Goal: Task Accomplishment & Management: Use online tool/utility

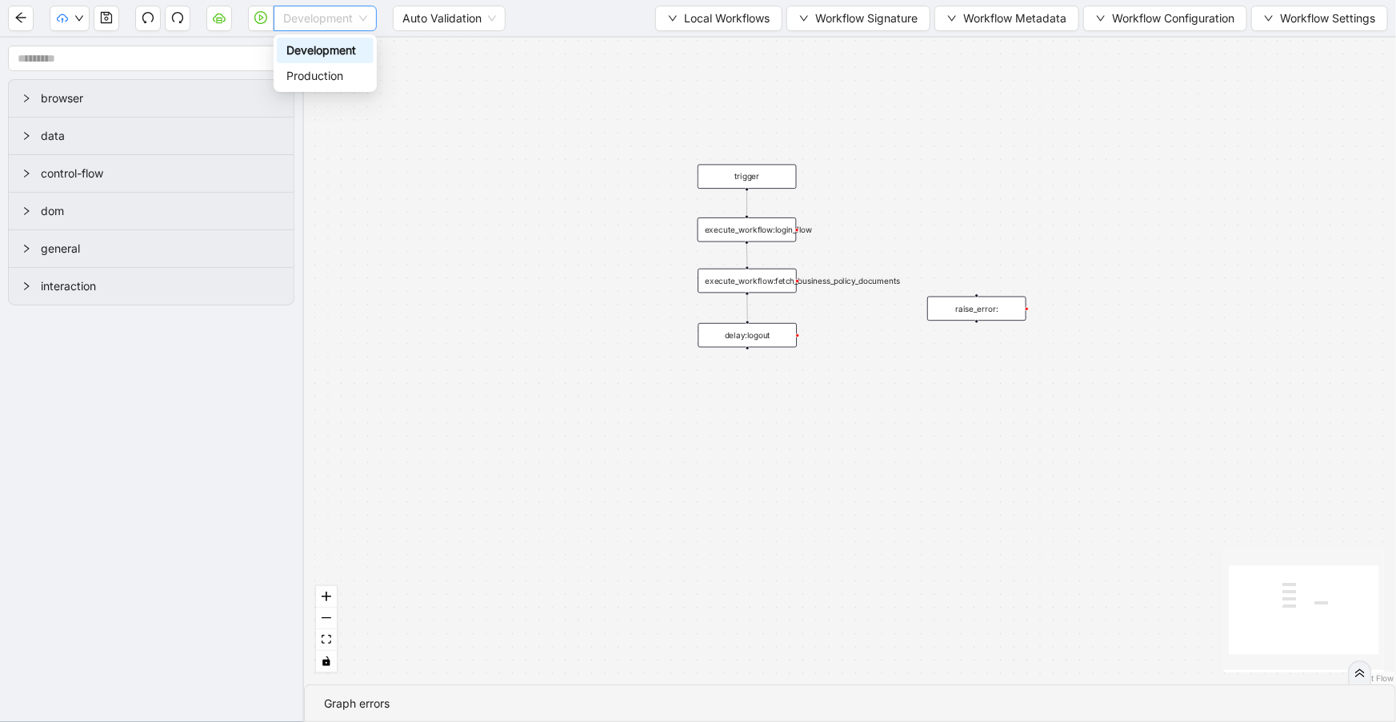
click at [299, 15] on span "Development" at bounding box center [325, 18] width 84 height 24
click at [521, 90] on div "trigger execute_workflow:login_flow execute_workflow:fetch_business_policy_docu…" at bounding box center [850, 361] width 1092 height 647
click at [310, 10] on span "Development" at bounding box center [325, 18] width 84 height 24
click at [330, 72] on div "Production" at bounding box center [325, 76] width 78 height 18
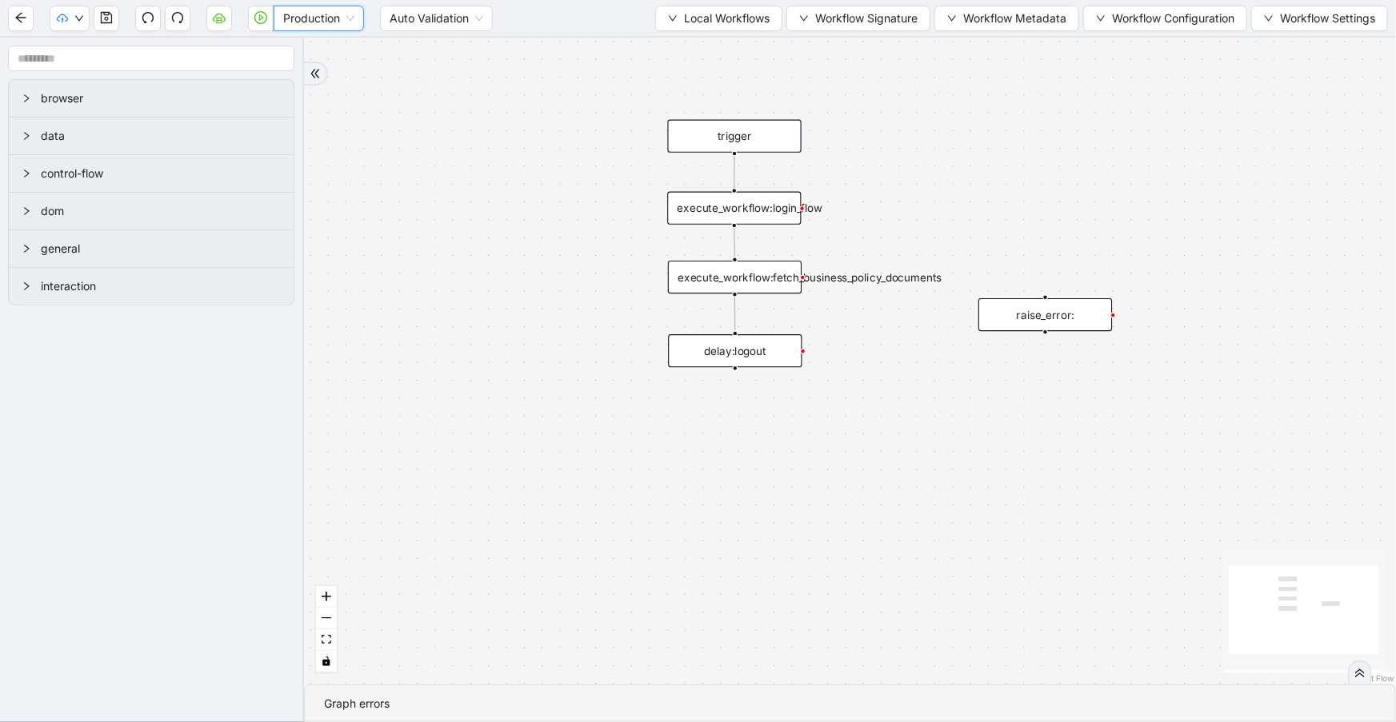
click at [777, 279] on div "execute_workflow:fetch_business_policy_documents" at bounding box center [735, 277] width 134 height 33
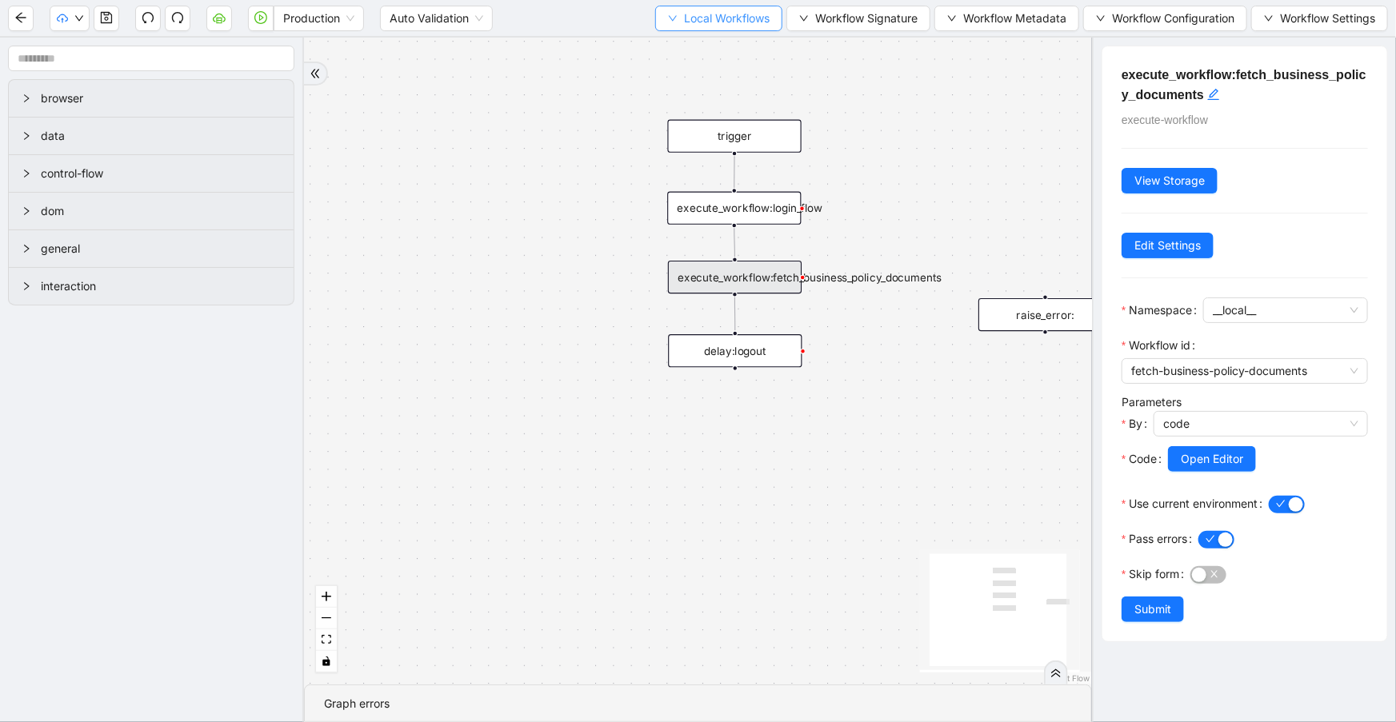
click at [719, 18] on span "Local Workflows" at bounding box center [727, 19] width 86 height 18
click at [1008, 13] on span "Workflow Metadata" at bounding box center [1014, 19] width 103 height 18
click at [838, 18] on span "Workflow Signature" at bounding box center [866, 19] width 102 height 18
click at [860, 69] on span "Type" at bounding box center [854, 75] width 107 height 18
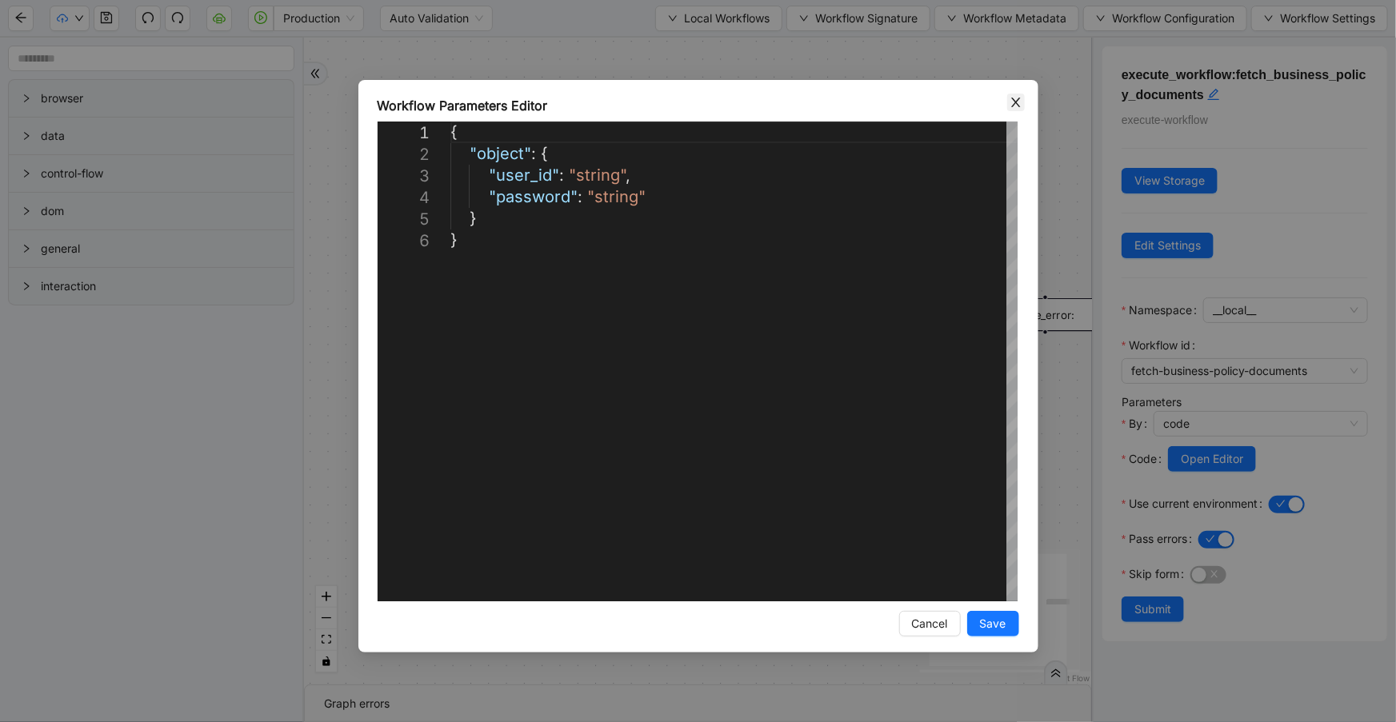
click at [1011, 106] on icon "close" at bounding box center [1015, 103] width 9 height 10
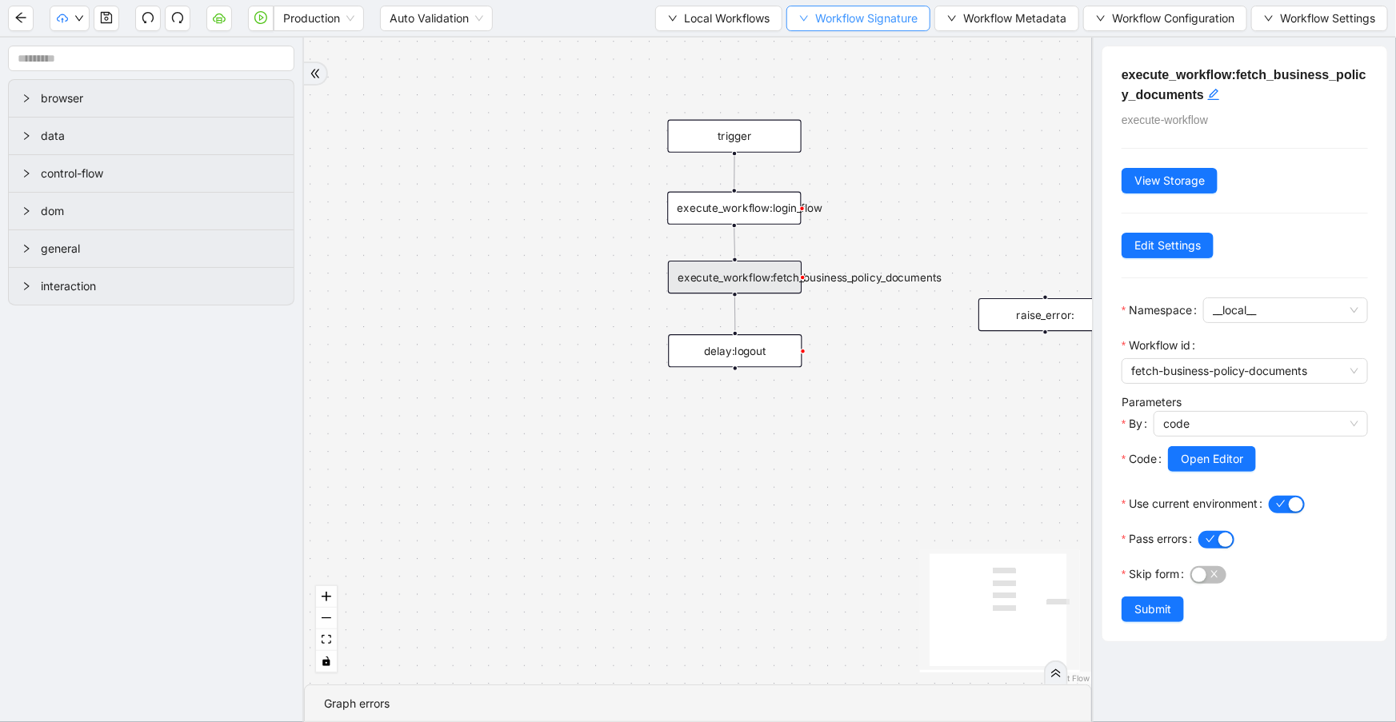
click at [869, 31] on div "Production Auto Validation Local Workflows Workflow Signature Workflow Metadata…" at bounding box center [698, 18] width 1396 height 36
click at [872, 28] on button "Workflow Signature" at bounding box center [858, 19] width 144 height 26
click at [870, 104] on span "Form" at bounding box center [854, 100] width 107 height 18
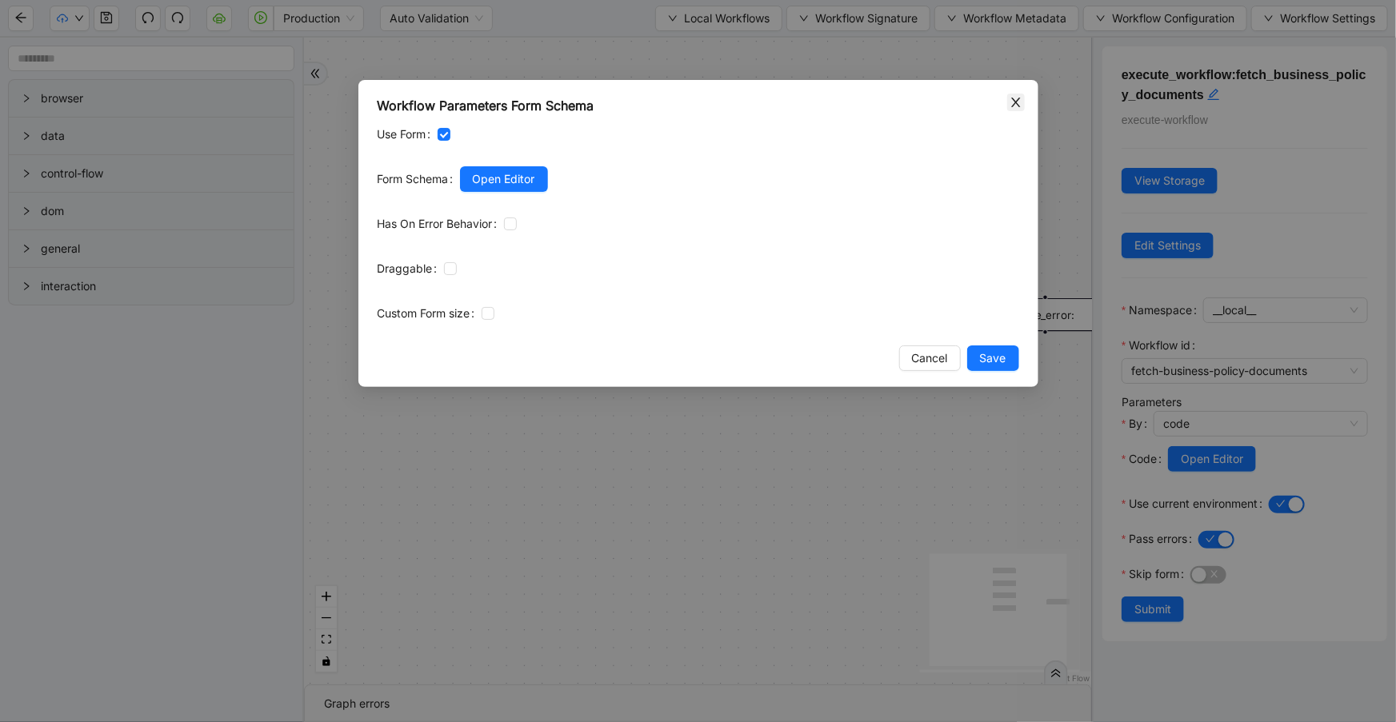
click at [1012, 99] on icon "close" at bounding box center [1015, 102] width 13 height 13
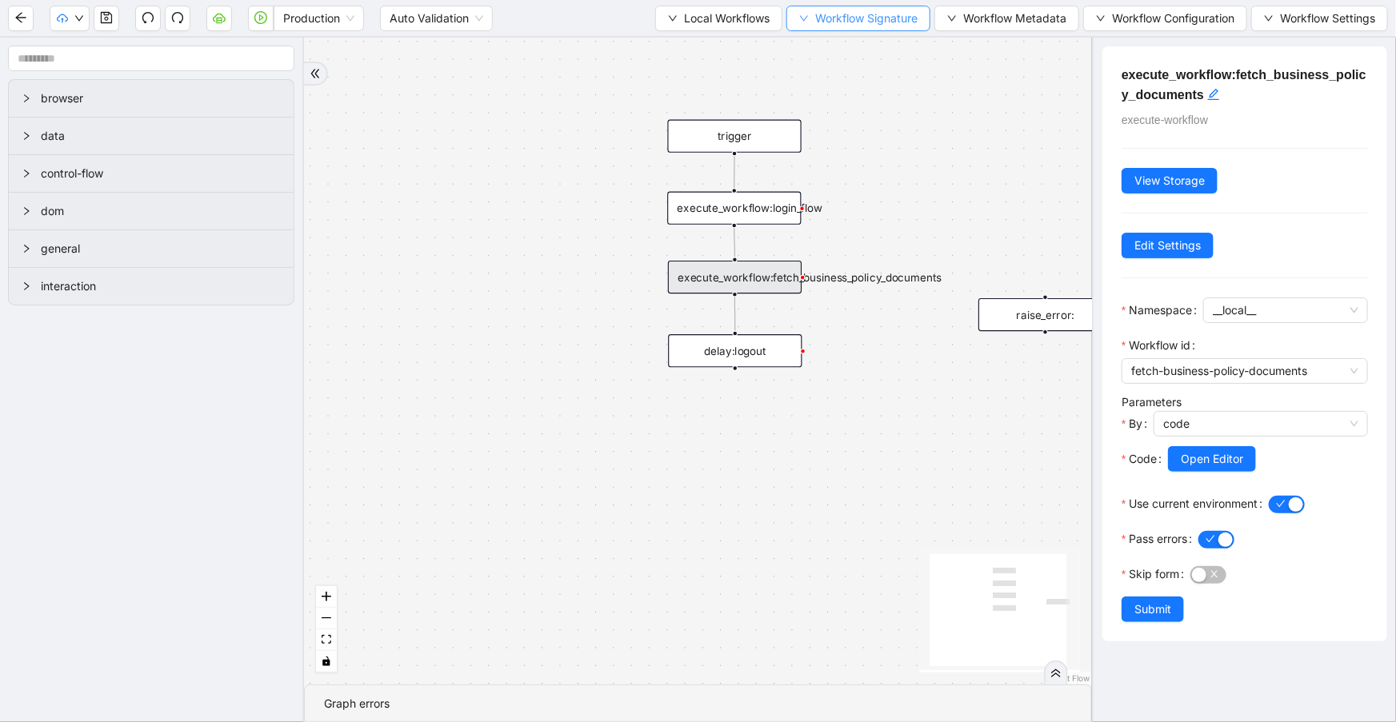
click at [913, 21] on span "Workflow Signature" at bounding box center [866, 19] width 102 height 18
click at [878, 120] on span "Defaults" at bounding box center [854, 126] width 107 height 18
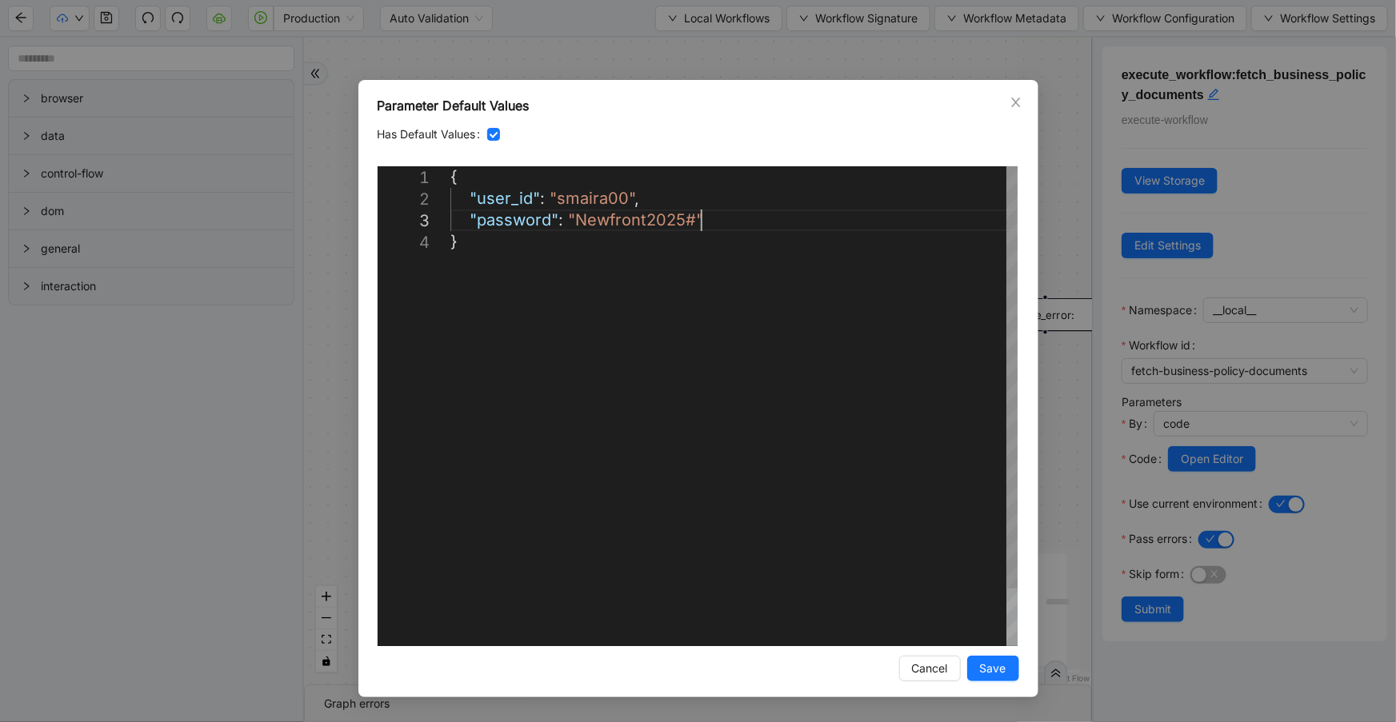
scroll to position [0, 8]
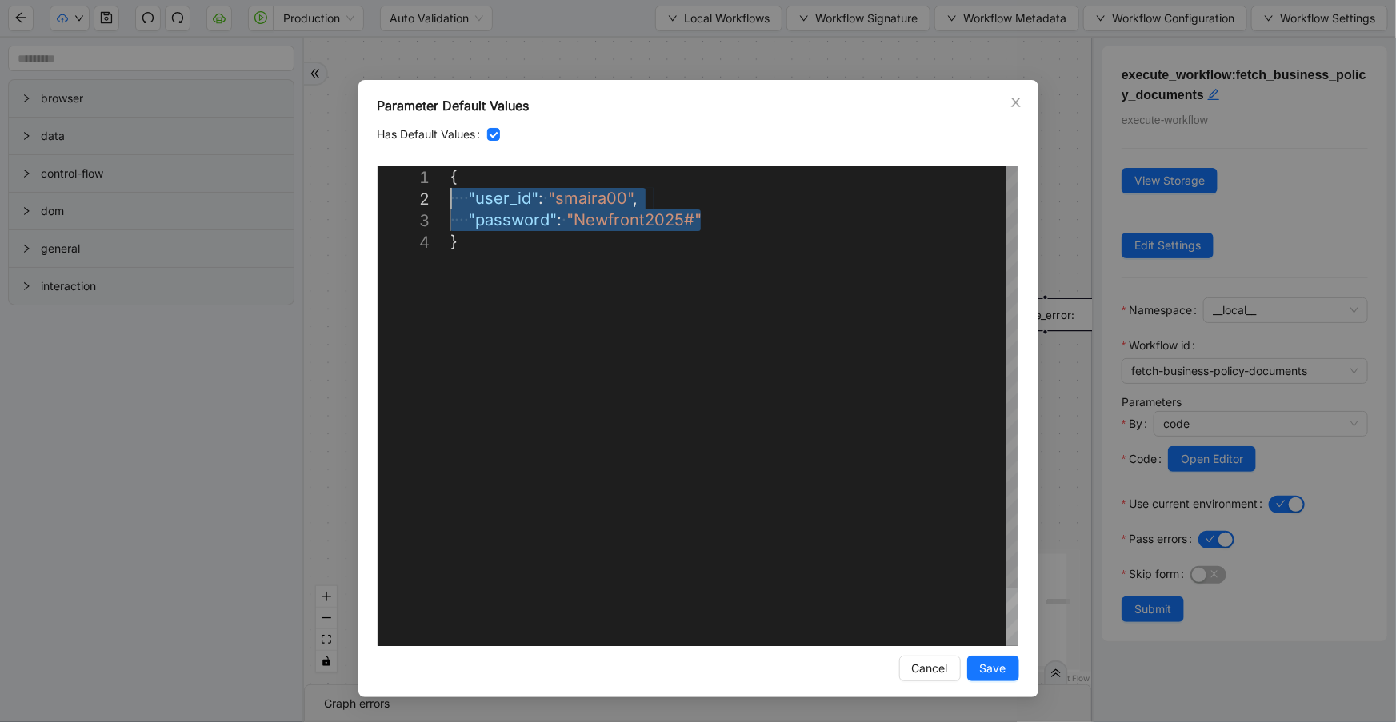
drag, startPoint x: 724, startPoint y: 221, endPoint x: 400, endPoint y: 202, distance: 324.5
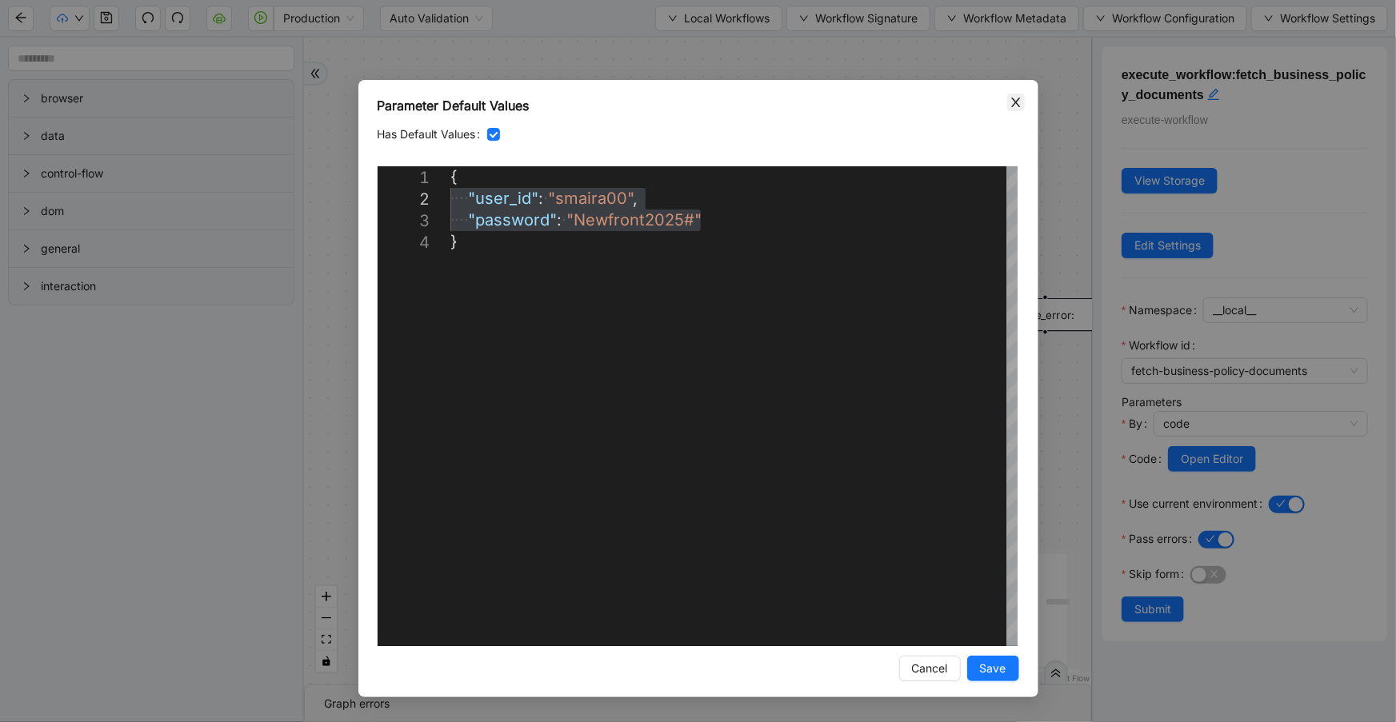
click at [1011, 99] on icon "close" at bounding box center [1015, 102] width 13 height 13
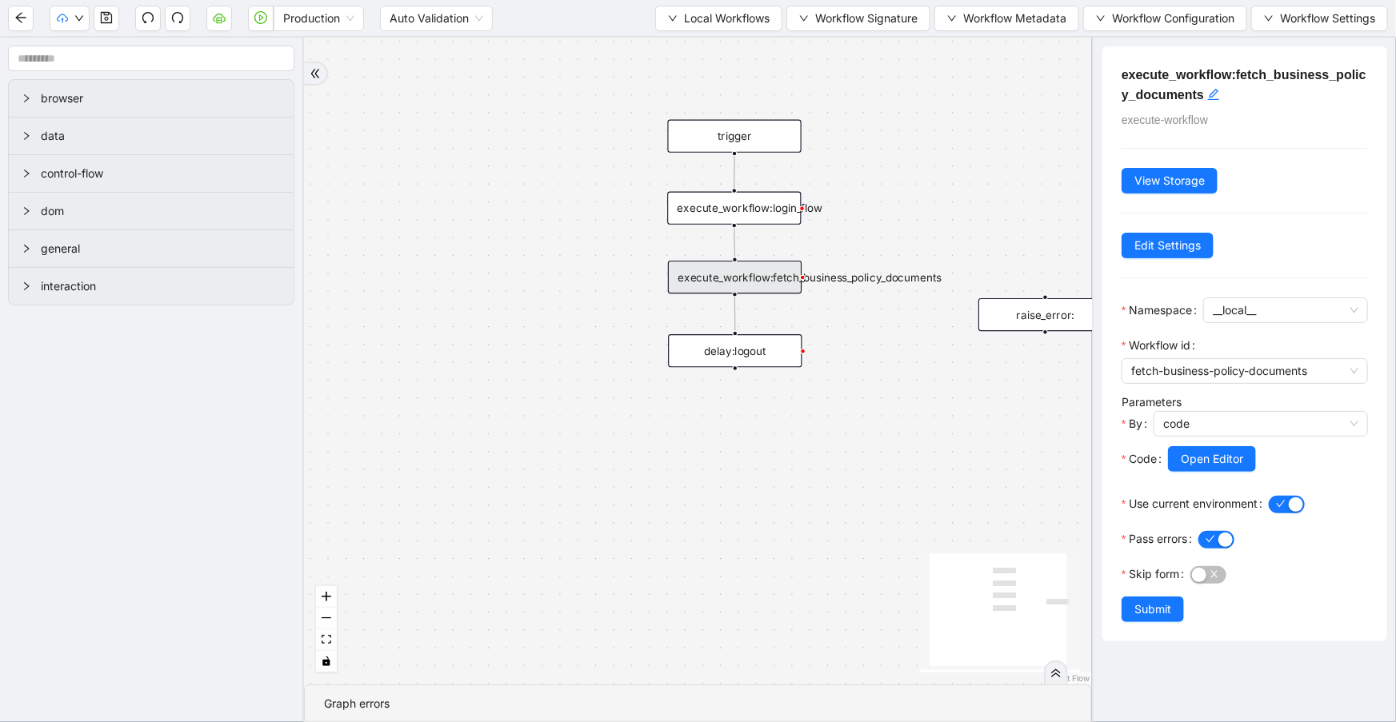
click at [795, 279] on div "execute_workflow:fetch_business_policy_documents" at bounding box center [735, 277] width 134 height 33
click at [1238, 462] on span "Open Editor" at bounding box center [1212, 459] width 62 height 18
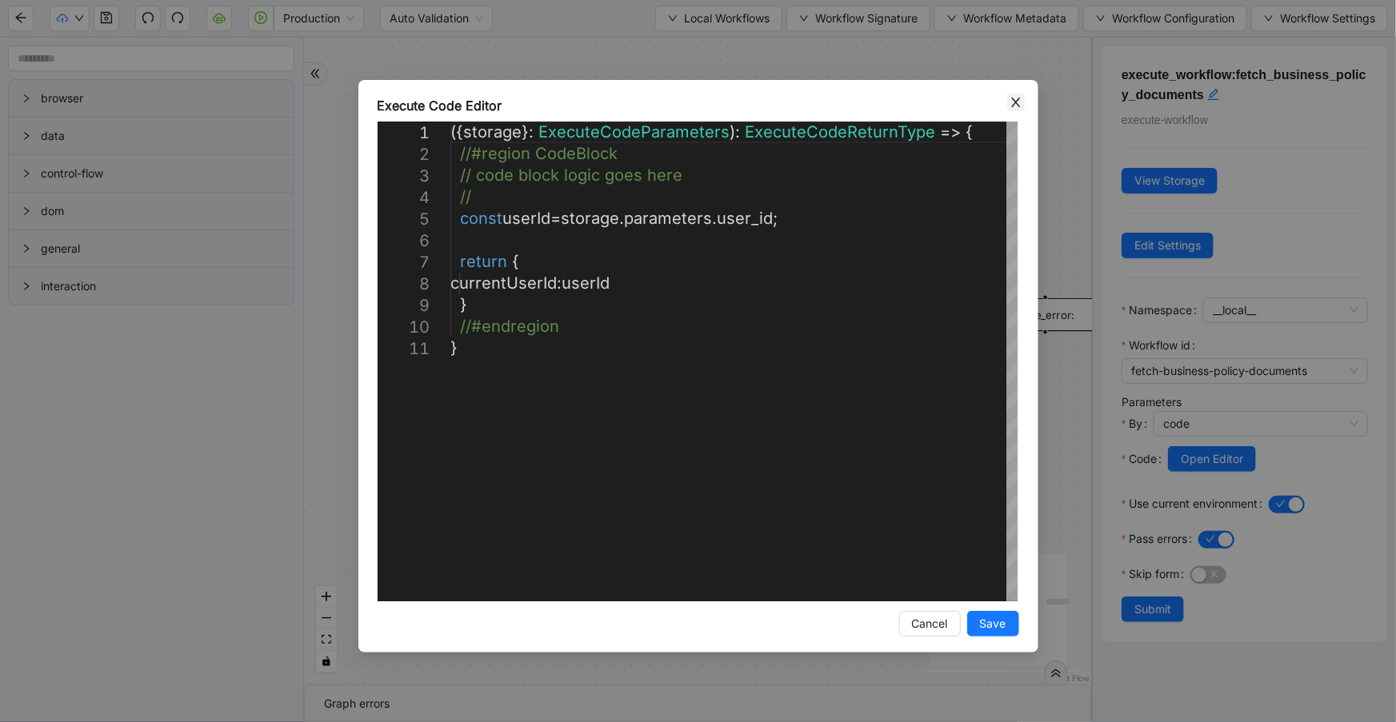
click at [1015, 110] on span "Close" at bounding box center [1016, 103] width 18 height 18
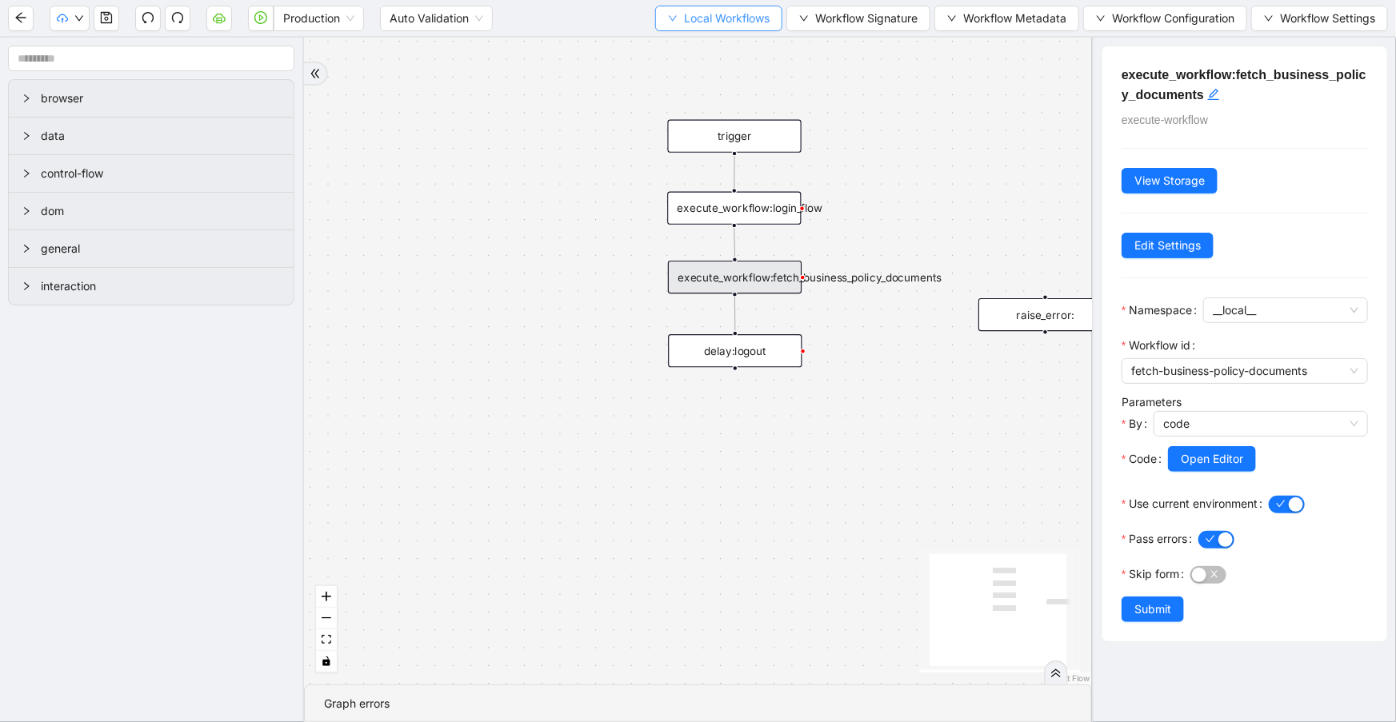
click at [719, 16] on span "Local Workflows" at bounding box center [727, 19] width 86 height 18
click at [739, 42] on span "Select" at bounding box center [713, 49] width 104 height 18
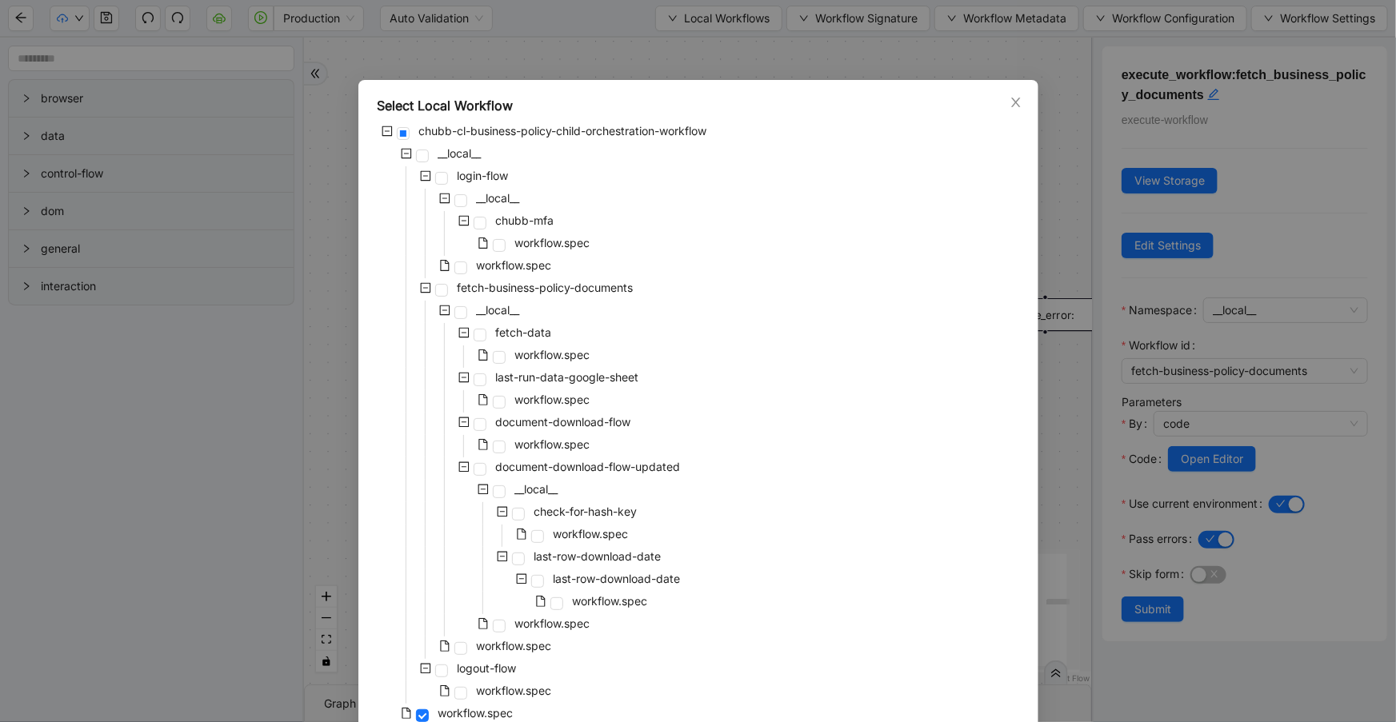
click at [750, 45] on div "Select Local Workflow chubb-cl-business-policy-child-orchestration-workflow __l…" at bounding box center [698, 361] width 1396 height 722
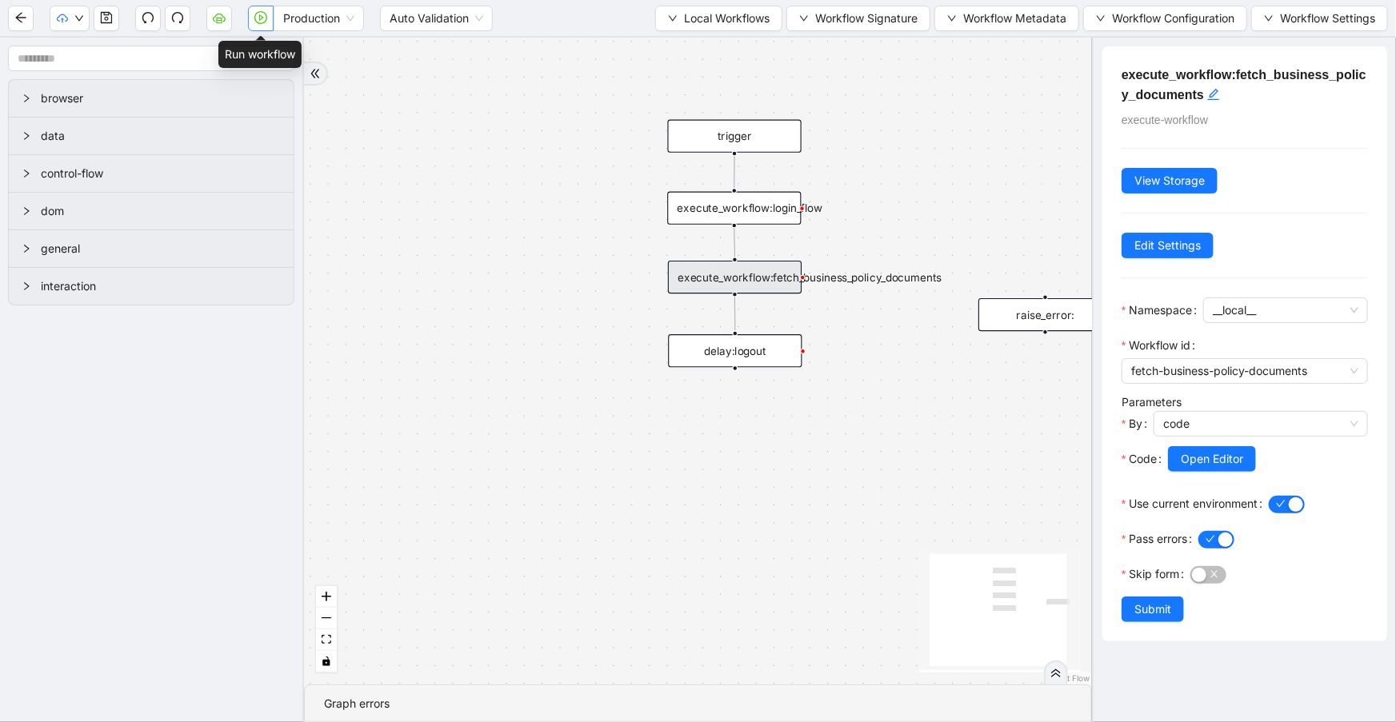
click at [262, 23] on icon "play-circle" at bounding box center [260, 17] width 13 height 13
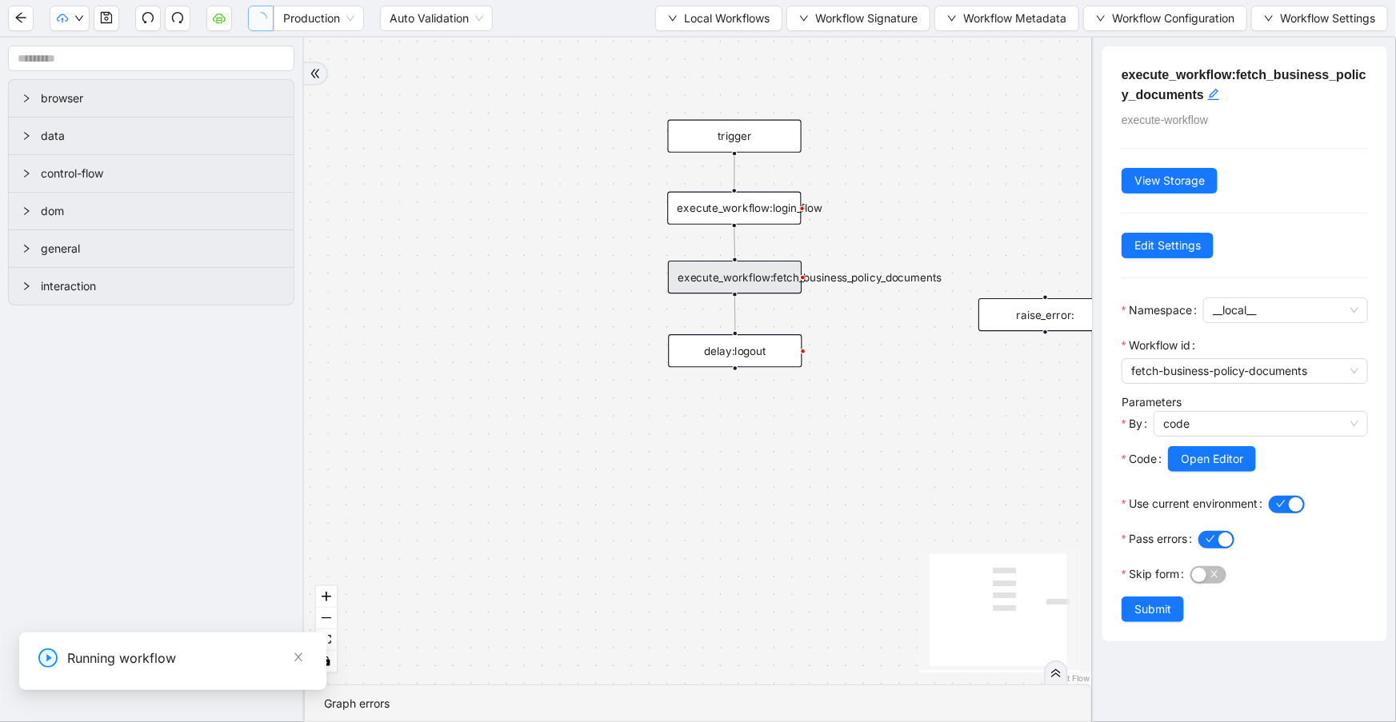
scroll to position [0, 0]
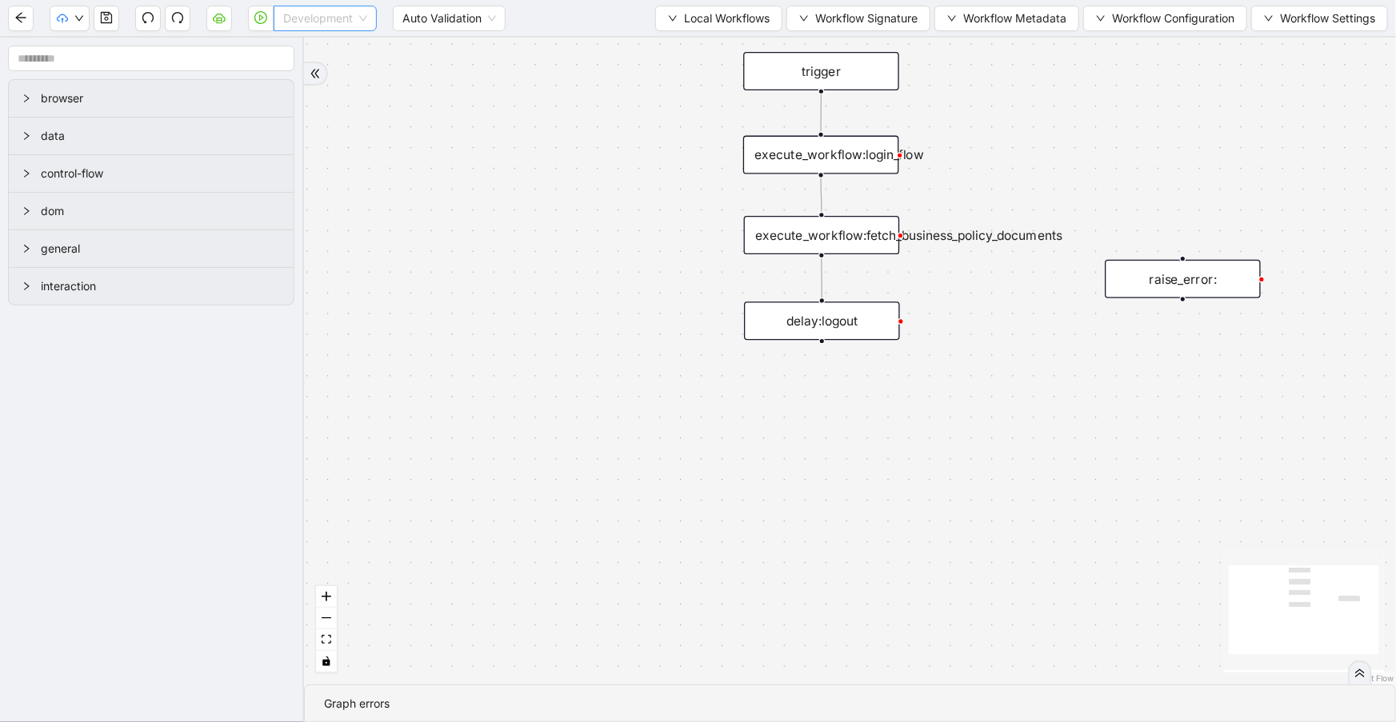
click at [328, 6] on span "Development" at bounding box center [325, 18] width 84 height 24
click at [345, 82] on div "Production" at bounding box center [325, 76] width 78 height 18
click at [262, 18] on icon "play-circle" at bounding box center [261, 17] width 5 height 6
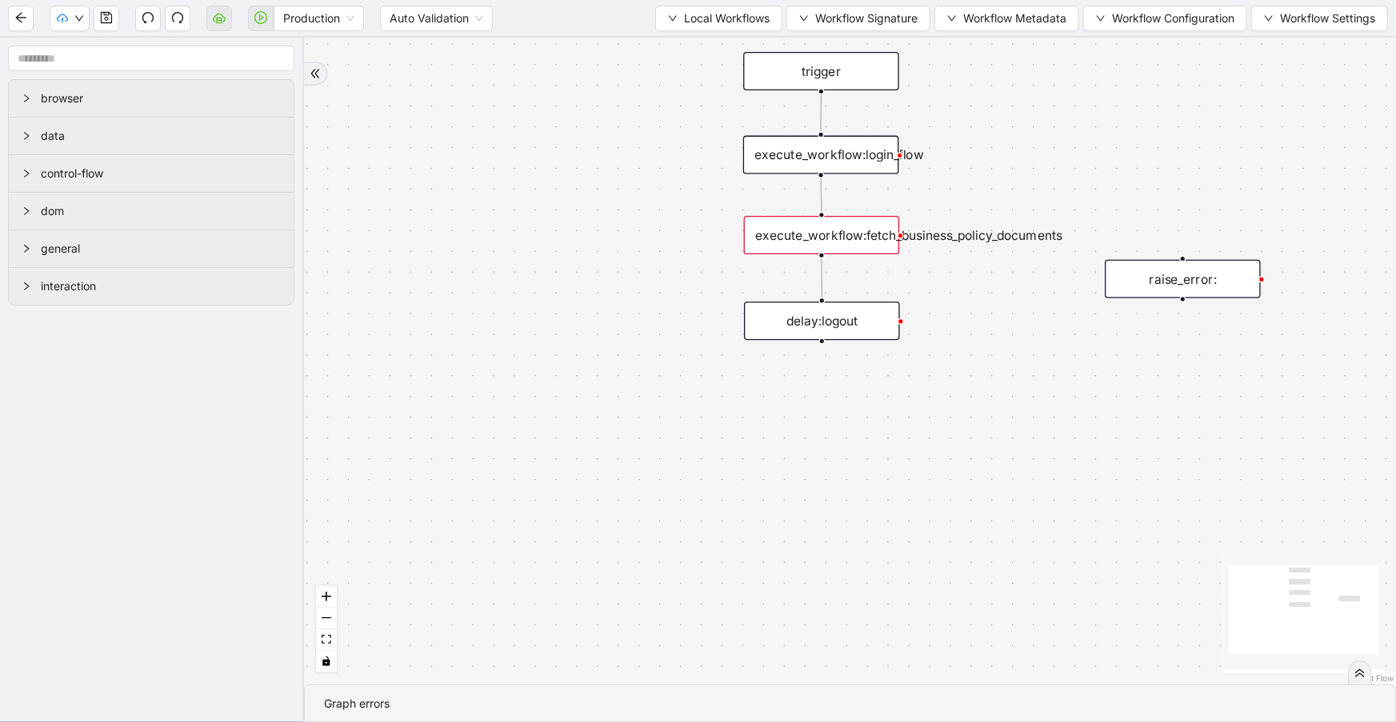
click at [837, 248] on div "execute_workflow:fetch_business_policy_documents" at bounding box center [822, 235] width 156 height 38
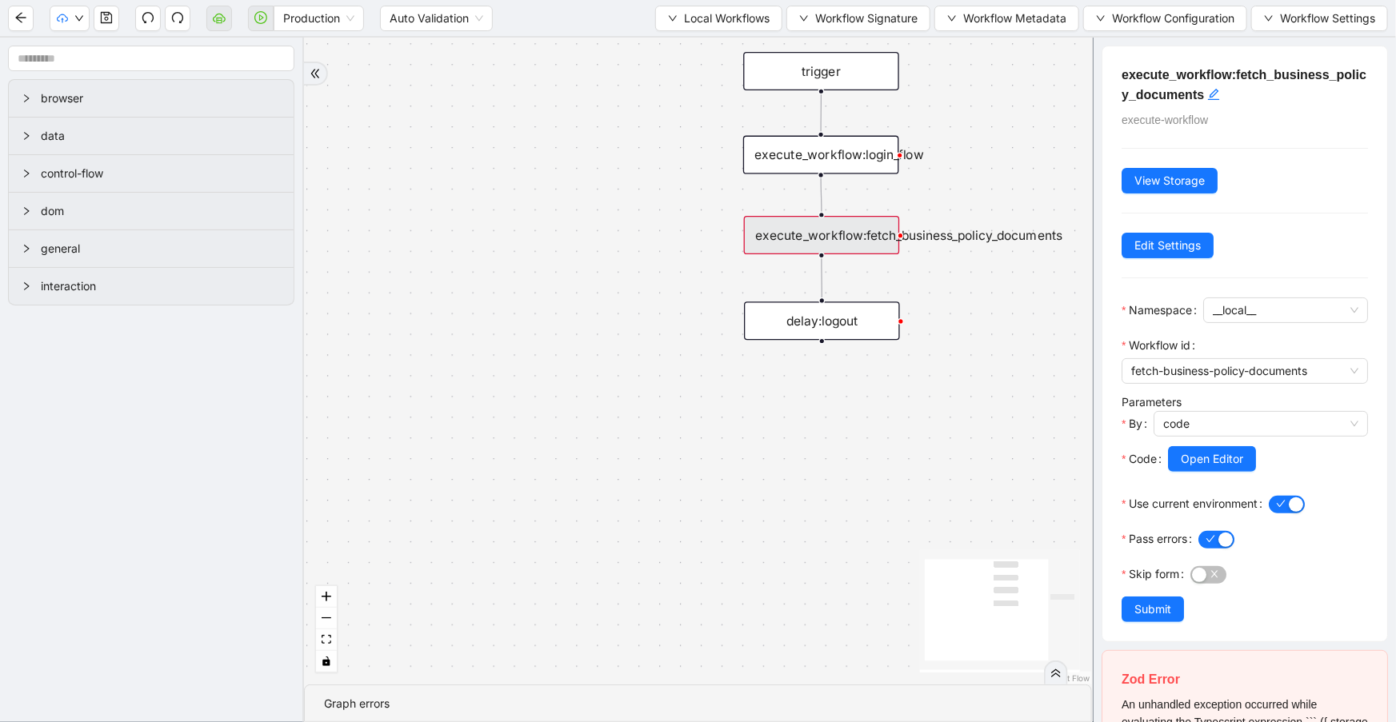
click at [837, 247] on div "execute_workflow:fetch_business_policy_documents" at bounding box center [822, 235] width 156 height 38
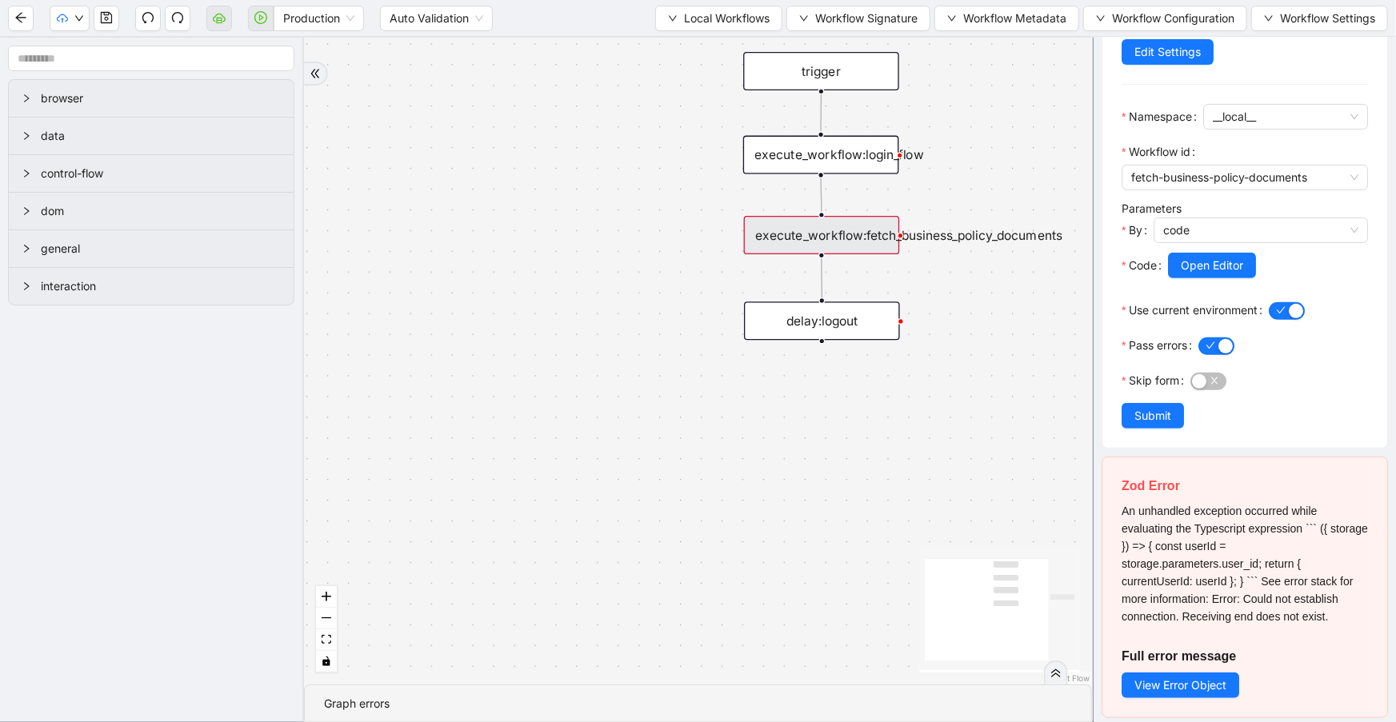
scroll to position [196, 0]
click at [1223, 670] on button "View Error Object" at bounding box center [1180, 683] width 118 height 26
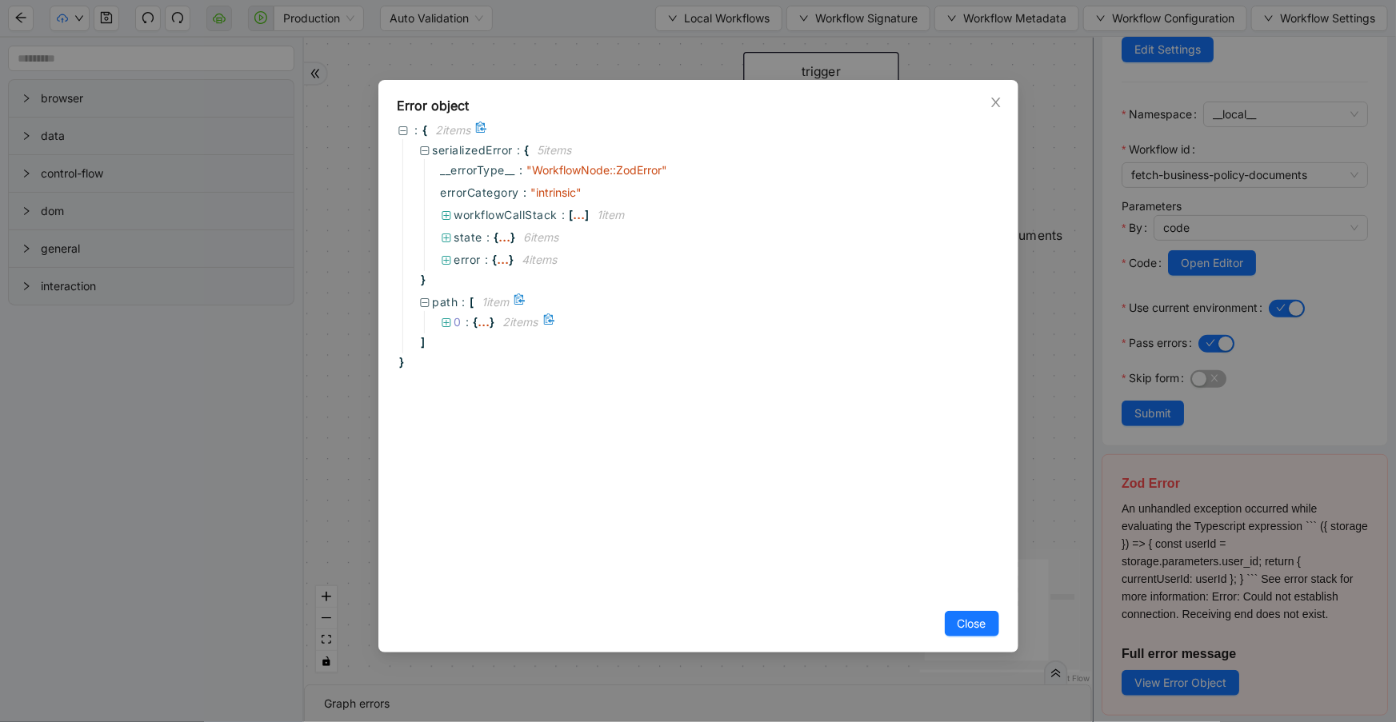
click at [454, 324] on span "0" at bounding box center [458, 322] width 8 height 14
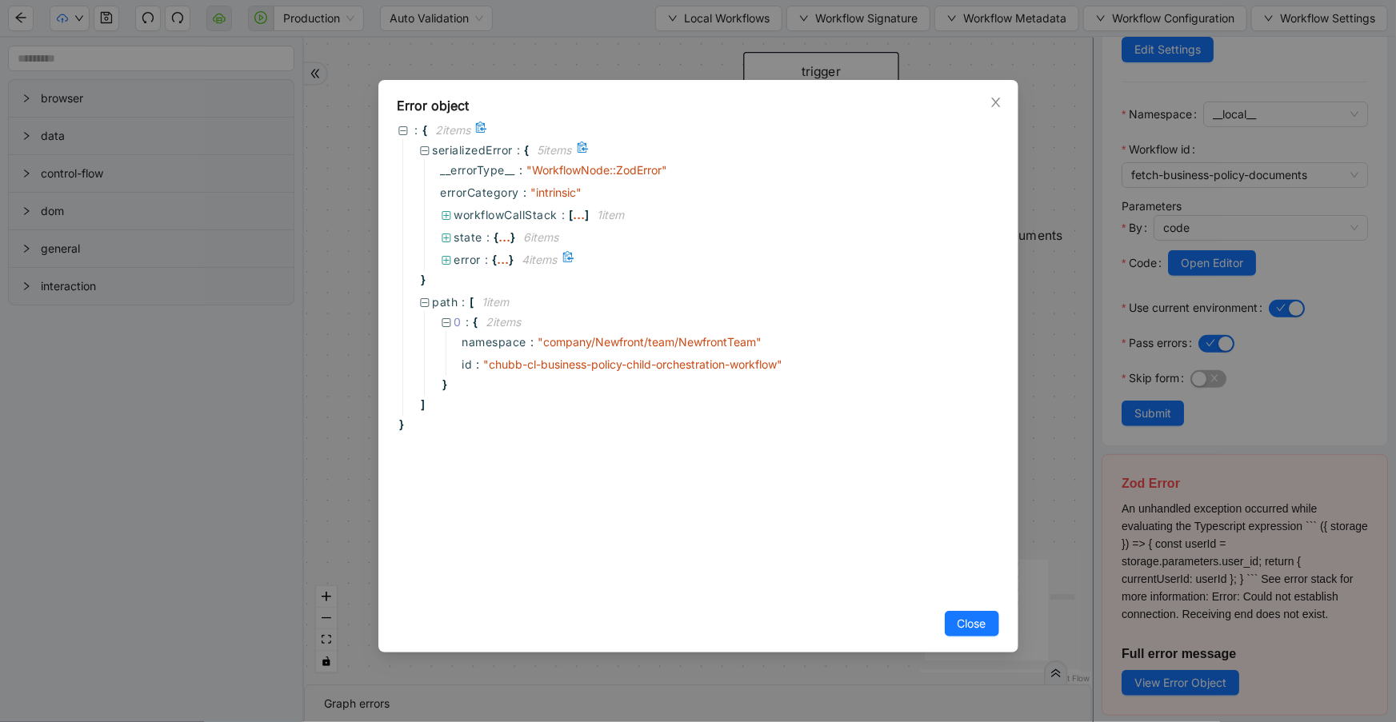
click at [476, 261] on span "error" at bounding box center [467, 260] width 27 height 14
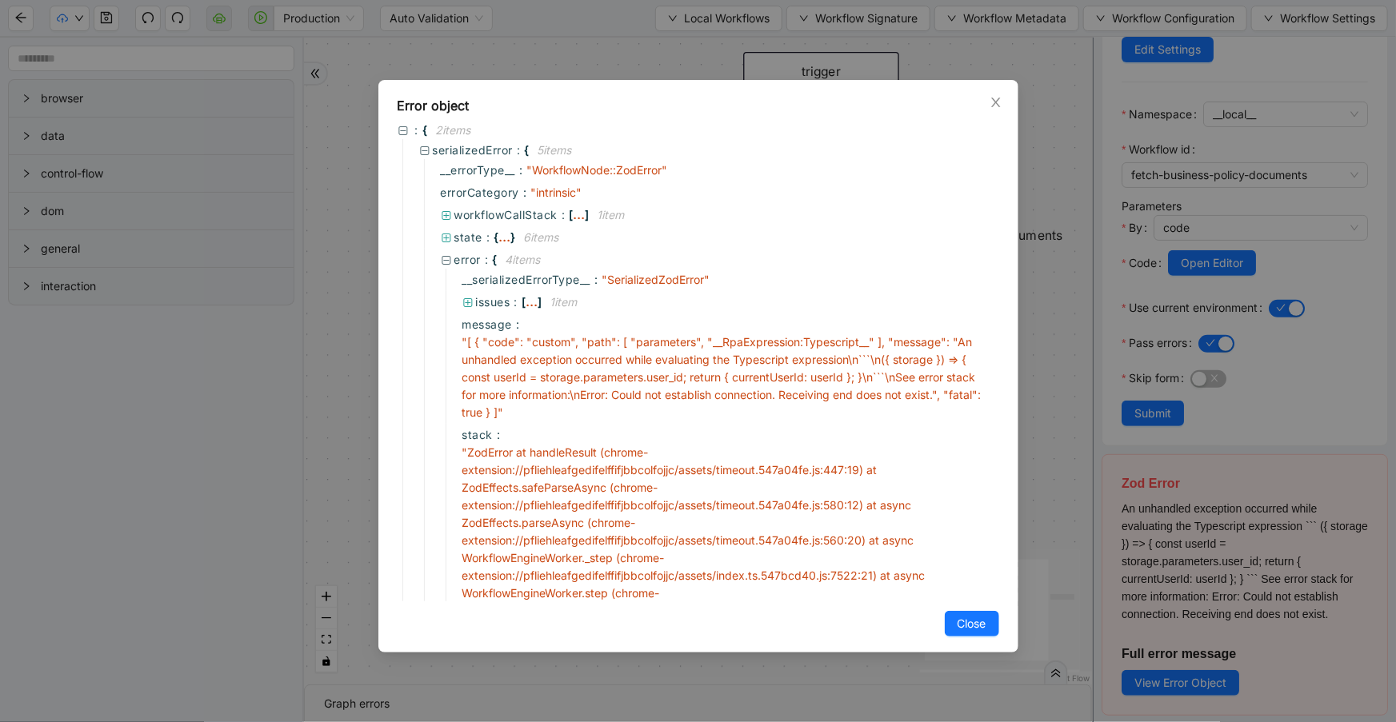
click at [1000, 112] on div "Error object : { 2 item s serializedError : { 5 item s __errorType__ : " Workfl…" at bounding box center [698, 366] width 640 height 573
drag, startPoint x: 997, startPoint y: 100, endPoint x: 1355, endPoint y: 78, distance: 359.0
click at [998, 100] on icon "close" at bounding box center [995, 102] width 13 height 13
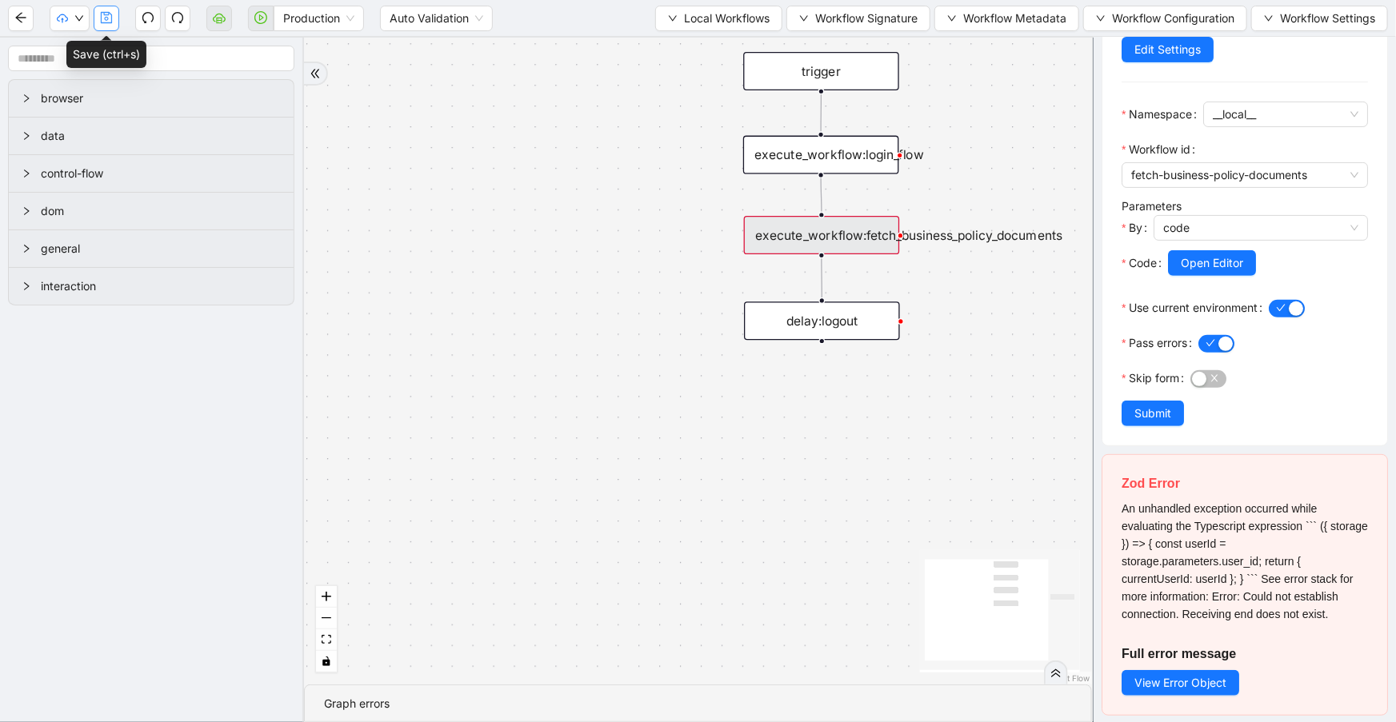
click at [111, 23] on button "button" at bounding box center [107, 19] width 26 height 26
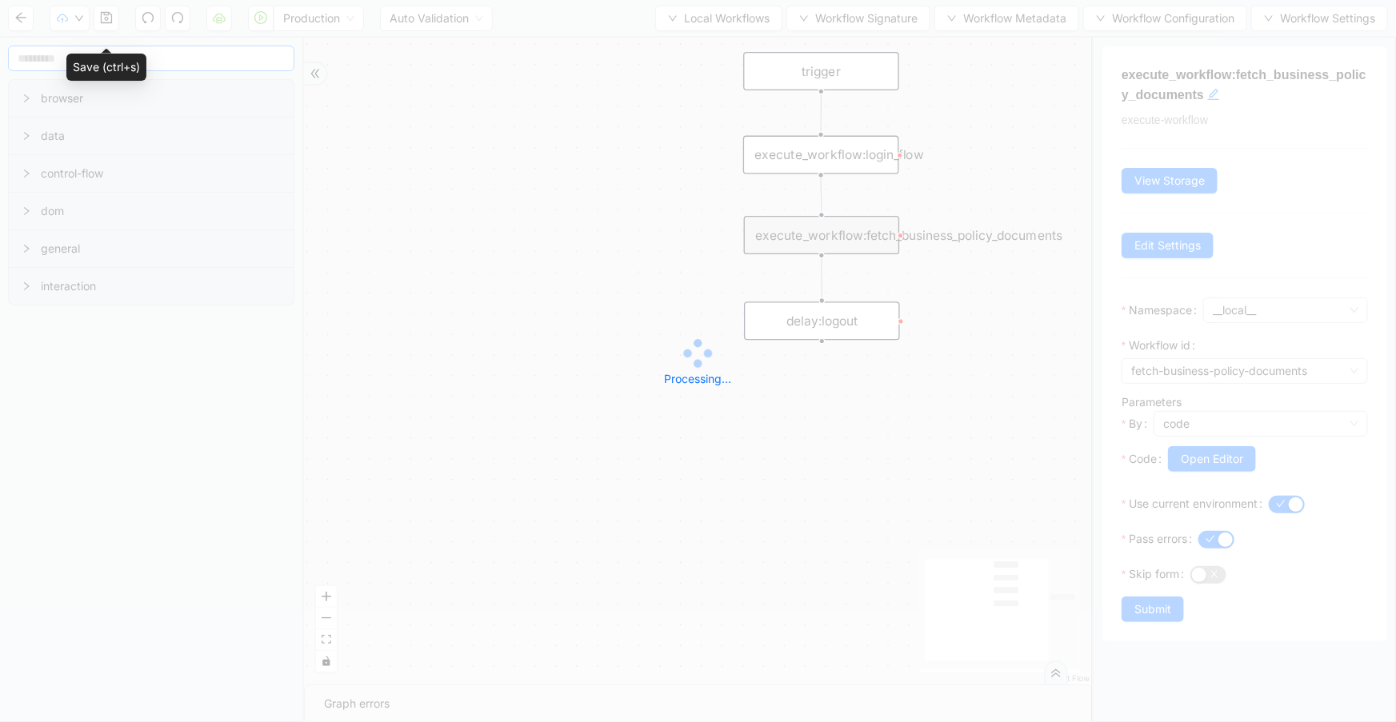
scroll to position [0, 0]
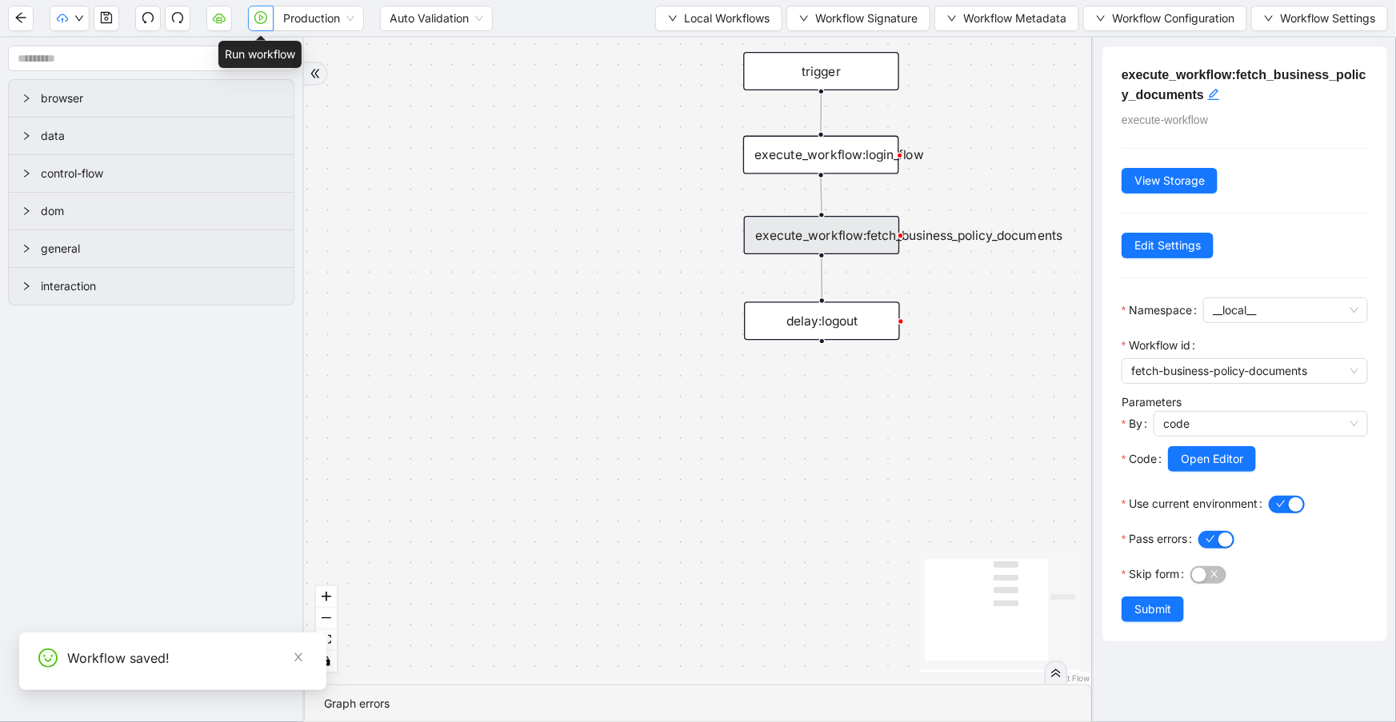
click at [264, 21] on icon "play-circle" at bounding box center [260, 17] width 13 height 13
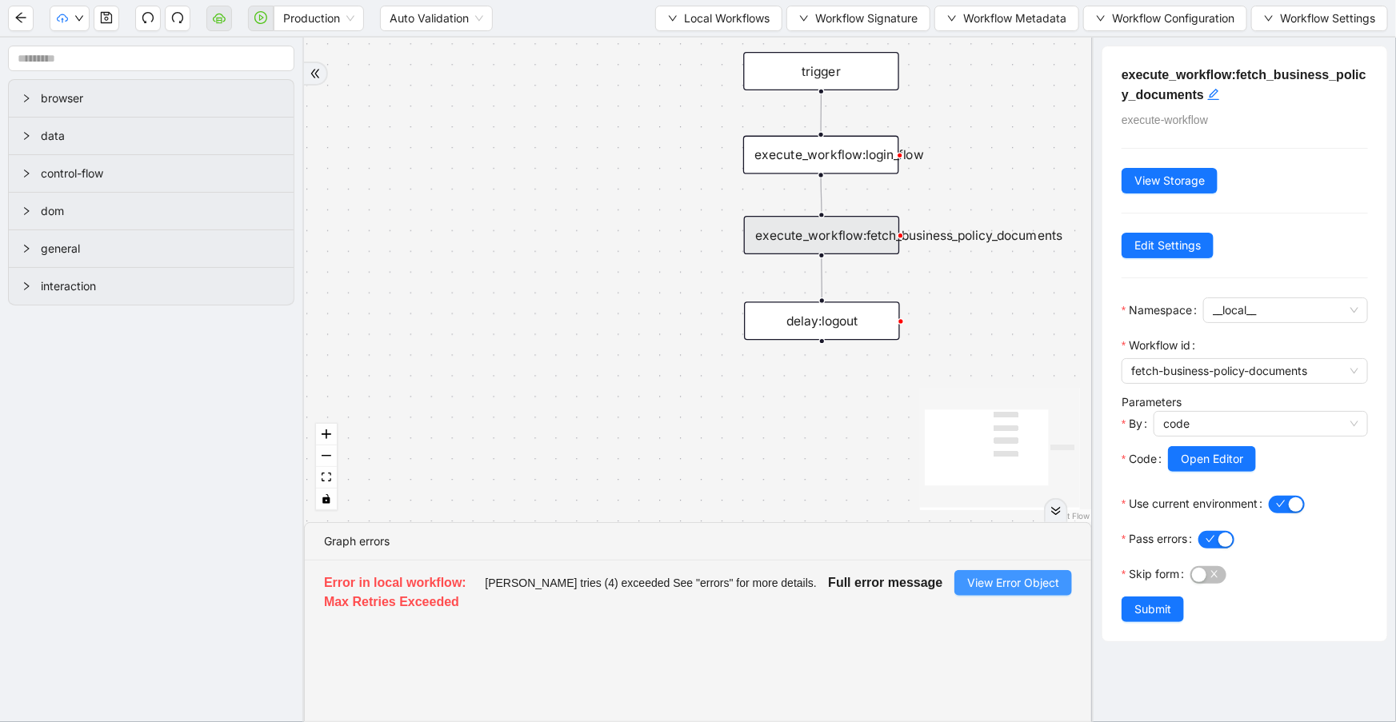
click at [996, 584] on span "View Error Object" at bounding box center [1013, 583] width 92 height 18
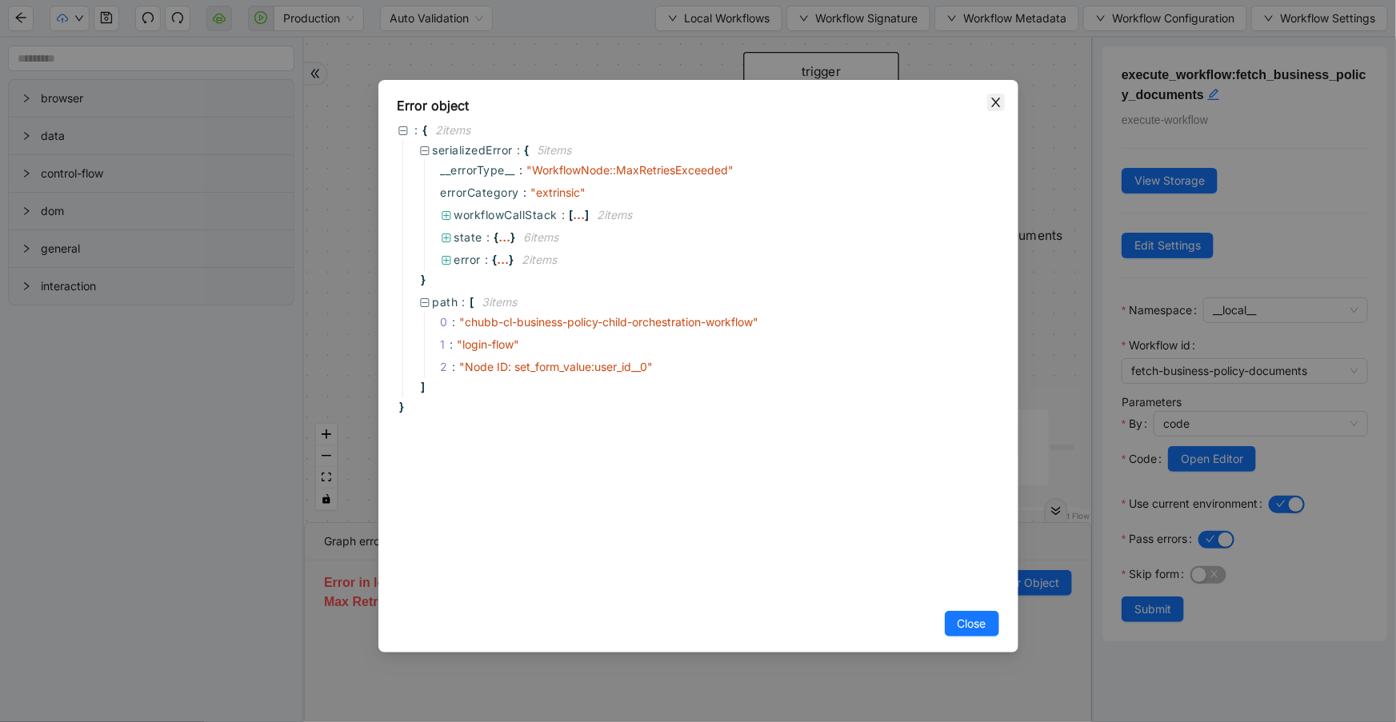
click at [992, 108] on span "Close" at bounding box center [996, 103] width 18 height 18
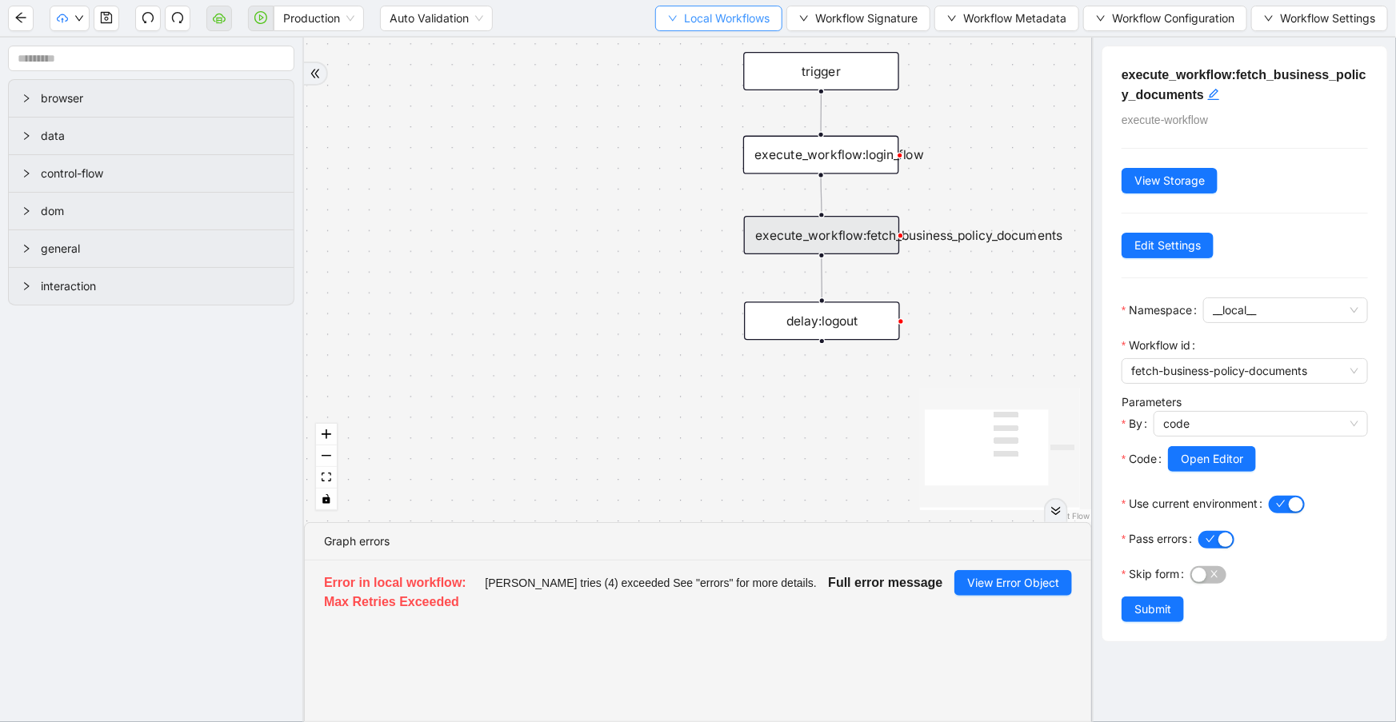
click at [745, 22] on span "Local Workflows" at bounding box center [727, 19] width 86 height 18
click at [746, 46] on span "Select" at bounding box center [713, 49] width 104 height 18
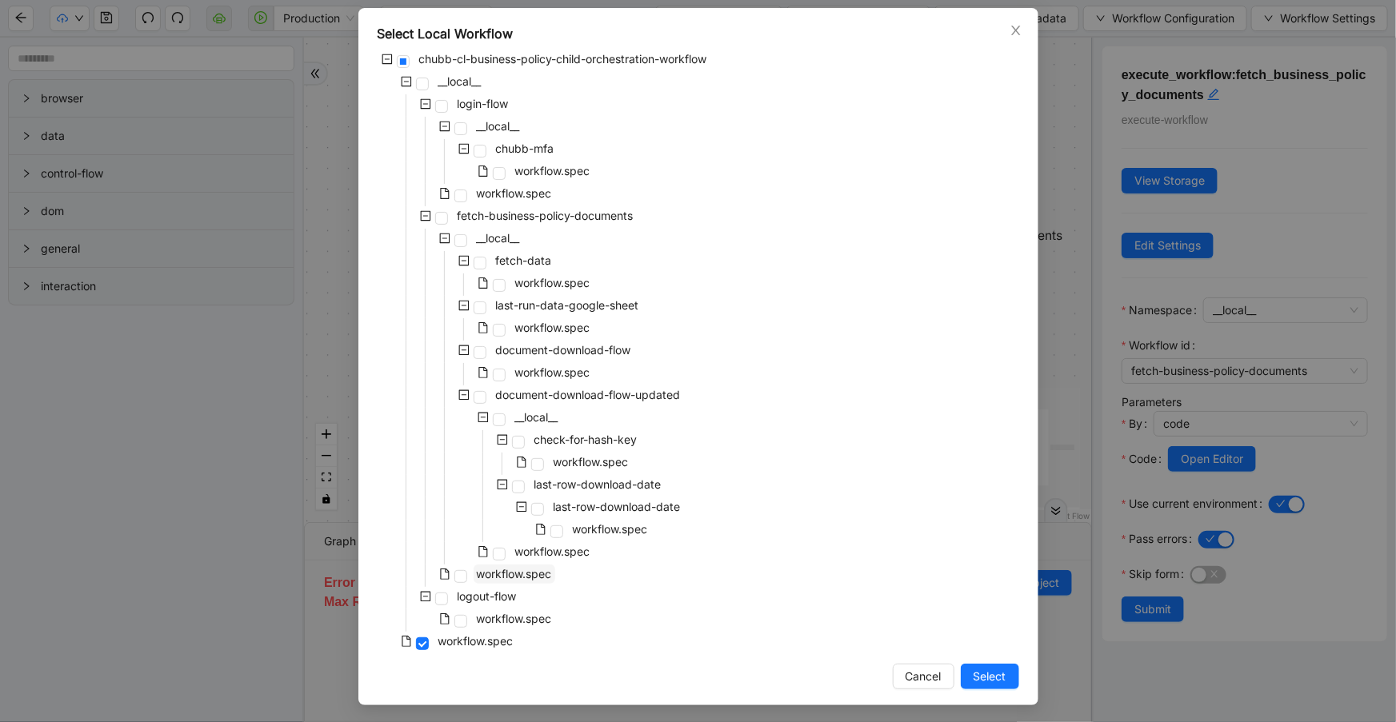
scroll to position [74, 0]
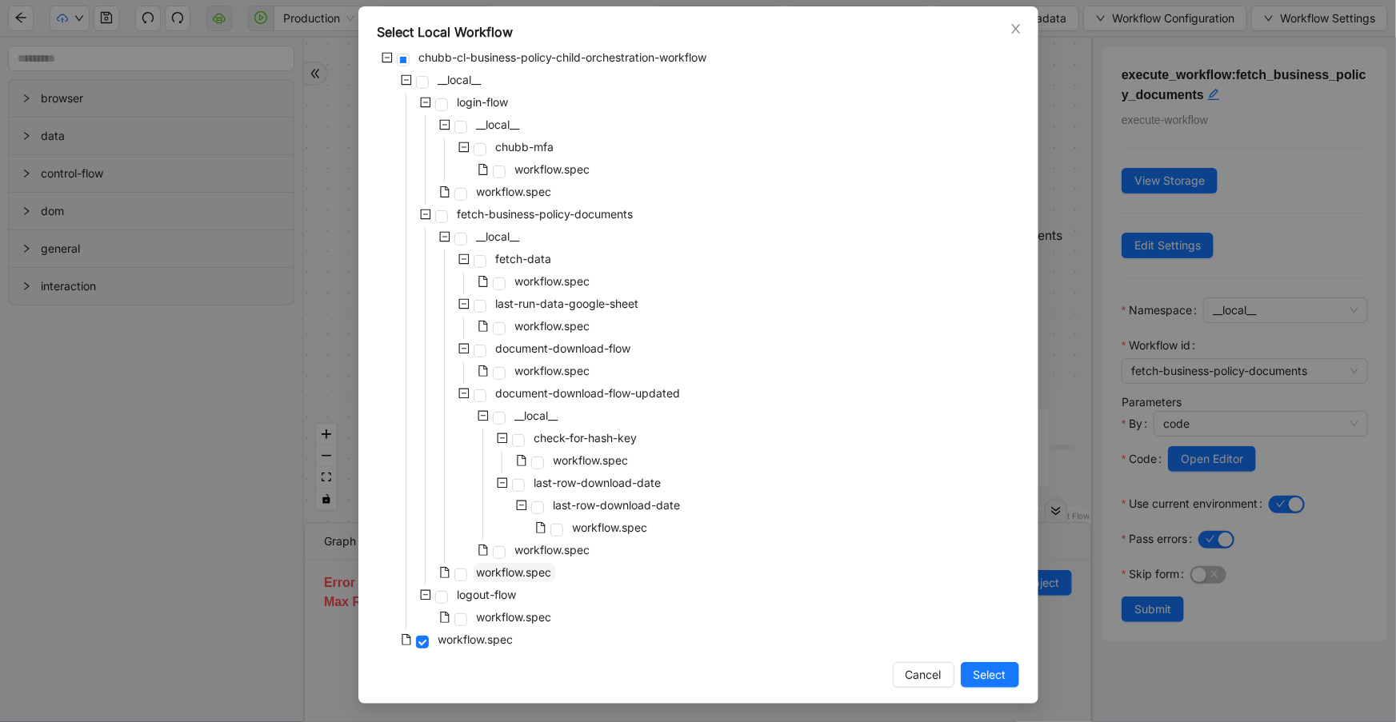
click at [520, 571] on span "workflow.spec" at bounding box center [514, 572] width 75 height 14
click at [982, 674] on span "Select" at bounding box center [989, 675] width 33 height 18
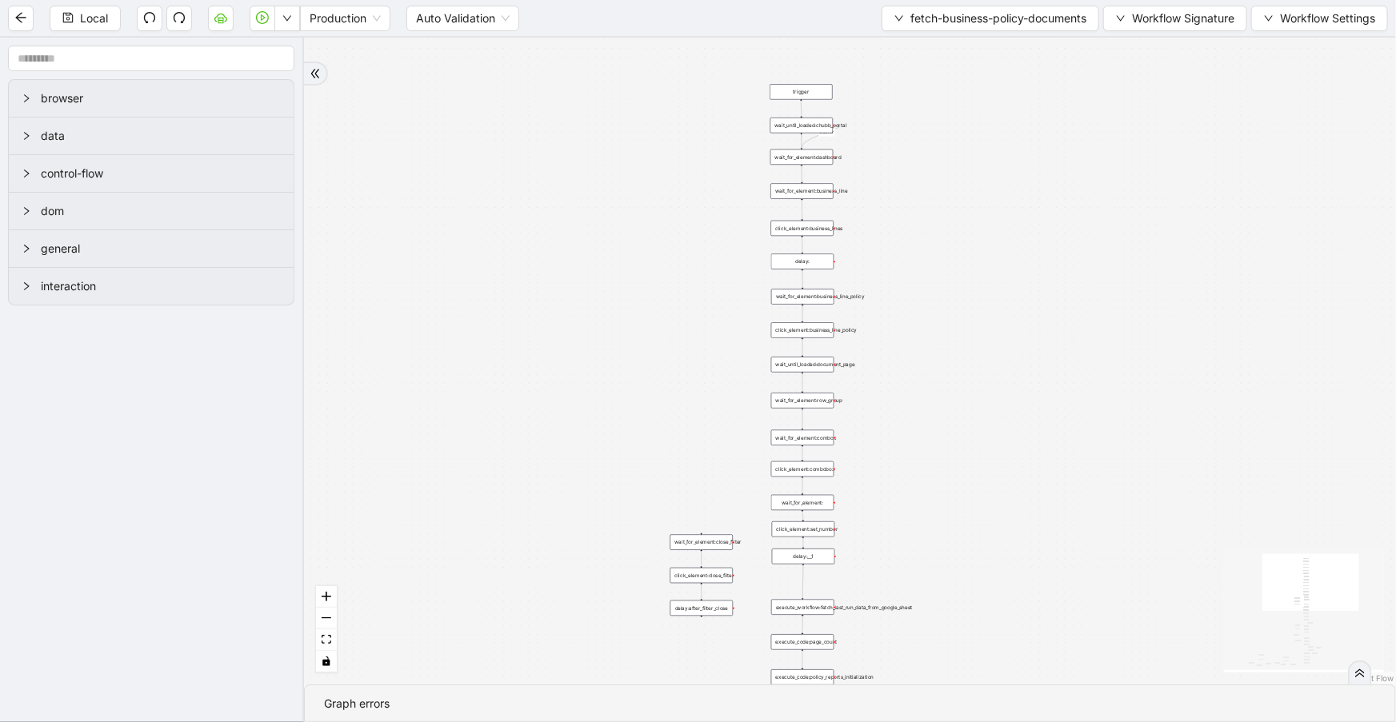
drag, startPoint x: 1011, startPoint y: 393, endPoint x: 902, endPoint y: 230, distance: 196.1
click at [902, 230] on div "loopFrom exitFrom loopFrom download-flow fallback onError onError trigger click…" at bounding box center [850, 361] width 1092 height 647
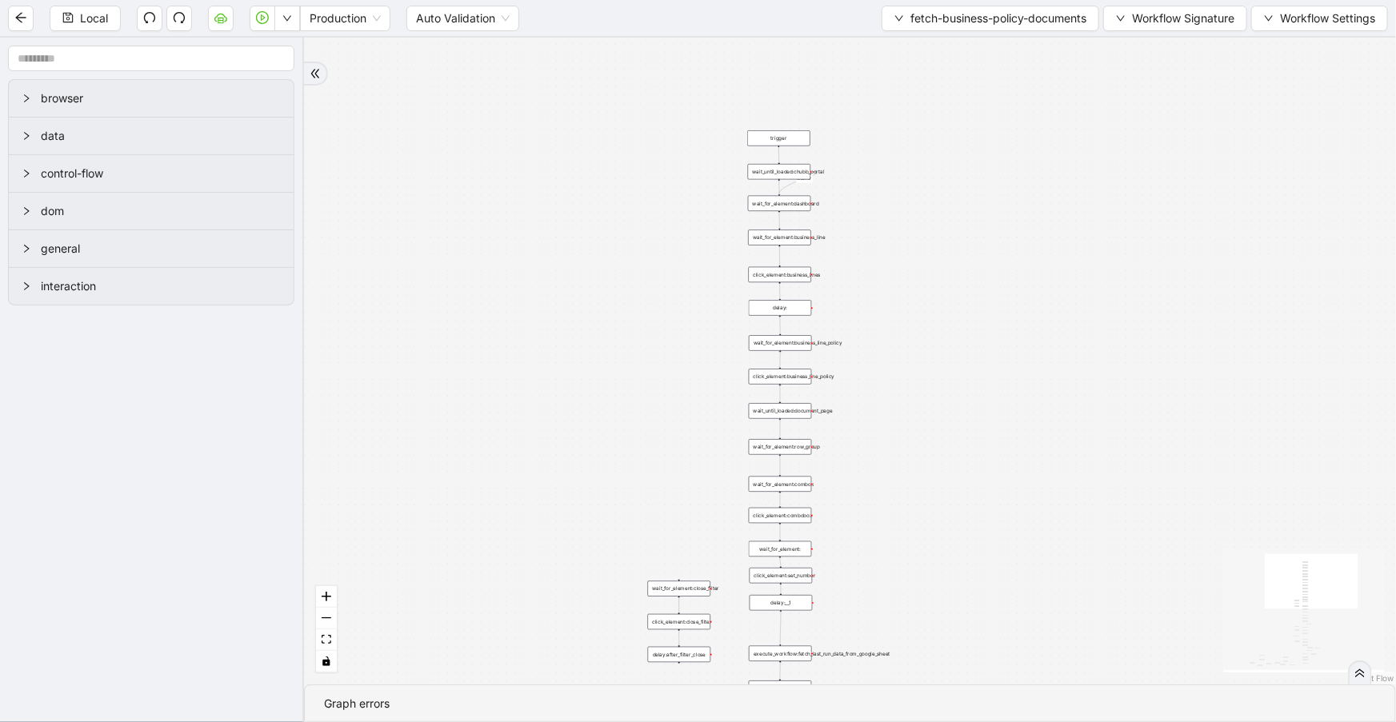
drag, startPoint x: 895, startPoint y: 222, endPoint x: 837, endPoint y: 264, distance: 71.7
click at [888, 288] on div "loopFrom exitFrom loopFrom download-flow fallback onError onError trigger click…" at bounding box center [850, 361] width 1092 height 647
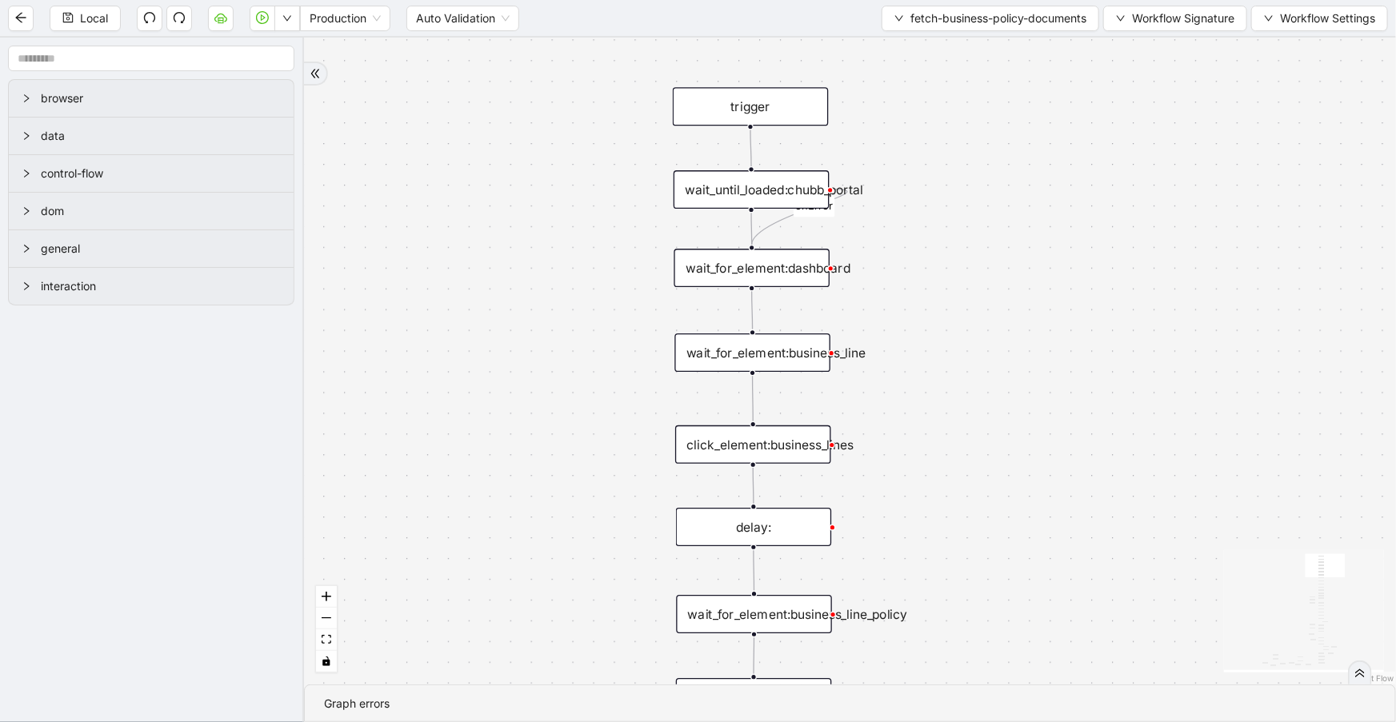
drag, startPoint x: 902, startPoint y: 328, endPoint x: 905, endPoint y: 432, distance: 104.0
click at [905, 432] on div "loopFrom exitFrom loopFrom download-flow fallback onError onError trigger click…" at bounding box center [850, 361] width 1092 height 647
click at [893, 441] on div "loopFrom exitFrom loopFrom download-flow fallback onError onError trigger click…" at bounding box center [850, 361] width 1092 height 647
click at [801, 438] on div "click_element:business_lines" at bounding box center [749, 439] width 156 height 38
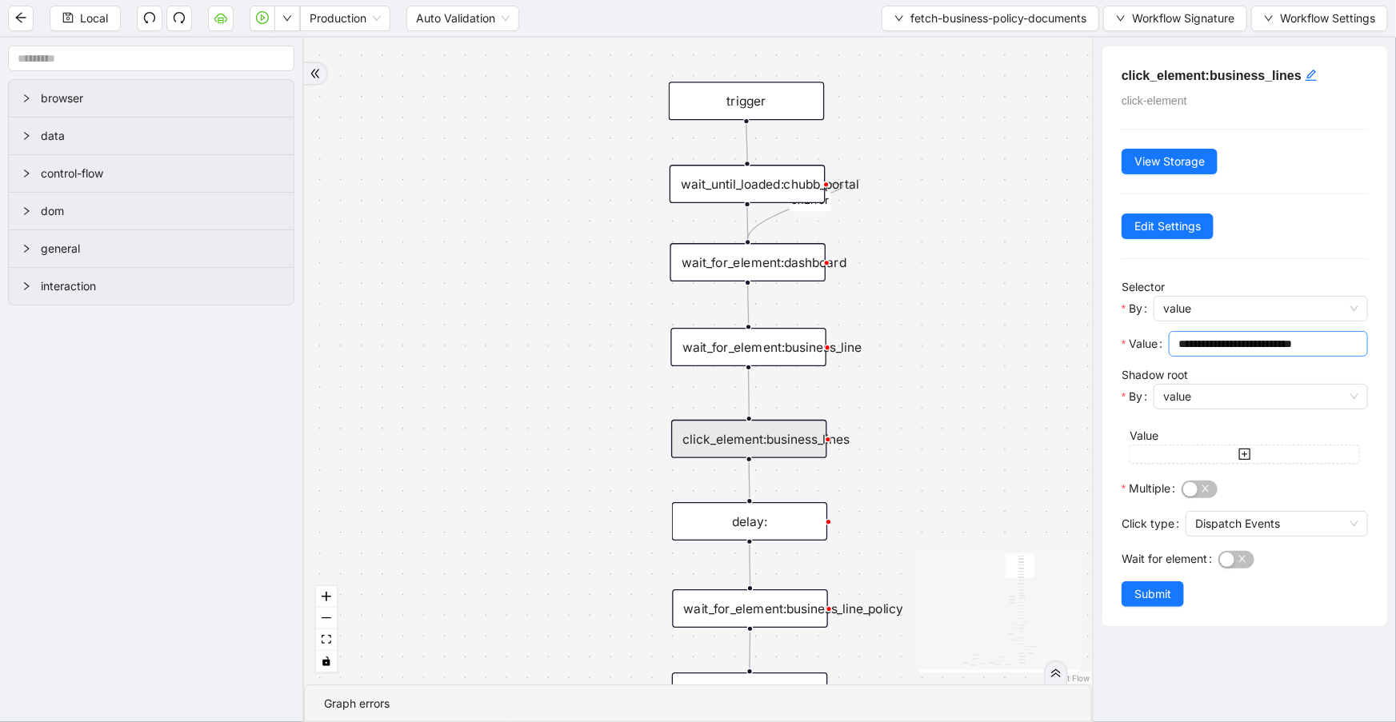
click at [1337, 349] on input "**********" at bounding box center [1266, 344] width 177 height 18
click at [992, 301] on div "loopFrom exitFrom loopFrom download-flow fallback onError onError trigger click…" at bounding box center [698, 361] width 788 height 647
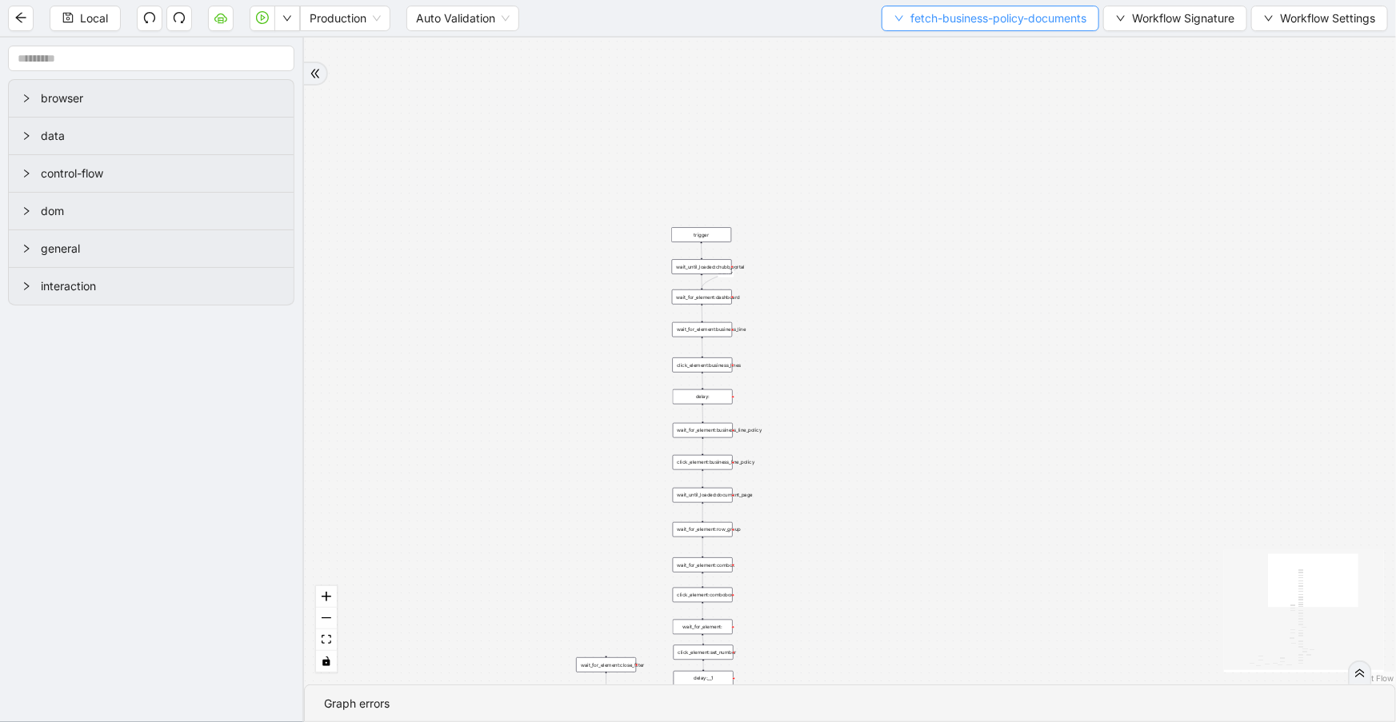
click at [943, 22] on span "fetch-business-policy-documents" at bounding box center [998, 19] width 176 height 18
click at [943, 51] on span "Select" at bounding box center [986, 49] width 195 height 18
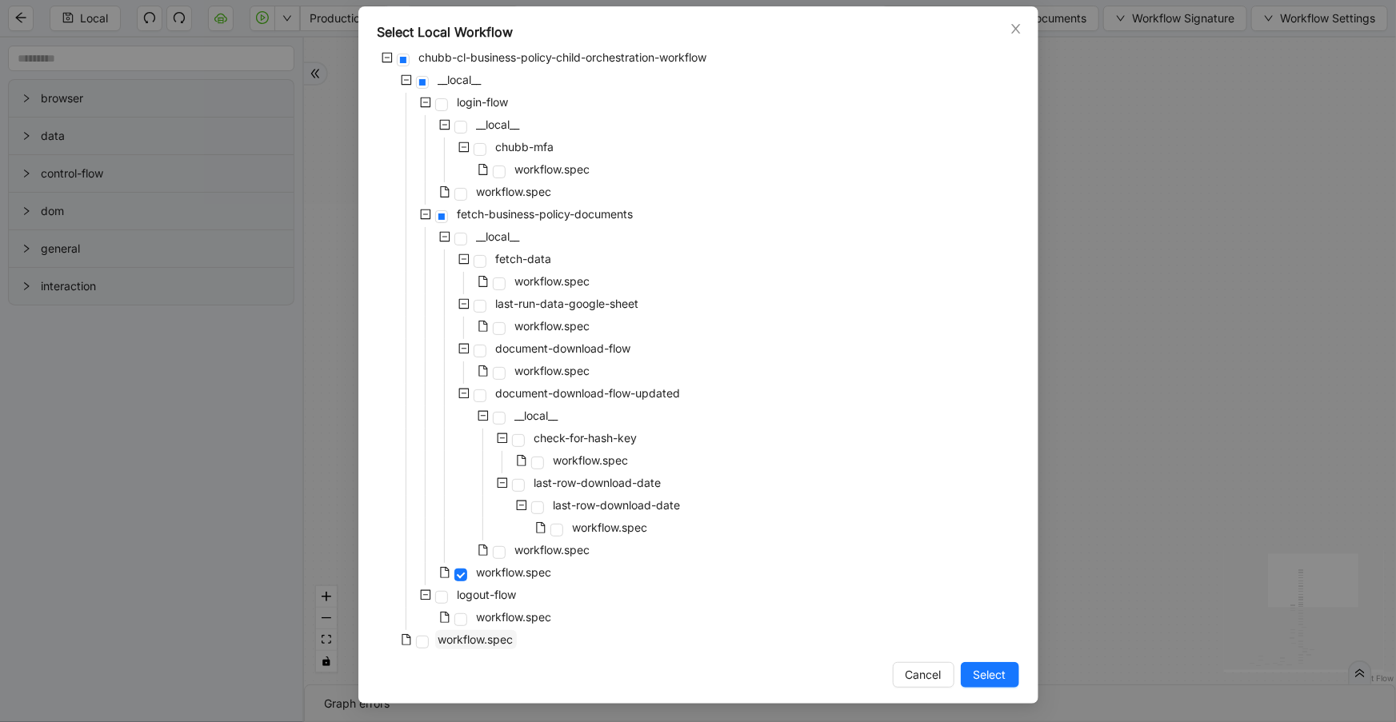
click at [472, 646] on span "workflow.spec" at bounding box center [476, 639] width 82 height 19
drag, startPoint x: 1008, startPoint y: 669, endPoint x: 1384, endPoint y: 210, distance: 593.2
click at [1008, 669] on button "Select" at bounding box center [990, 675] width 58 height 26
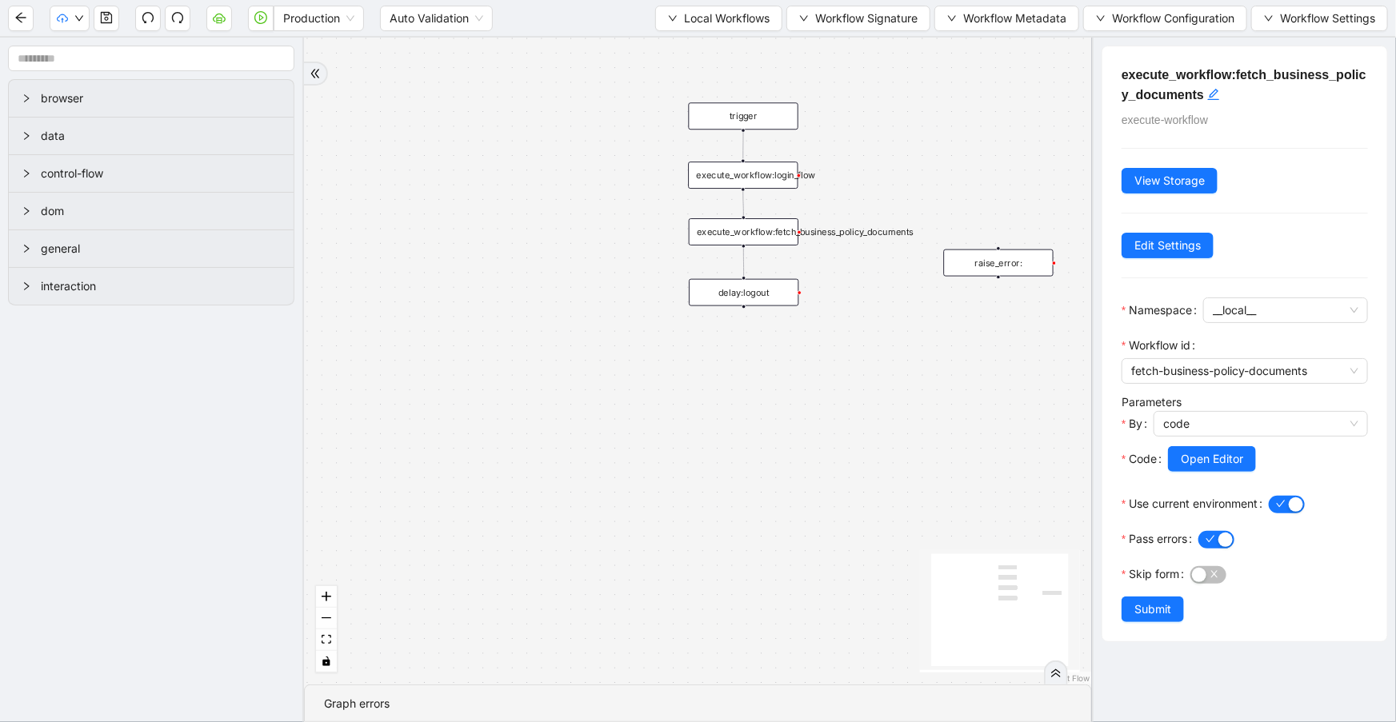
drag, startPoint x: 622, startPoint y: 464, endPoint x: 575, endPoint y: 399, distance: 80.1
click at [575, 399] on div "trigger execute_workflow:login_flow execute_workflow:fetch_business_policy_docu…" at bounding box center [698, 361] width 788 height 647
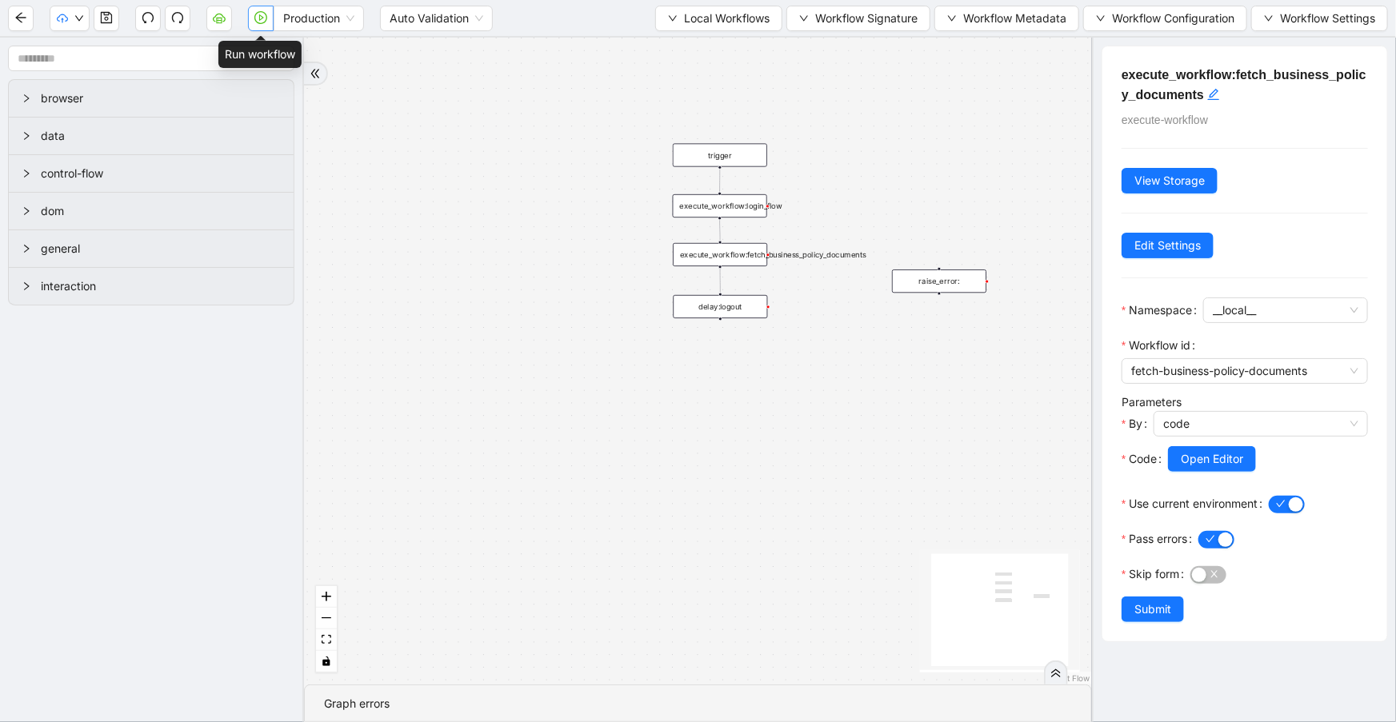
click at [254, 24] on button "button" at bounding box center [261, 19] width 26 height 26
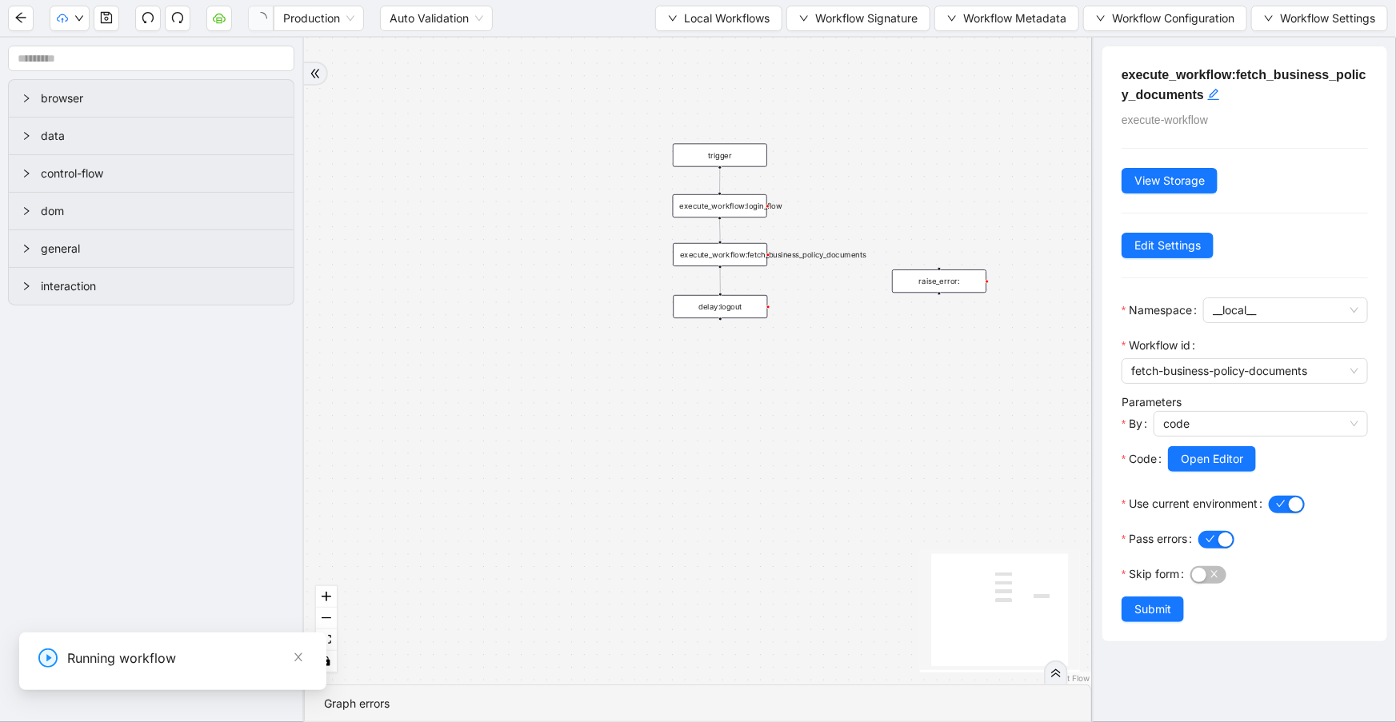
scroll to position [0, 0]
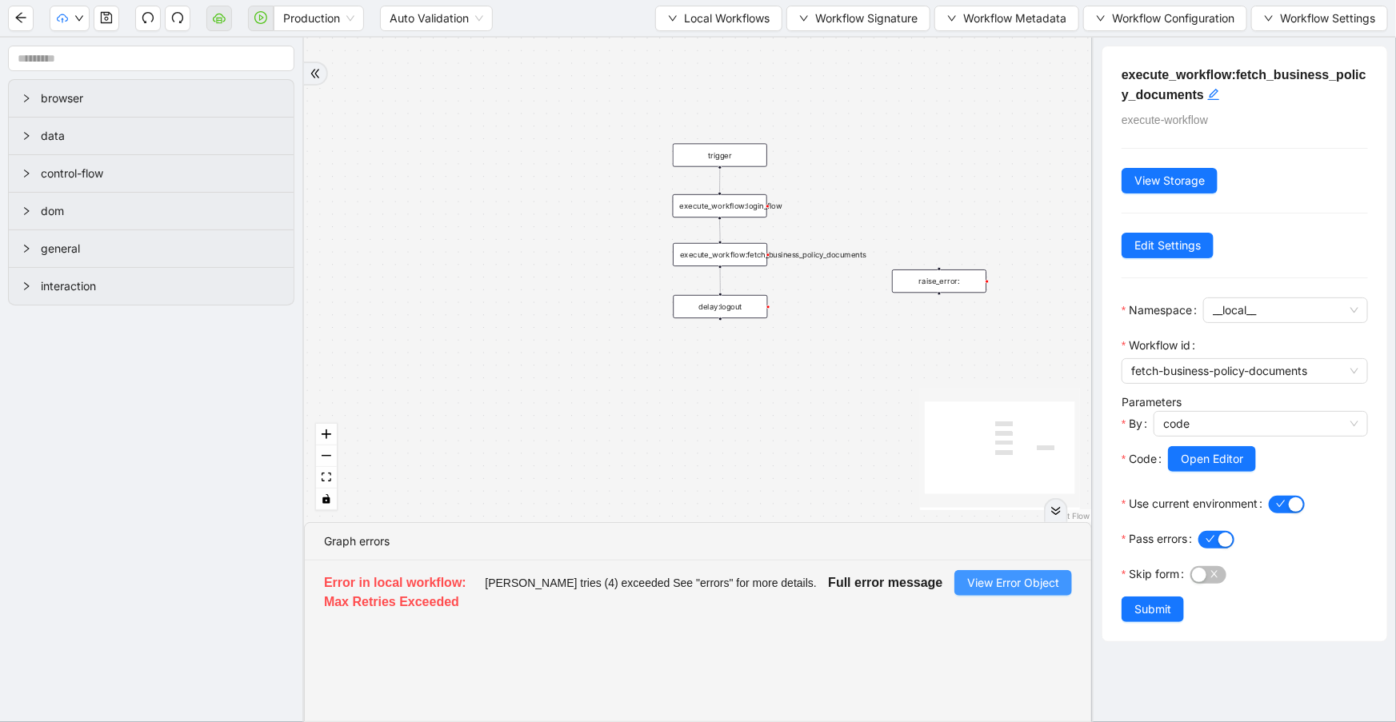
click at [1031, 584] on span "View Error Object" at bounding box center [1013, 583] width 92 height 18
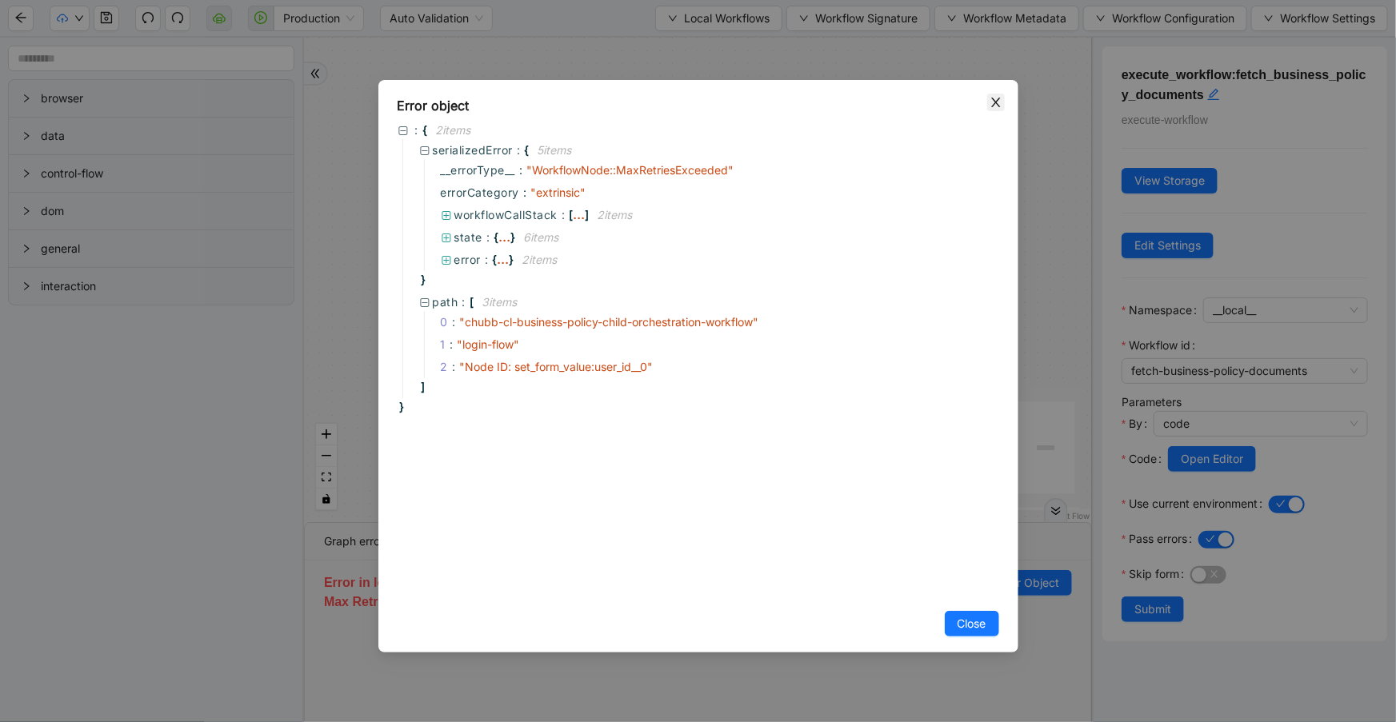
click at [993, 103] on icon "close" at bounding box center [995, 102] width 13 height 13
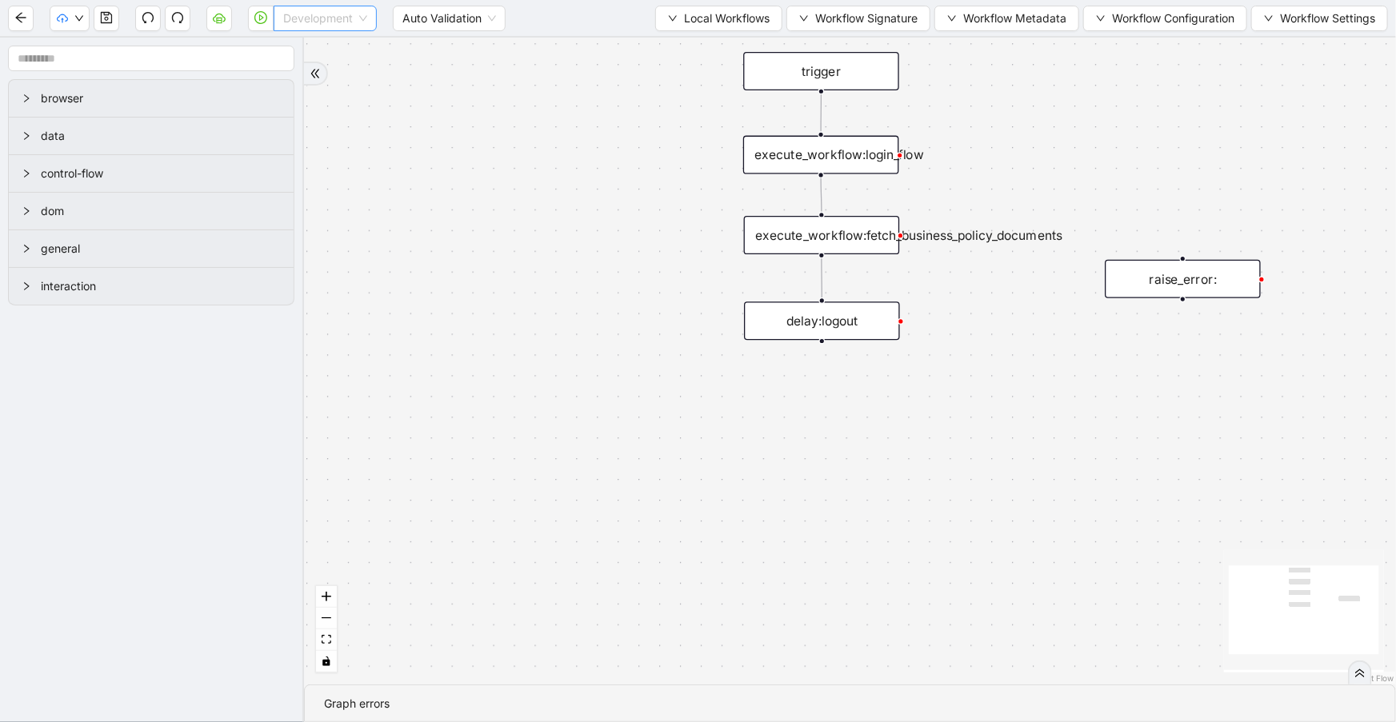
click at [343, 28] on span "Development" at bounding box center [325, 18] width 84 height 24
click at [335, 74] on div "Production" at bounding box center [325, 76] width 78 height 18
click at [270, 17] on button "button" at bounding box center [261, 19] width 26 height 26
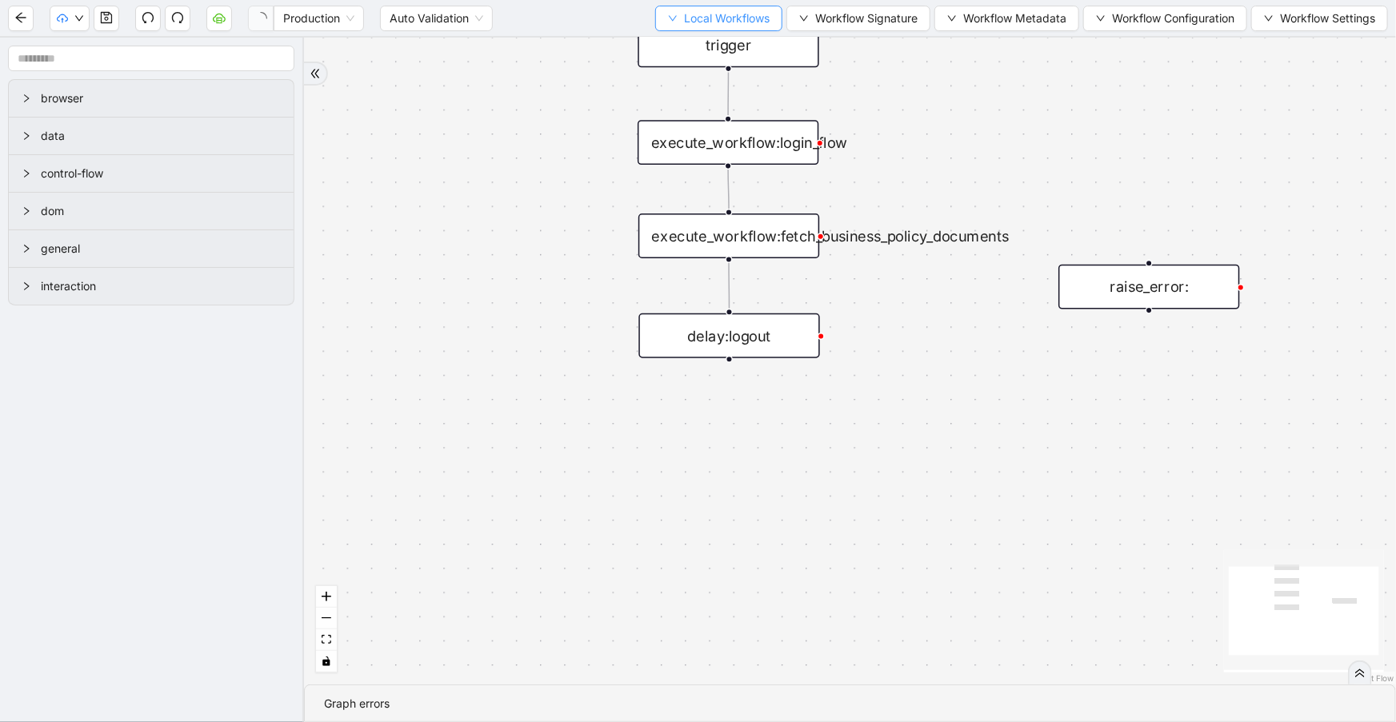
click at [694, 20] on span "Local Workflows" at bounding box center [727, 19] width 86 height 18
click at [705, 54] on span "Select" at bounding box center [713, 49] width 104 height 18
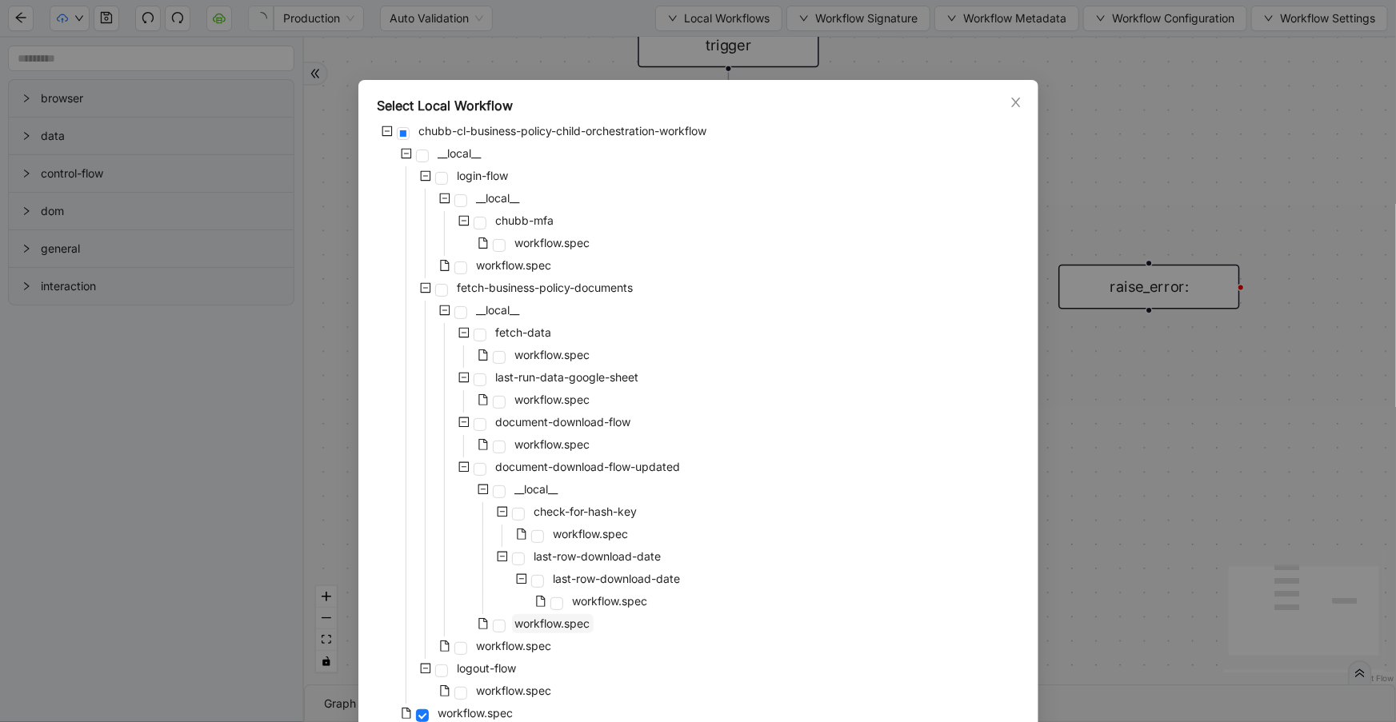
scroll to position [74, 0]
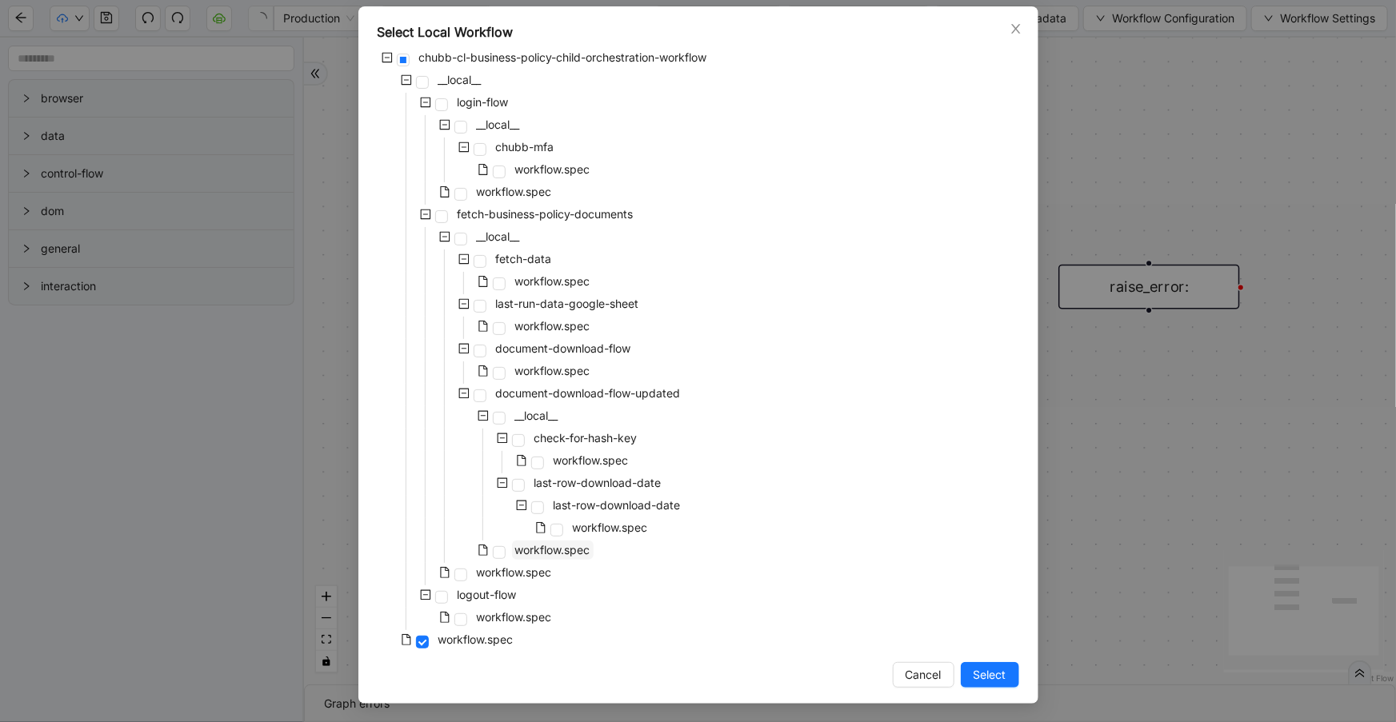
click at [544, 551] on span "workflow.spec" at bounding box center [552, 550] width 75 height 14
click at [1000, 672] on span "Select" at bounding box center [989, 675] width 33 height 18
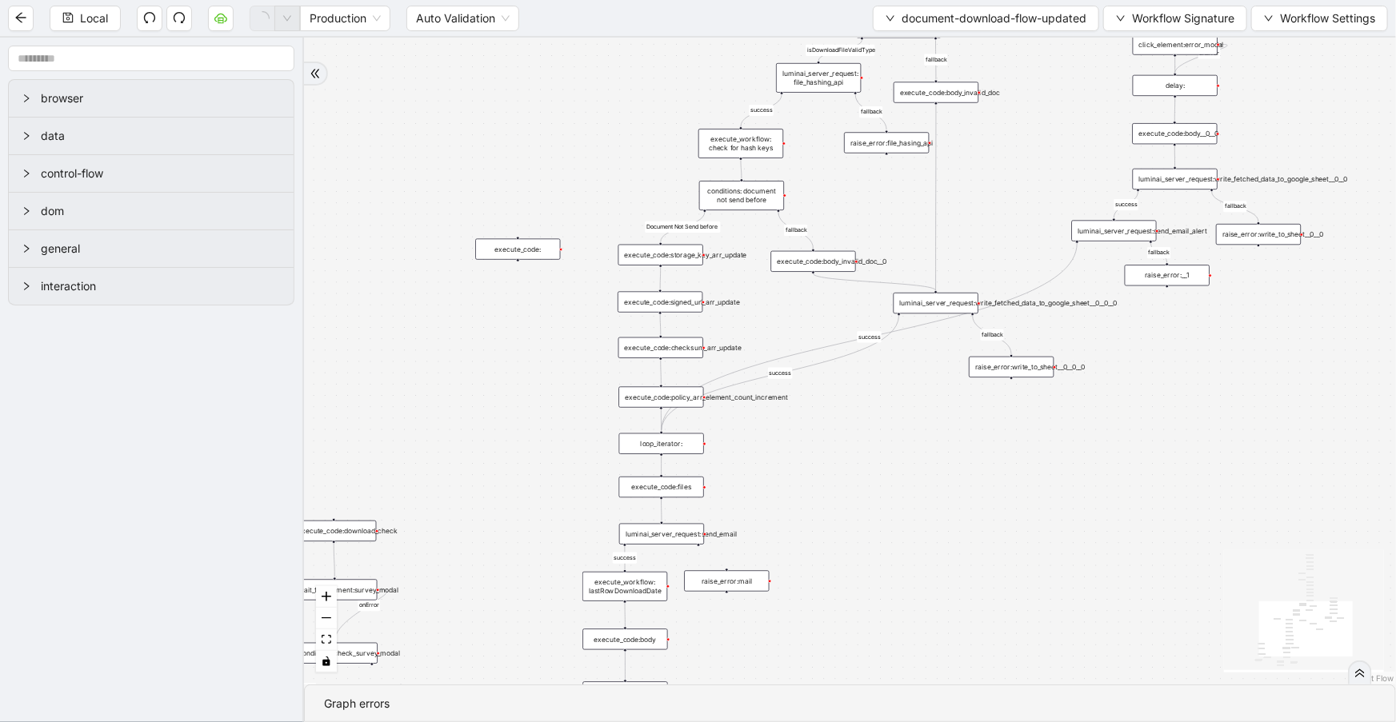
drag, startPoint x: 552, startPoint y: 338, endPoint x: 673, endPoint y: 33, distance: 327.8
click at [673, 33] on section "Local Production Auto Validation document-download-flow-updated Workflow Signat…" at bounding box center [698, 361] width 1396 height 722
drag, startPoint x: 672, startPoint y: 34, endPoint x: 638, endPoint y: 282, distance: 250.2
click at [605, 391] on section "Local Production Auto Validation document-download-flow-updated Workflow Signat…" at bounding box center [698, 361] width 1396 height 722
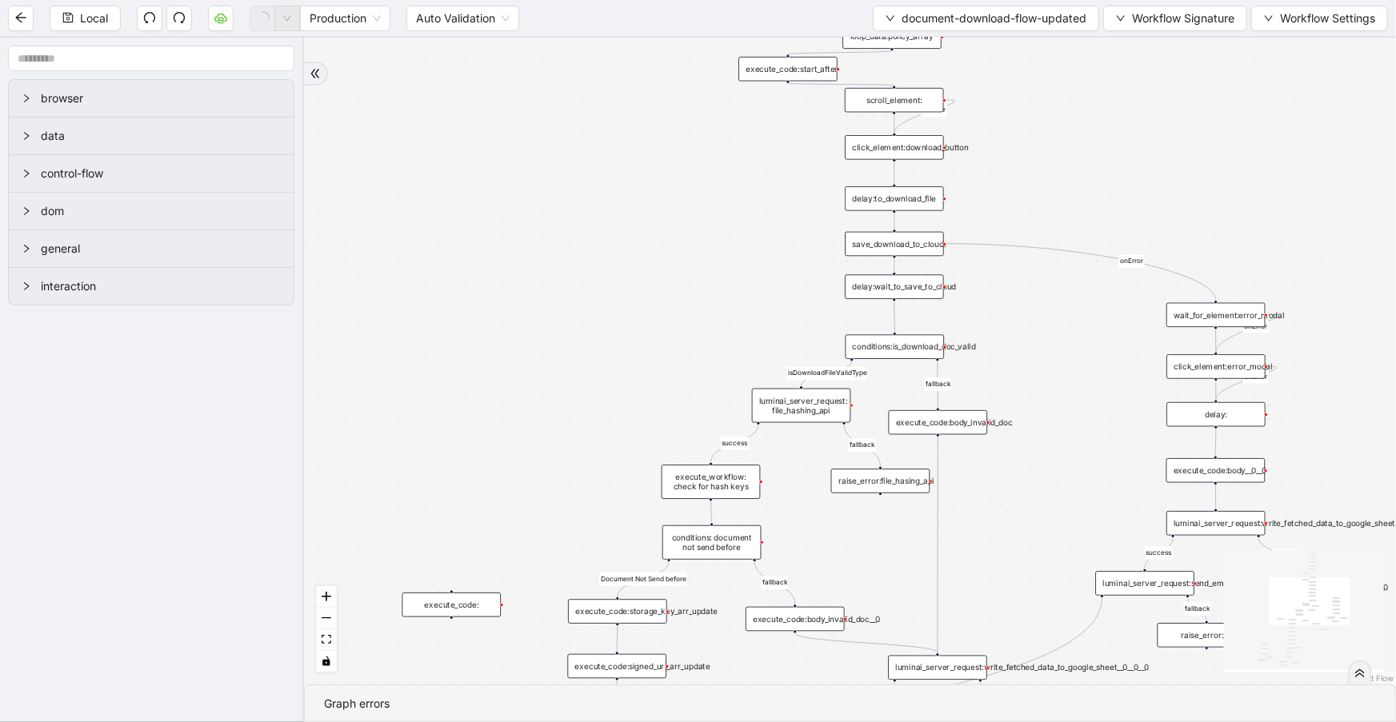
drag, startPoint x: 855, startPoint y: 210, endPoint x: 824, endPoint y: 535, distance: 326.2
click at [818, 561] on div "close_modal success fallback fallback success fallback isDownloadFileValidType …" at bounding box center [850, 361] width 1092 height 647
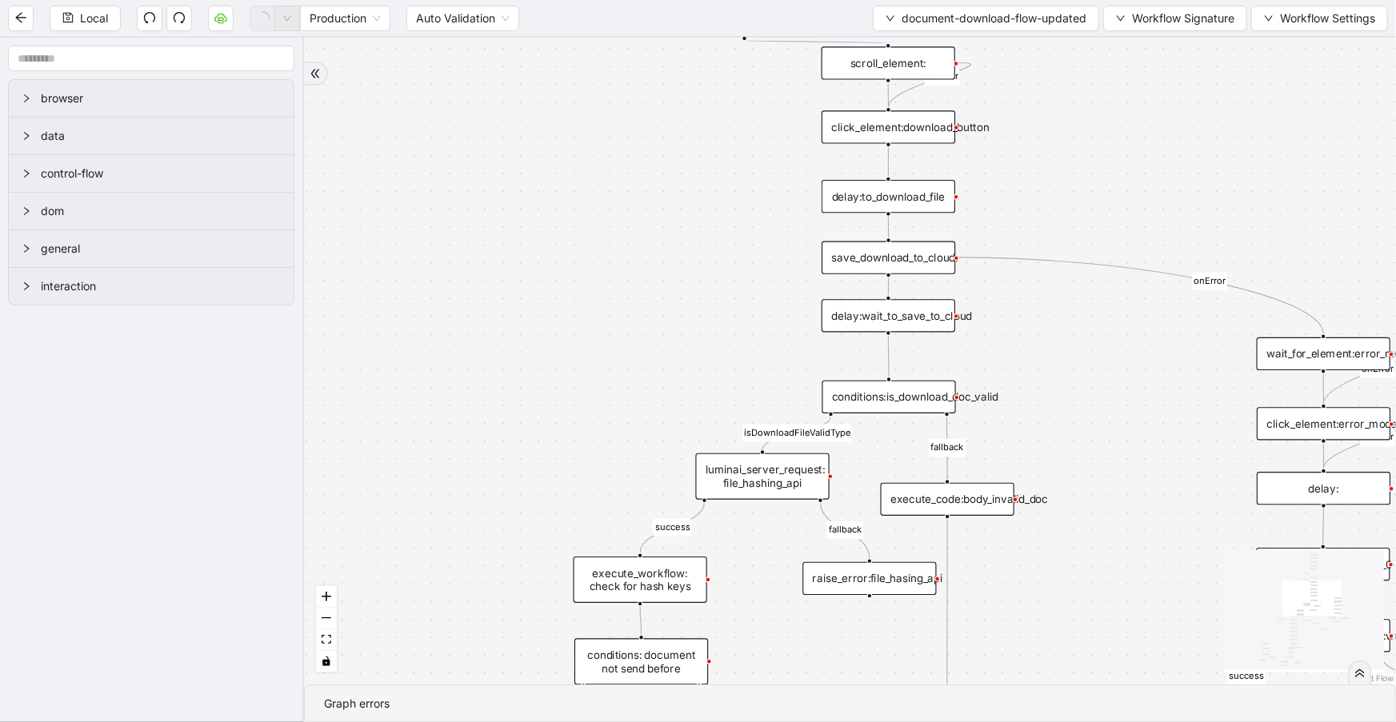
click at [920, 260] on div "save_download_to_cloud:" at bounding box center [888, 258] width 134 height 33
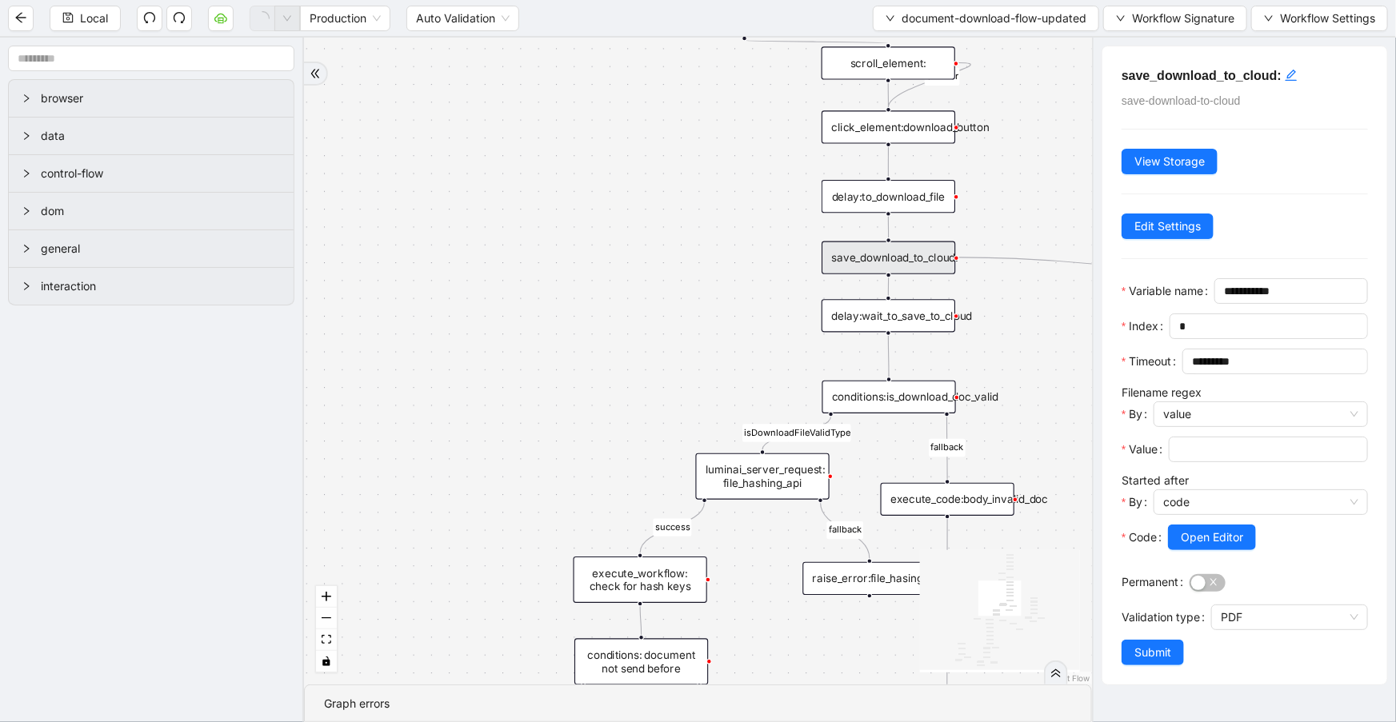
click at [591, 255] on div "close_modal success fallback fallback success fallback isDownloadFileValidType …" at bounding box center [698, 361] width 788 height 647
click at [592, 255] on div "close_modal success fallback fallback success fallback isDownloadFileValidType …" at bounding box center [698, 361] width 788 height 647
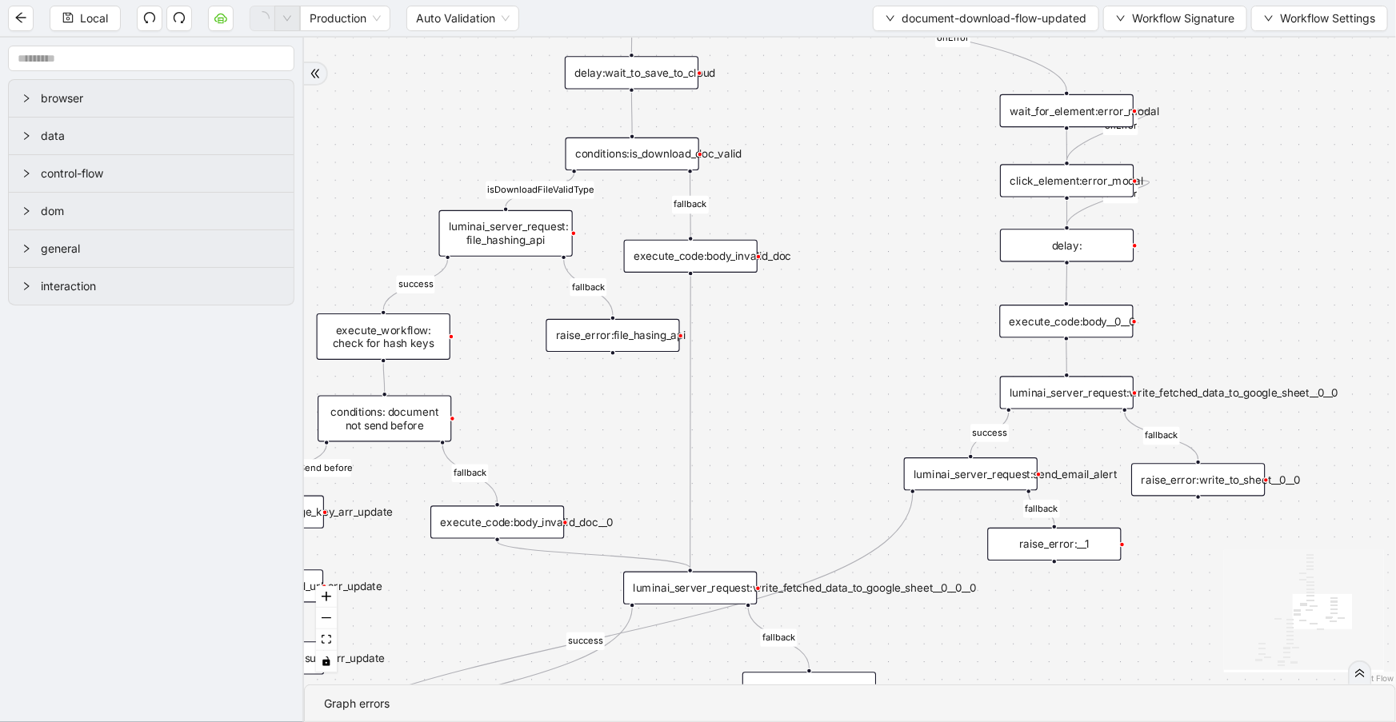
drag, startPoint x: 1128, startPoint y: 322, endPoint x: 872, endPoint y: 79, distance: 352.5
click at [872, 79] on div "close_modal success fallback fallback success fallback isDownloadFileValidType …" at bounding box center [850, 361] width 1092 height 647
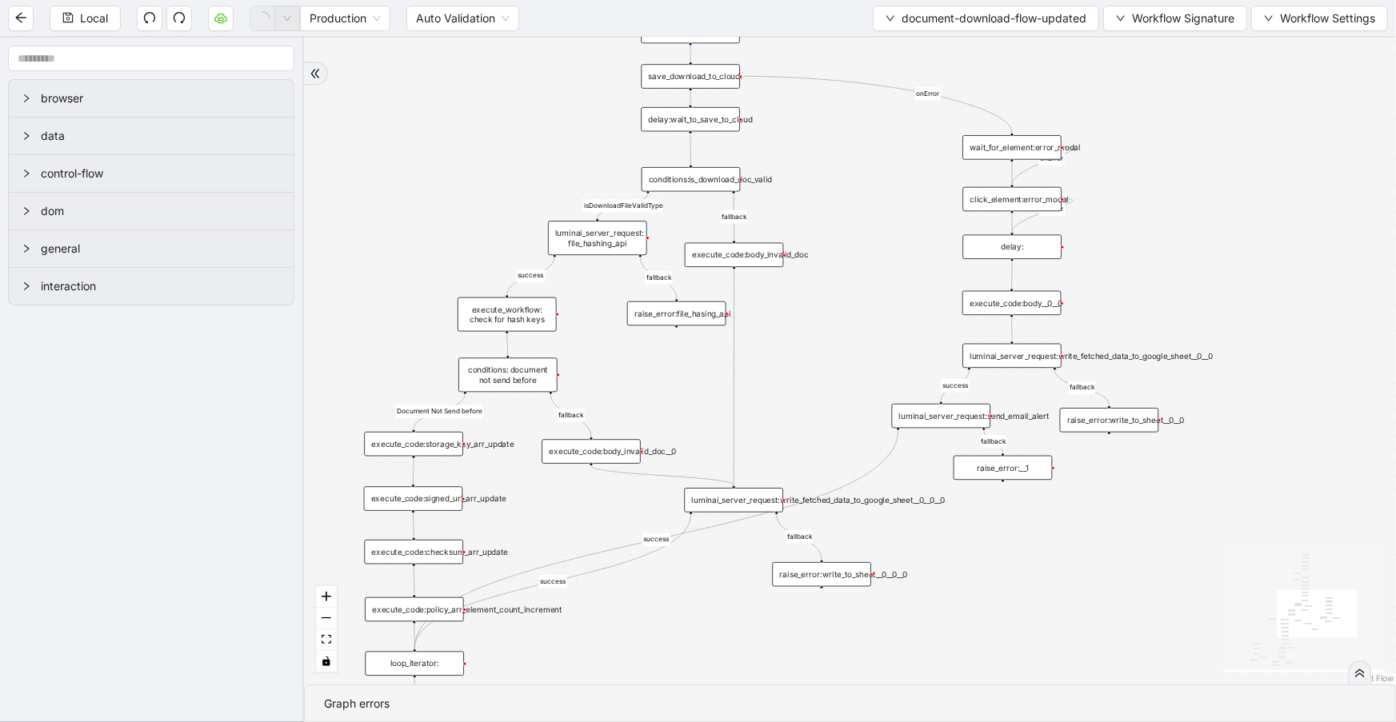
click at [981, 411] on div "luminai_server_request:send_email_alert" at bounding box center [941, 416] width 99 height 24
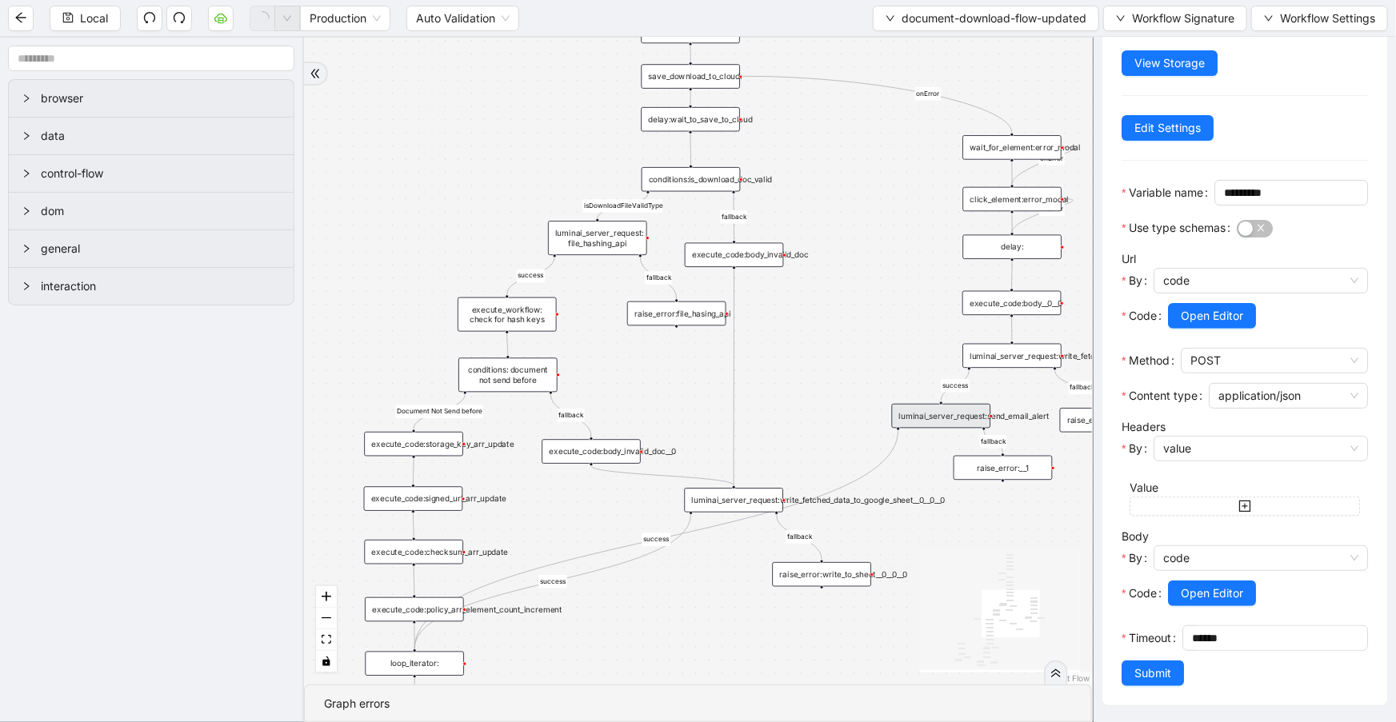
scroll to position [142, 0]
click at [1224, 600] on span "Open Editor" at bounding box center [1212, 594] width 62 height 18
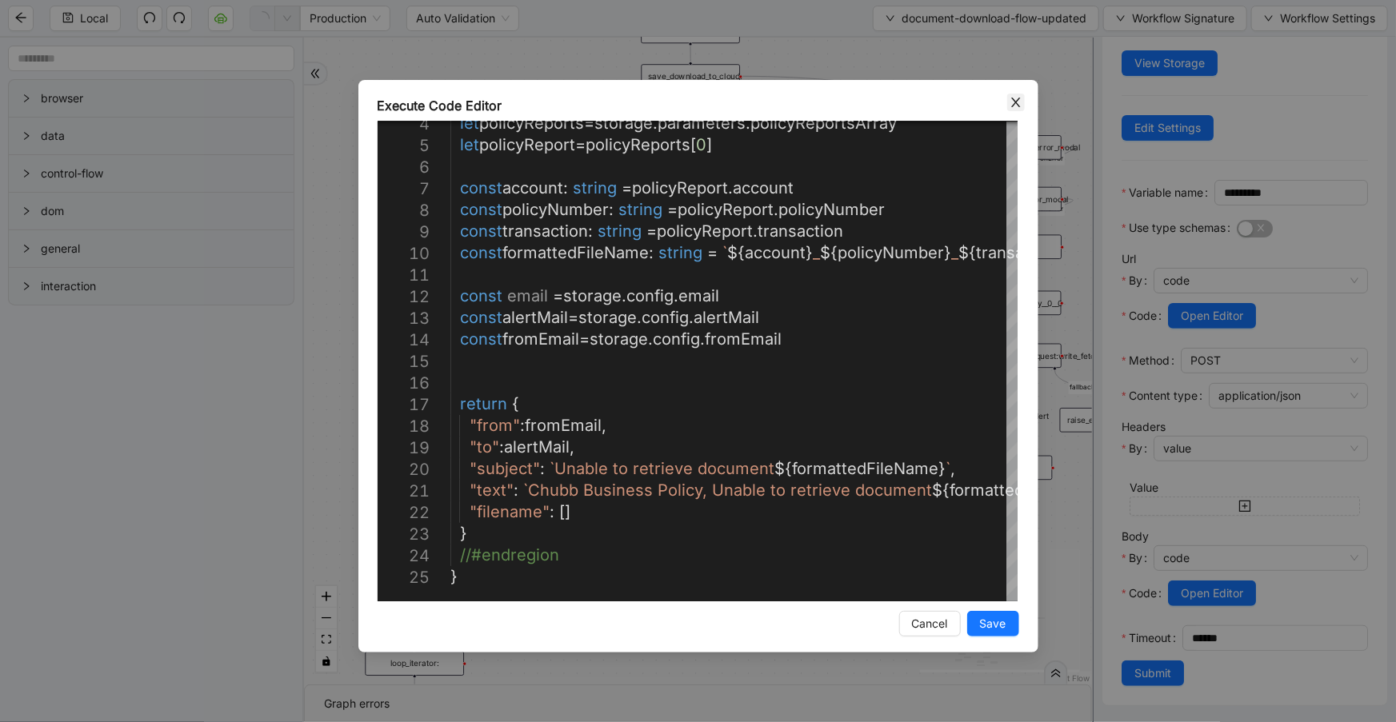
click at [1014, 106] on icon "close" at bounding box center [1015, 102] width 13 height 13
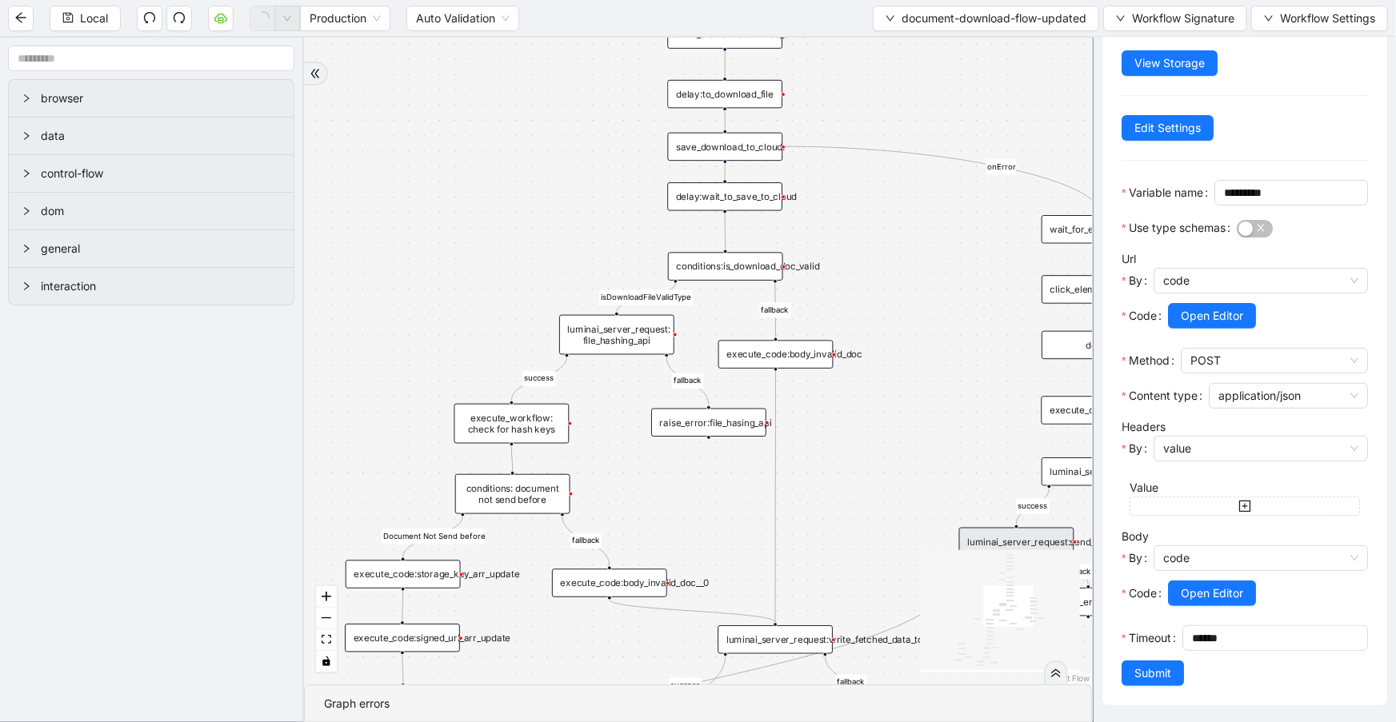
click at [755, 270] on div "conditions:is_download_doc_valid" at bounding box center [725, 266] width 115 height 28
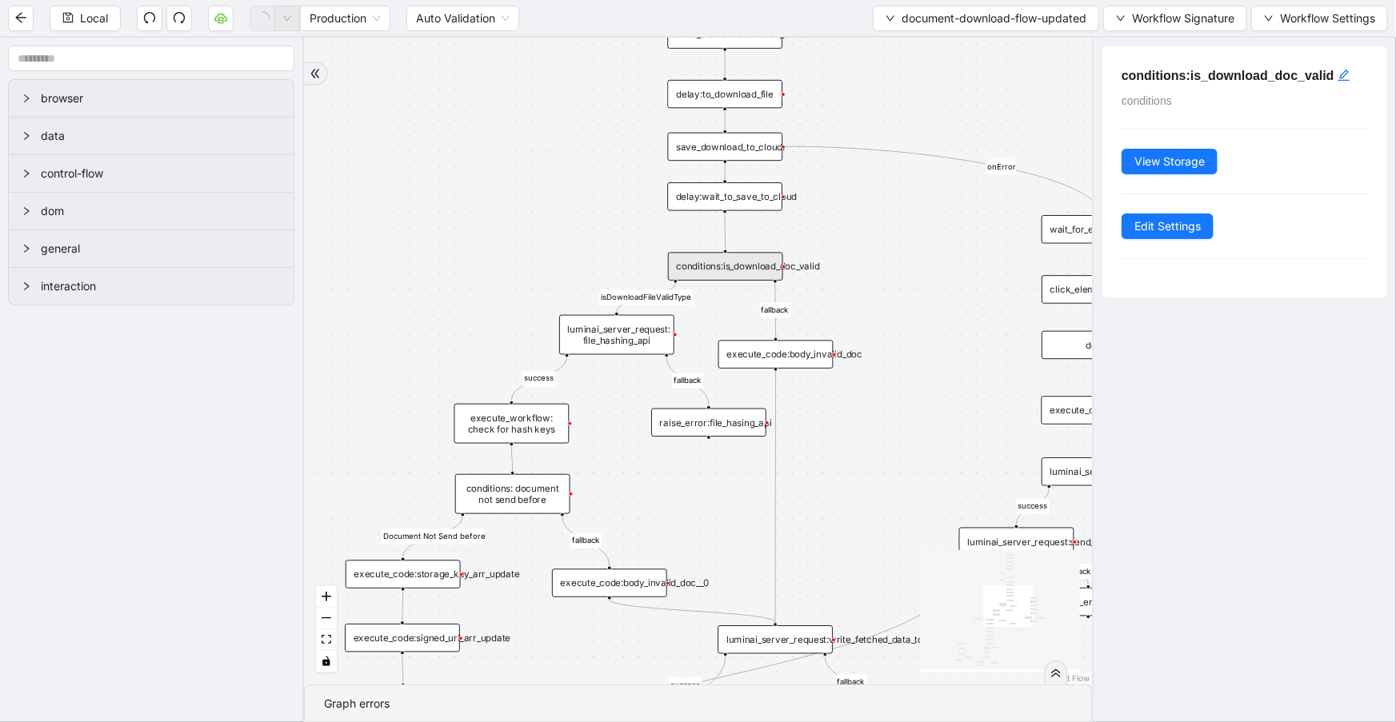
scroll to position [0, 0]
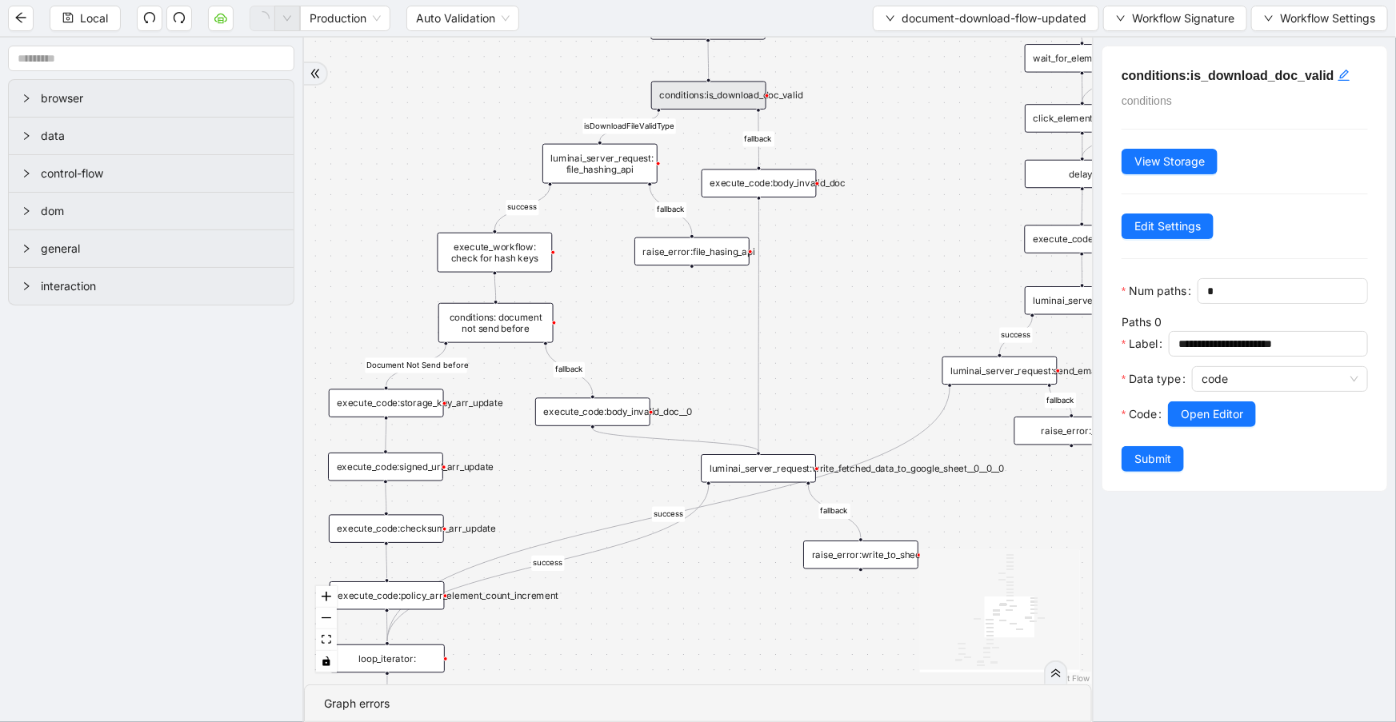
drag, startPoint x: 853, startPoint y: 520, endPoint x: 830, endPoint y: 399, distance: 123.0
click at [837, 367] on div "close_modal success fallback fallback success fallback isDownloadFileValidType …" at bounding box center [698, 361] width 788 height 647
click at [791, 468] on div "luminai_server_request:write_fetched_data_to_google_sheet__0__0__0" at bounding box center [758, 471] width 115 height 28
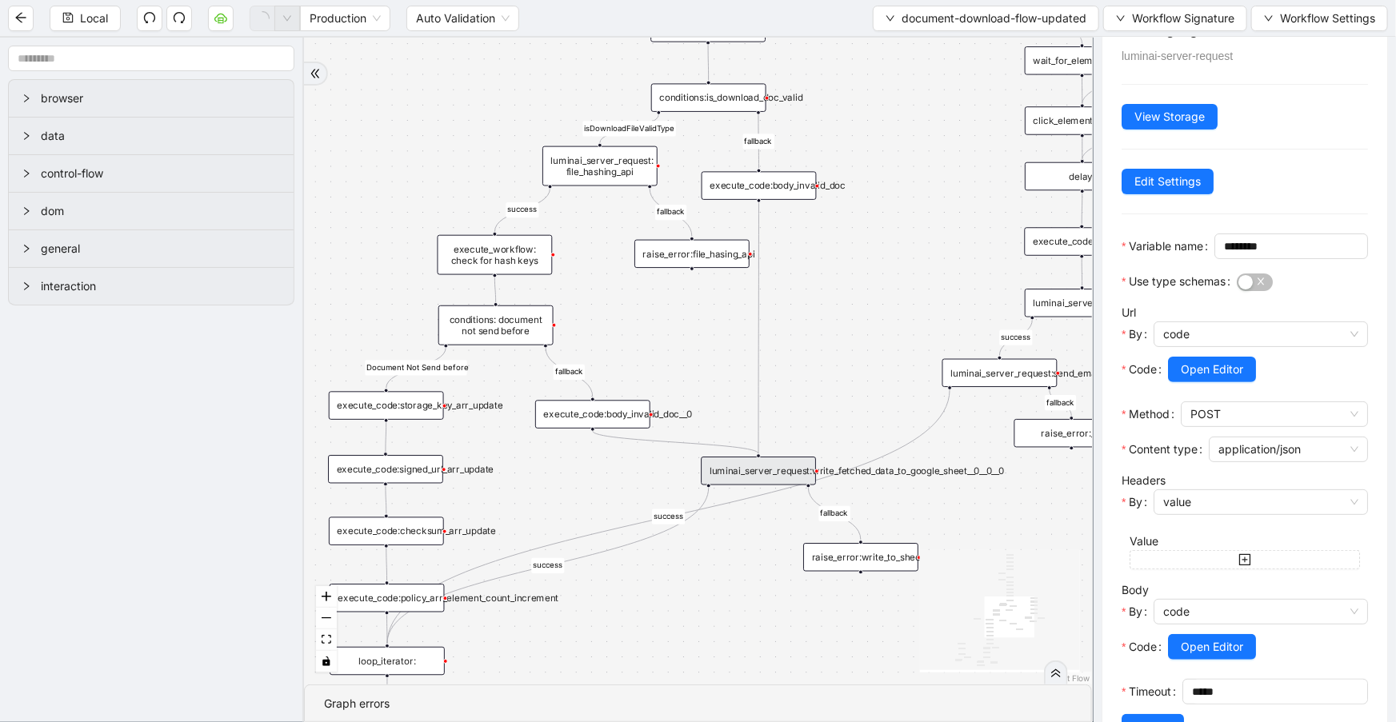
scroll to position [142, 0]
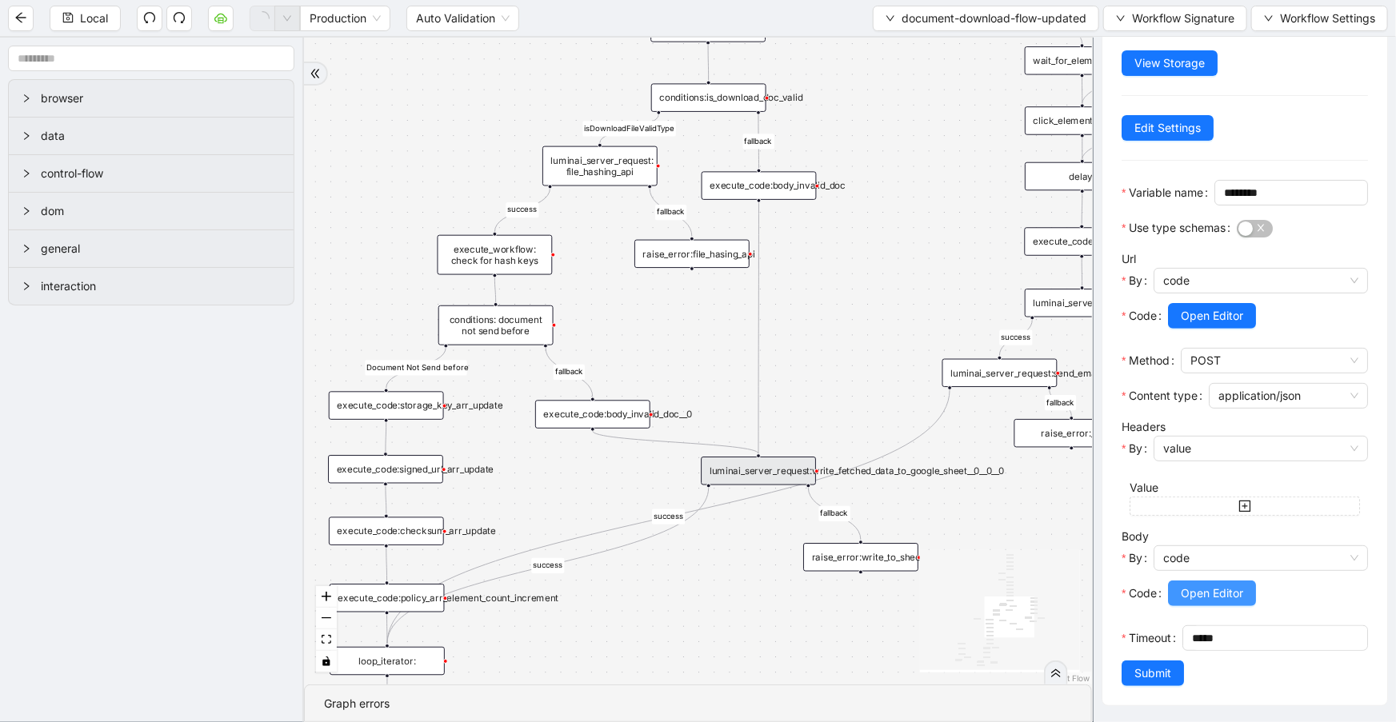
click at [1202, 586] on span "Open Editor" at bounding box center [1212, 594] width 62 height 18
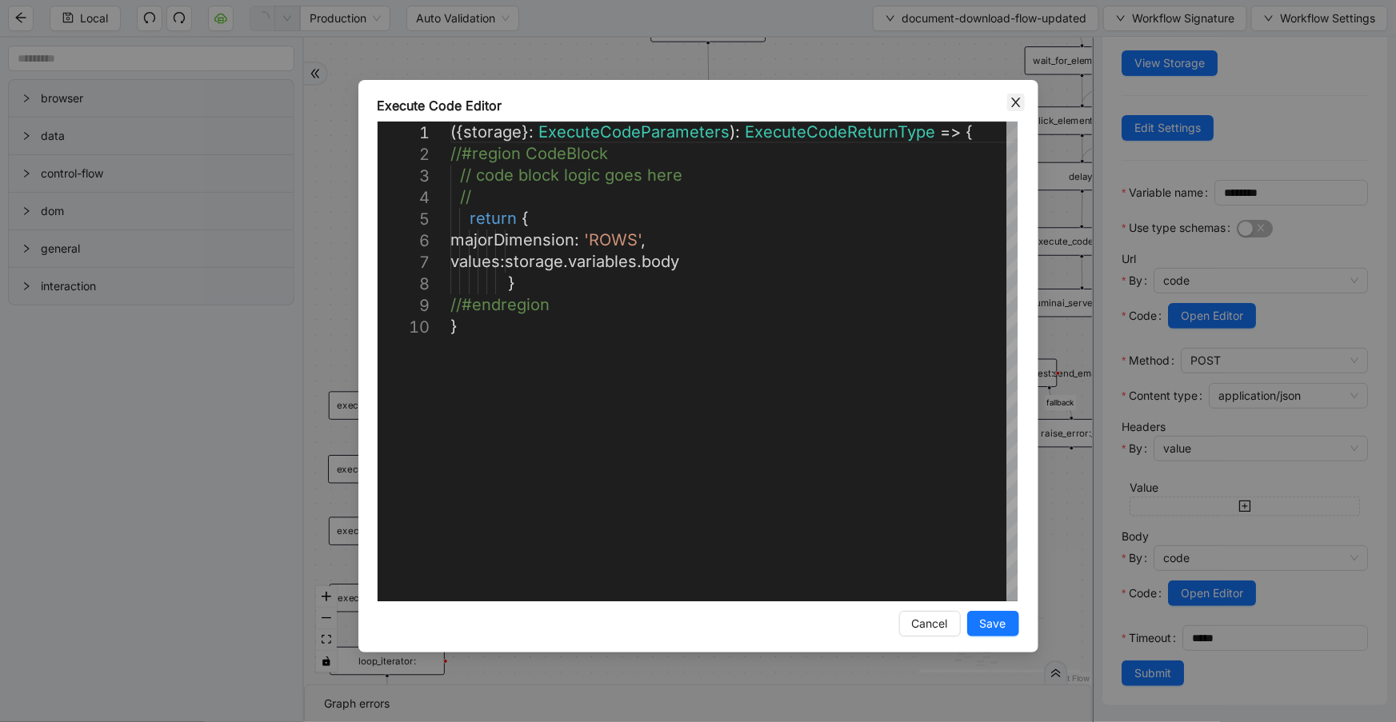
click at [1018, 98] on icon "close" at bounding box center [1015, 103] width 9 height 10
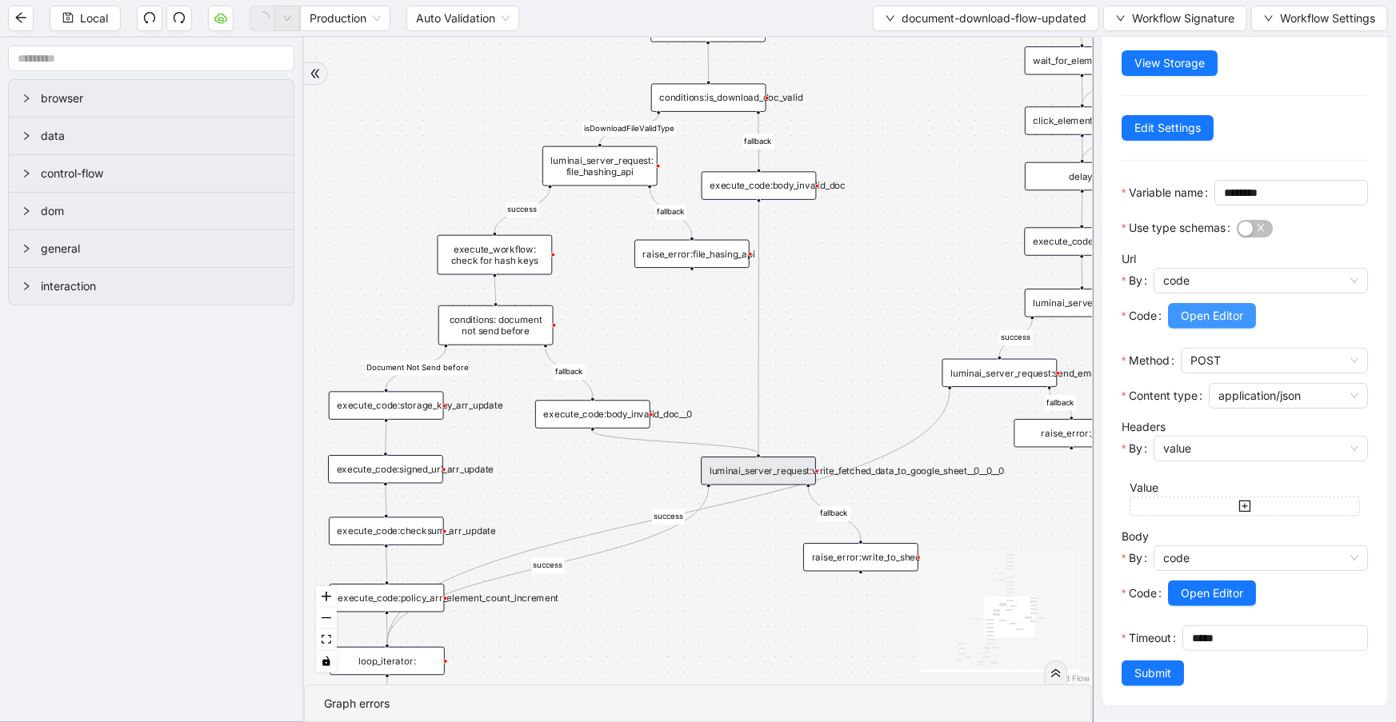
click at [1216, 312] on span "Open Editor" at bounding box center [1212, 316] width 62 height 18
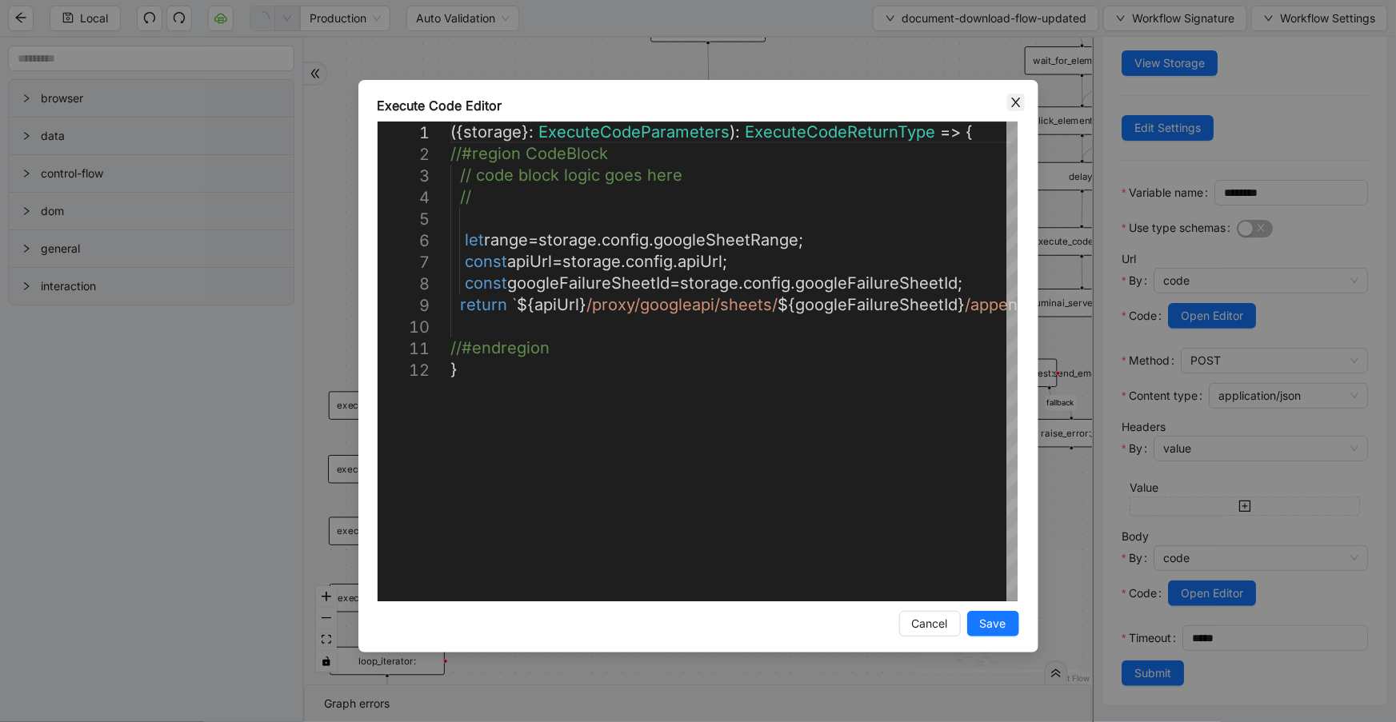
click at [1012, 101] on icon "close" at bounding box center [1015, 102] width 13 height 13
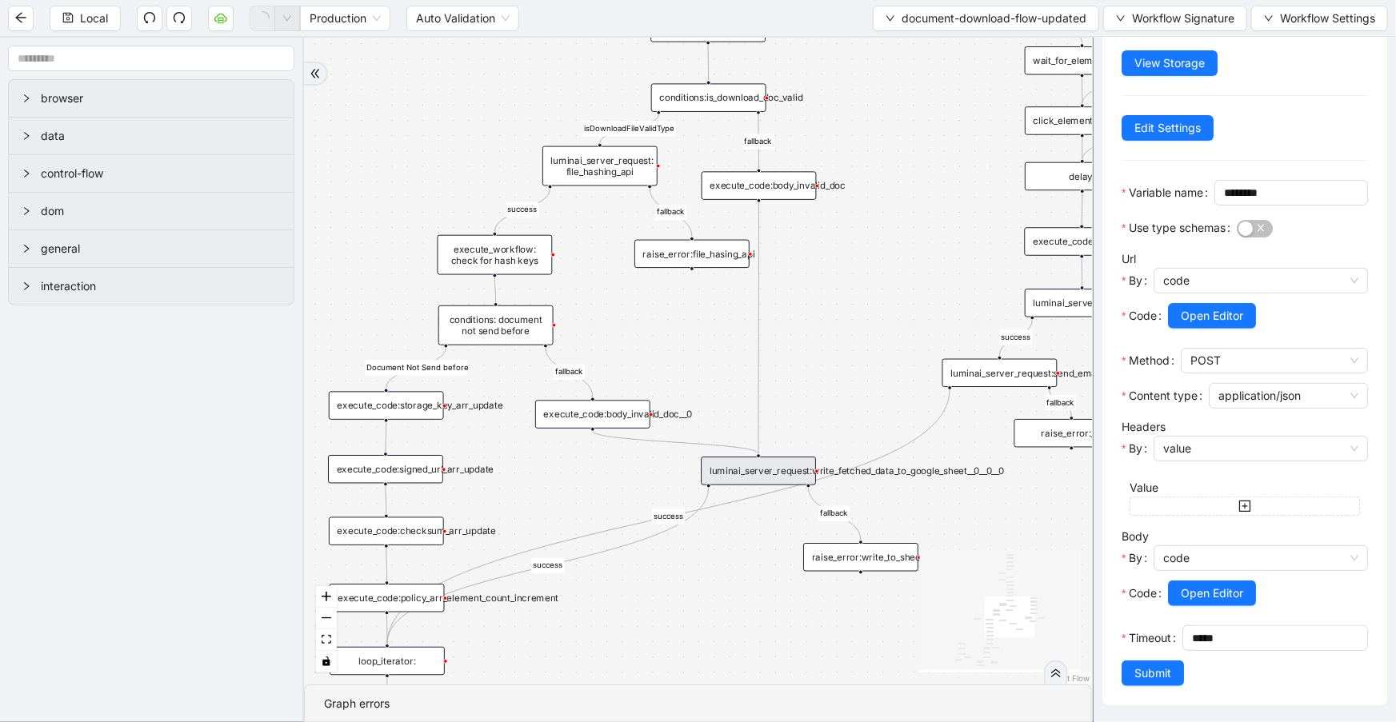
click at [632, 175] on div "luminai_server_request: file_hashing_api" at bounding box center [599, 166] width 115 height 40
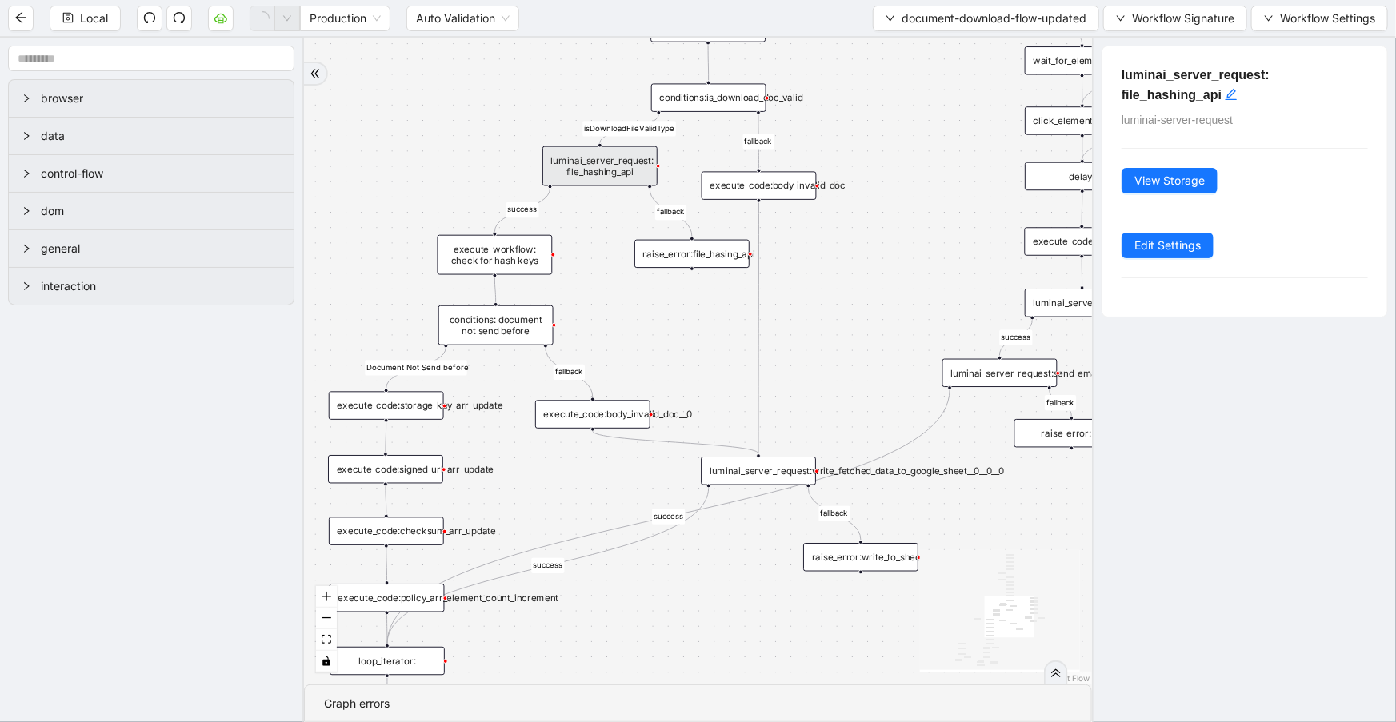
scroll to position [0, 0]
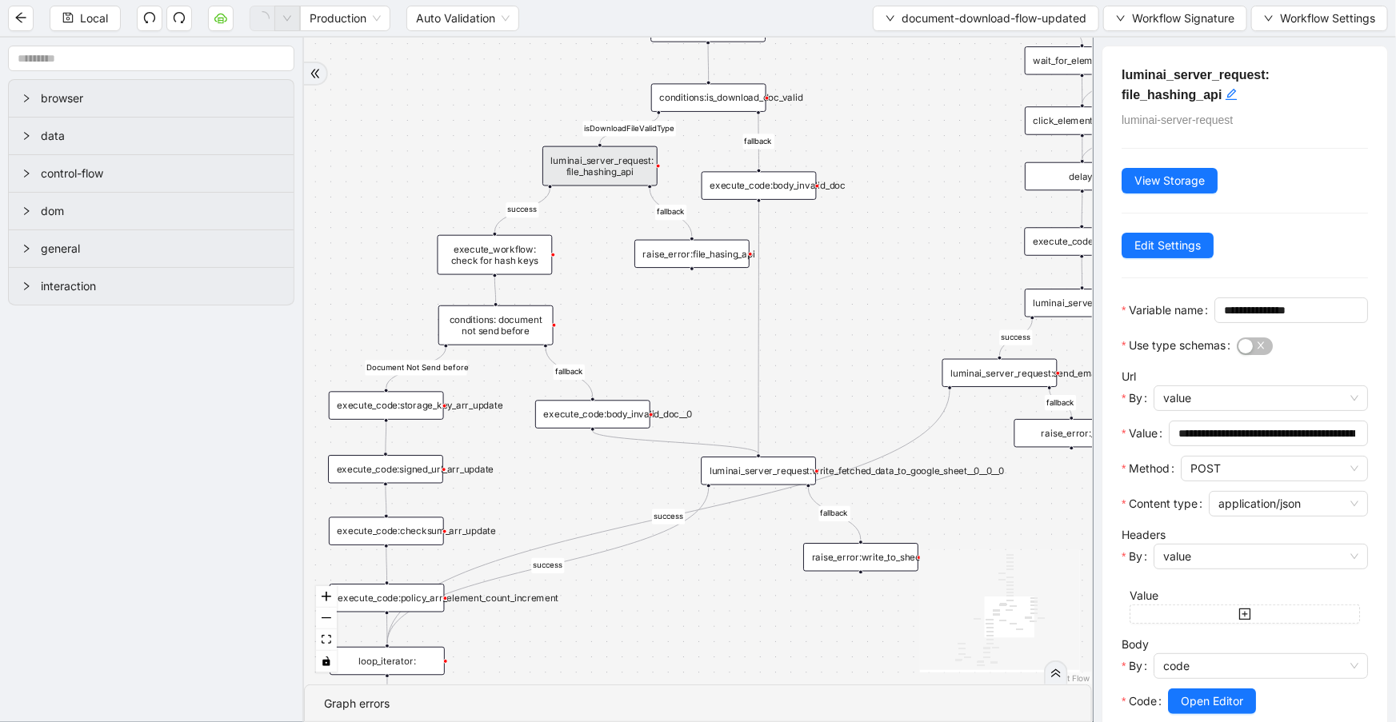
click at [522, 246] on div "execute_workflow: check for hash keys" at bounding box center [494, 255] width 115 height 40
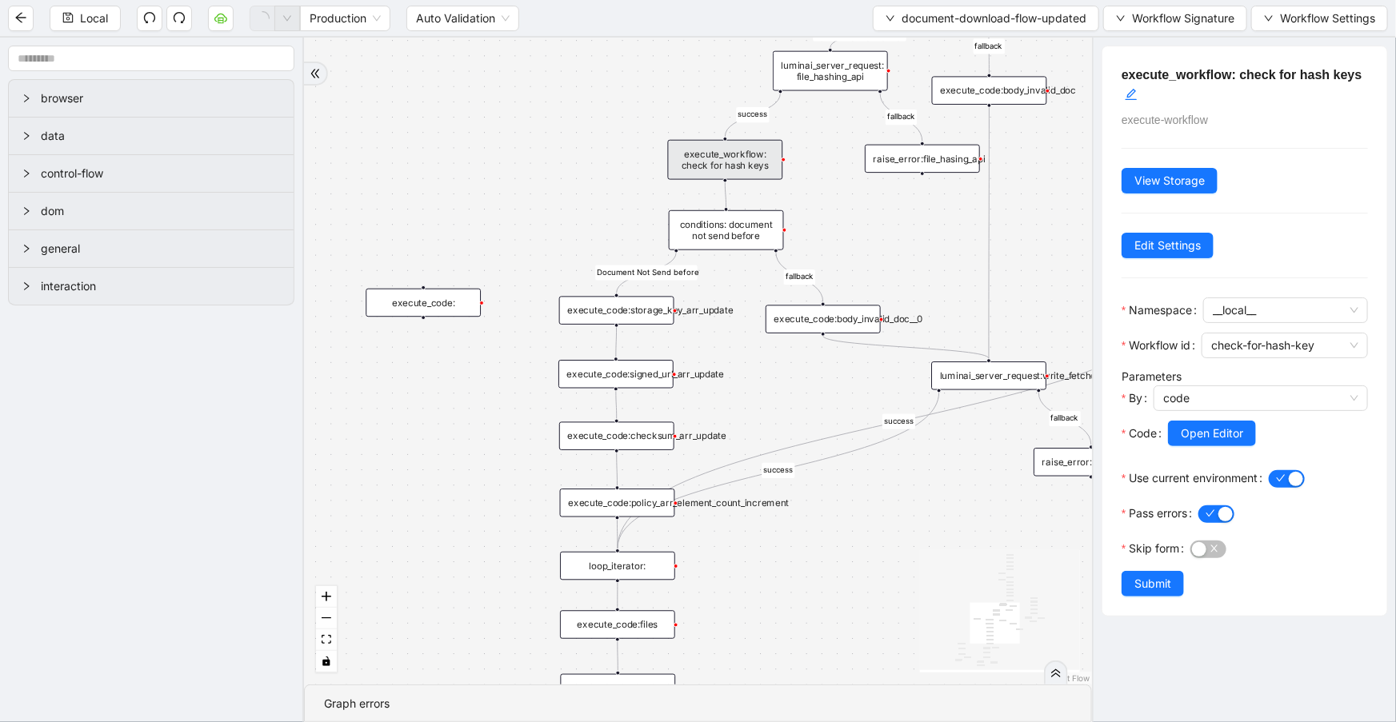
drag, startPoint x: 621, startPoint y: 321, endPoint x: 852, endPoint y: 226, distance: 249.2
click at [852, 226] on div "close_modal success fallback fallback success fallback isDownloadFileValidType …" at bounding box center [698, 361] width 788 height 647
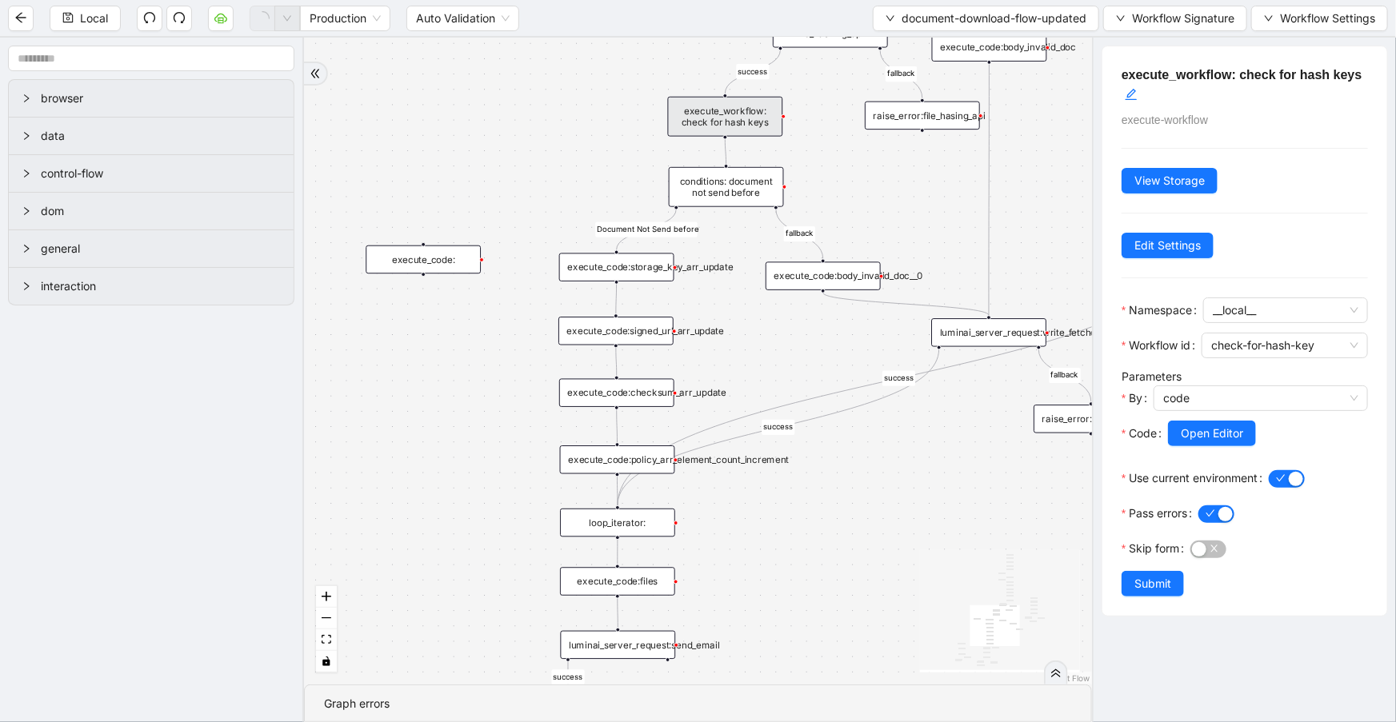
drag, startPoint x: 759, startPoint y: 402, endPoint x: 711, endPoint y: 326, distance: 89.9
click at [763, 329] on div "close_modal success fallback fallback success fallback isDownloadFileValidType …" at bounding box center [698, 361] width 788 height 647
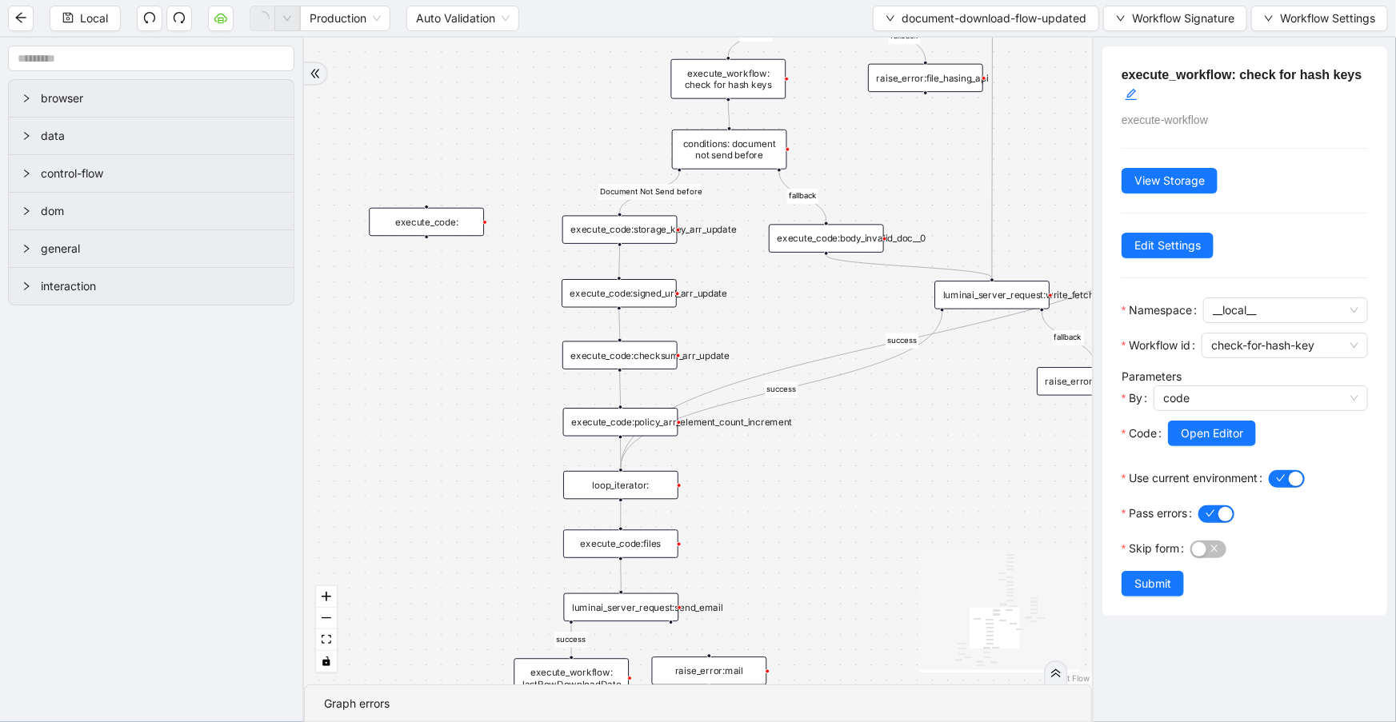
click at [669, 298] on div "execute_code:signed_url_arr_update" at bounding box center [618, 293] width 115 height 28
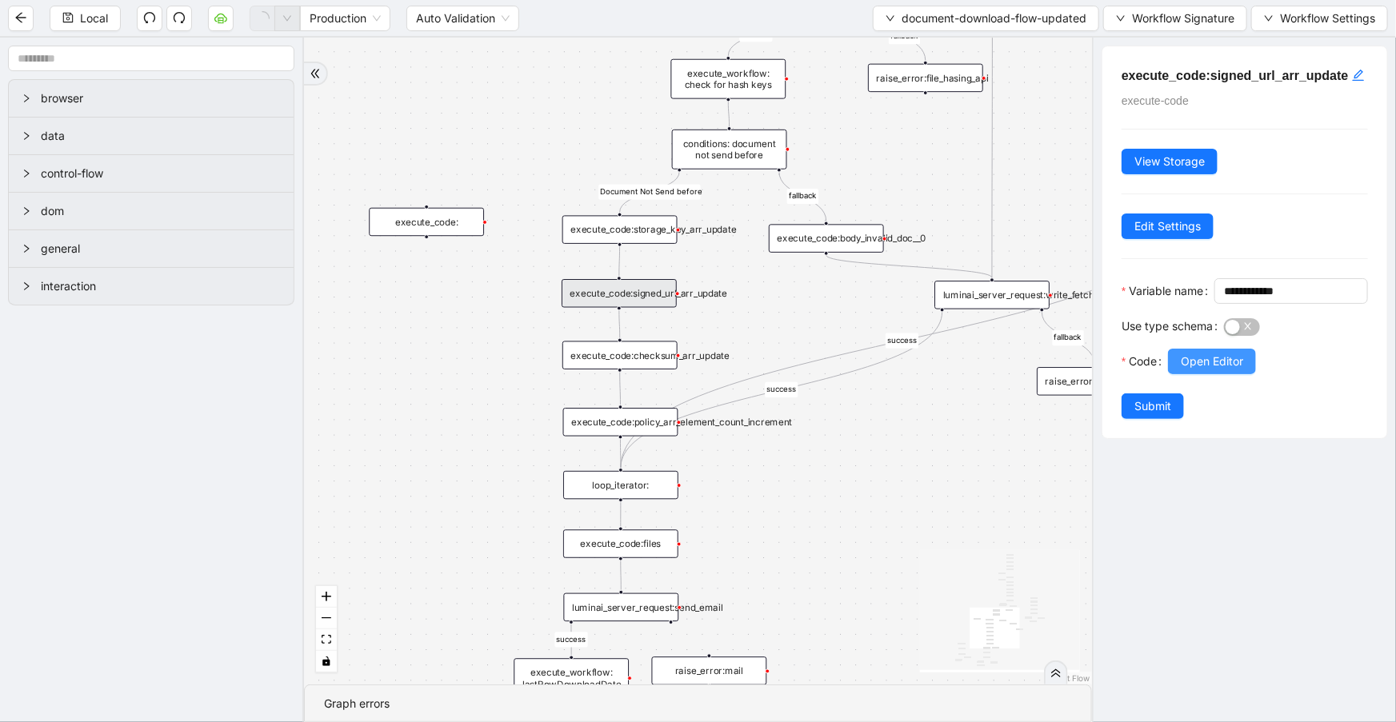
click at [1209, 370] on span "Open Editor" at bounding box center [1212, 362] width 62 height 18
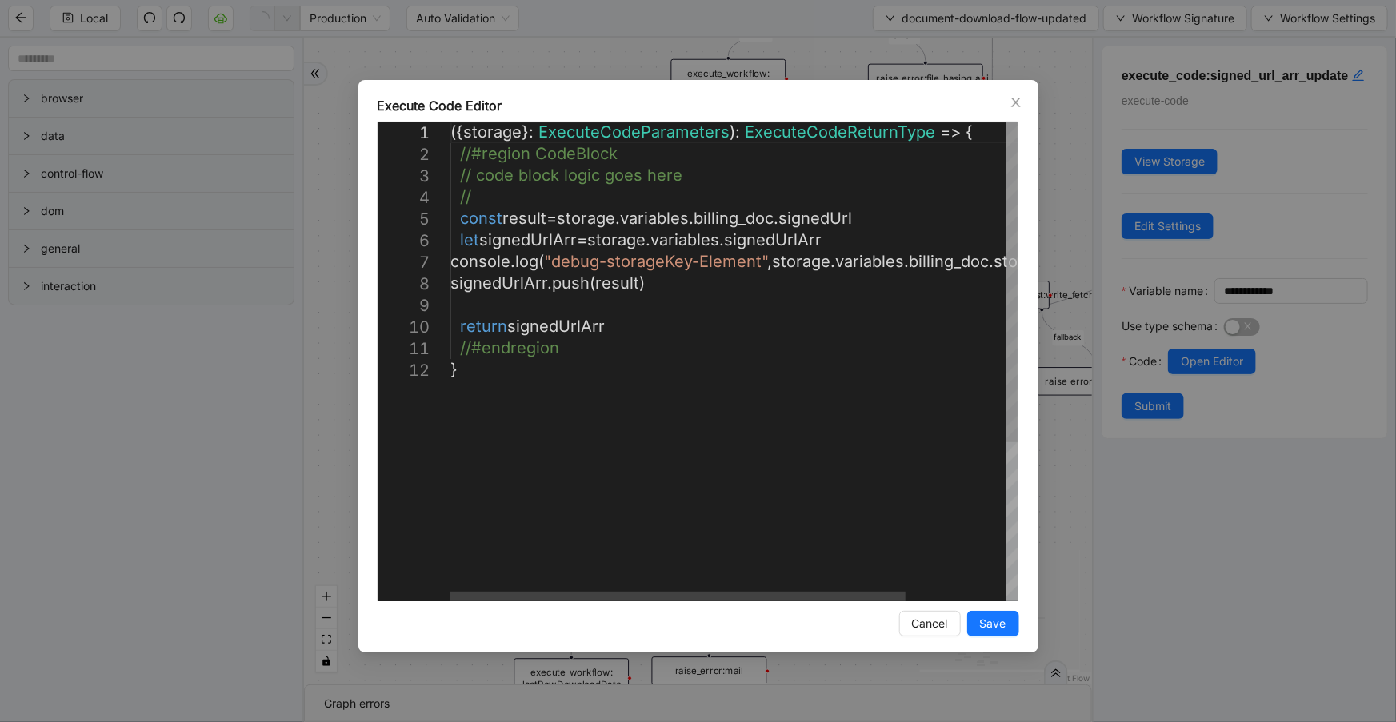
drag, startPoint x: 1017, startPoint y: 104, endPoint x: 662, endPoint y: 332, distance: 421.3
click at [662, 329] on div "**********" at bounding box center [698, 366] width 680 height 573
click at [688, 592] on div at bounding box center [682, 597] width 455 height 10
click at [1023, 94] on span "Close" at bounding box center [1016, 103] width 18 height 18
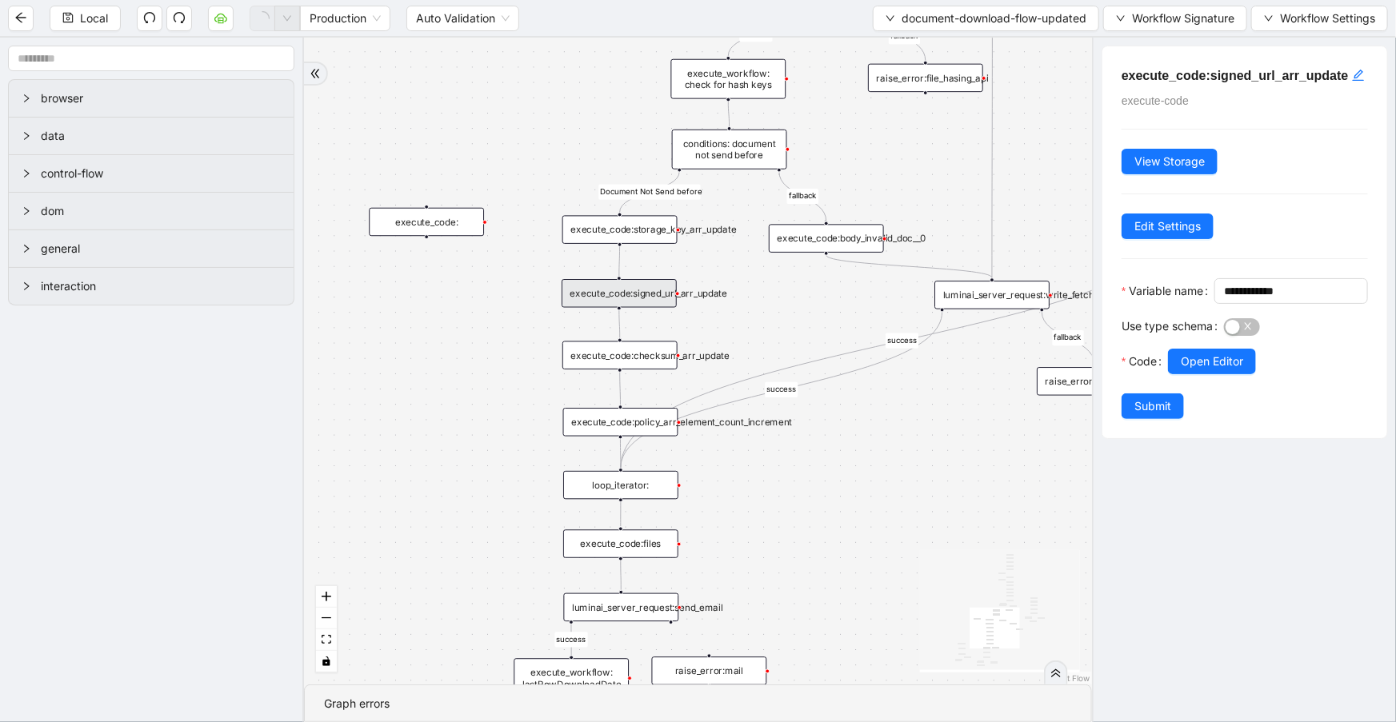
click at [645, 225] on div "execute_code:storage_key_arr_update" at bounding box center [619, 229] width 115 height 28
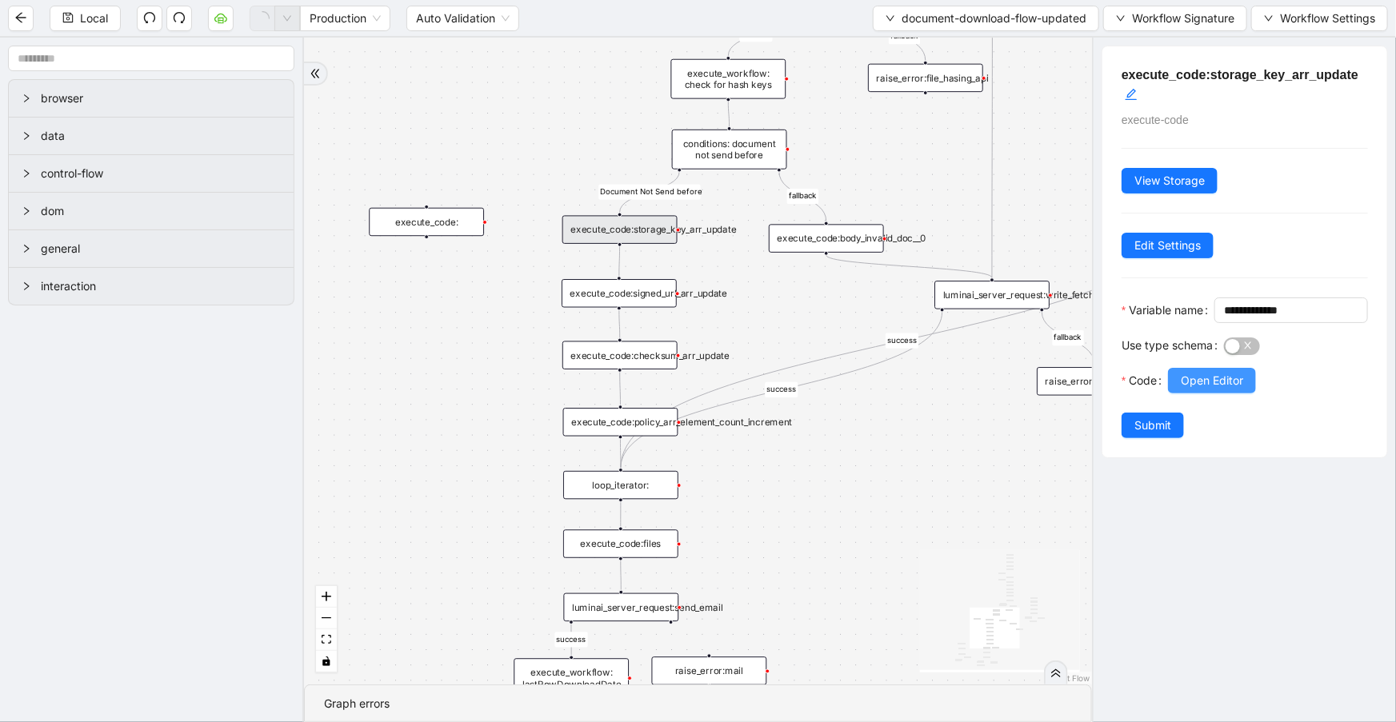
click at [1239, 394] on button "Open Editor" at bounding box center [1212, 381] width 88 height 26
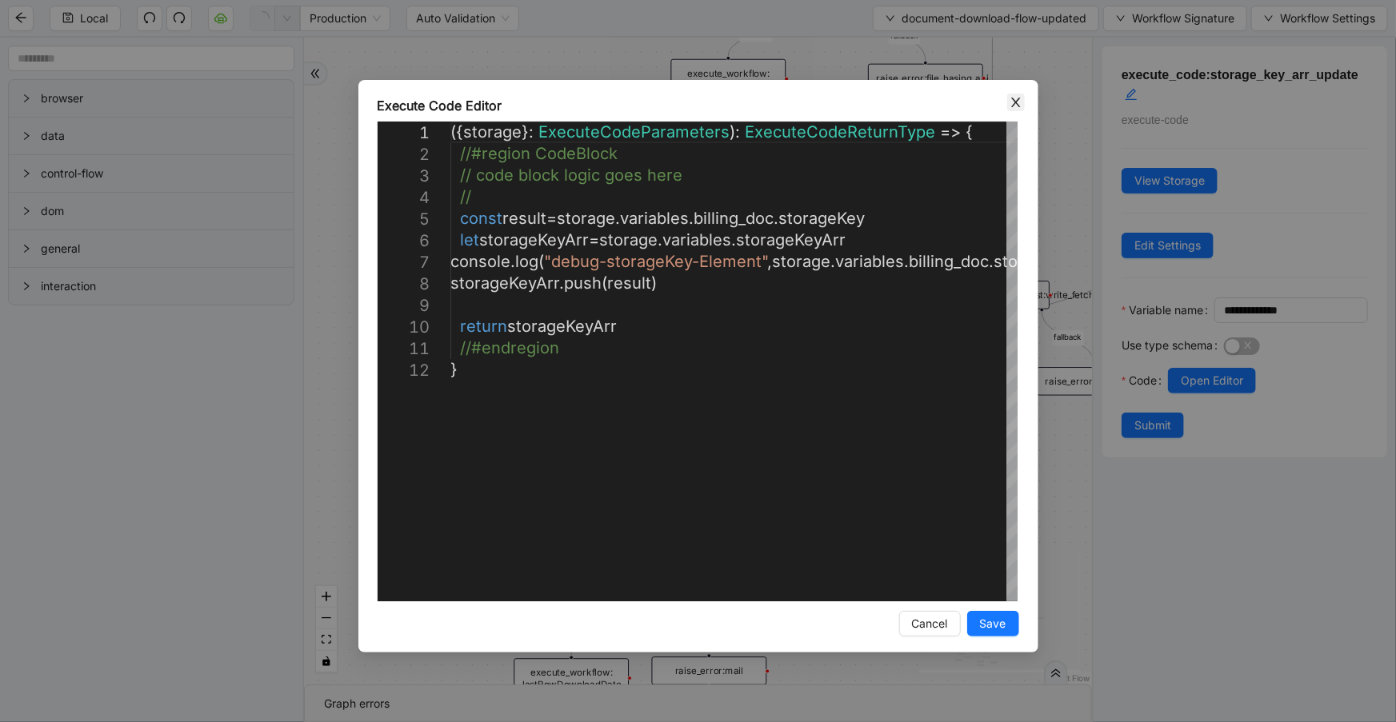
click at [1009, 106] on icon "close" at bounding box center [1015, 102] width 13 height 13
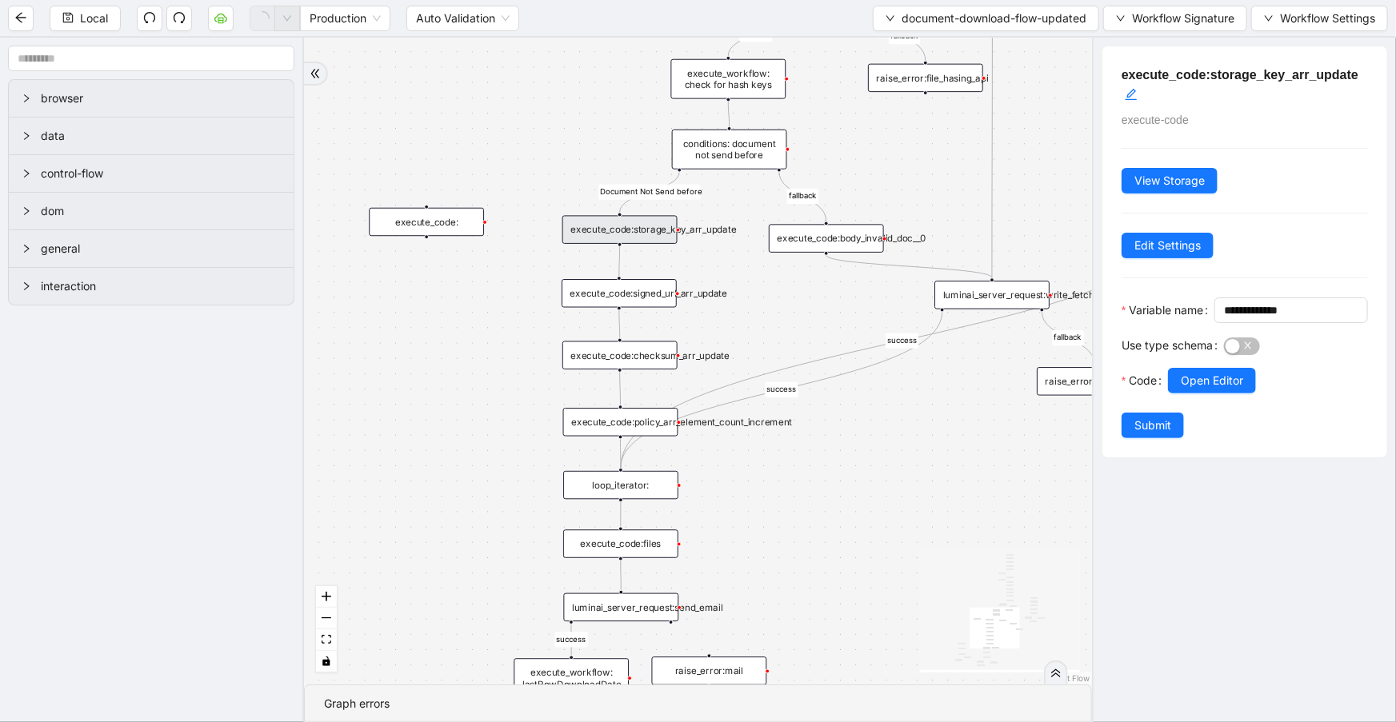
click at [642, 294] on div "execute_code:signed_url_arr_update" at bounding box center [618, 293] width 115 height 28
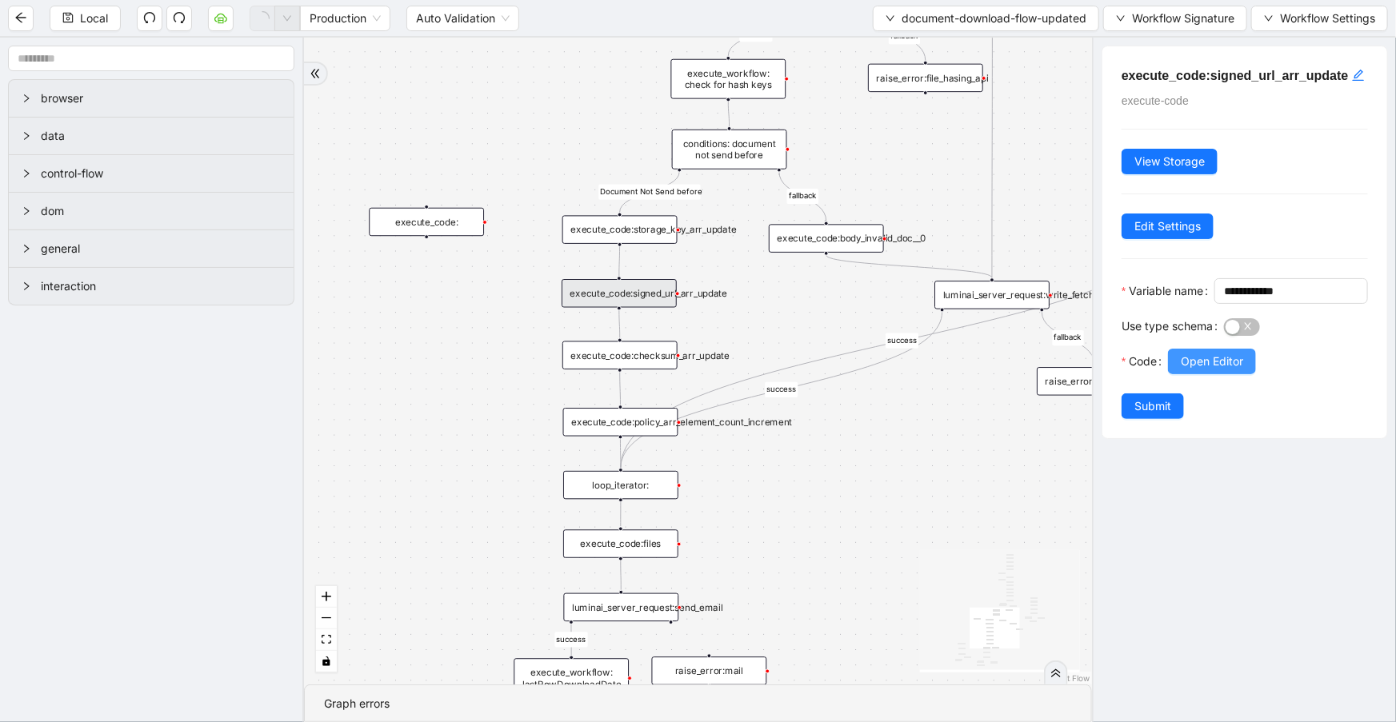
click at [1191, 370] on span "Open Editor" at bounding box center [1212, 362] width 62 height 18
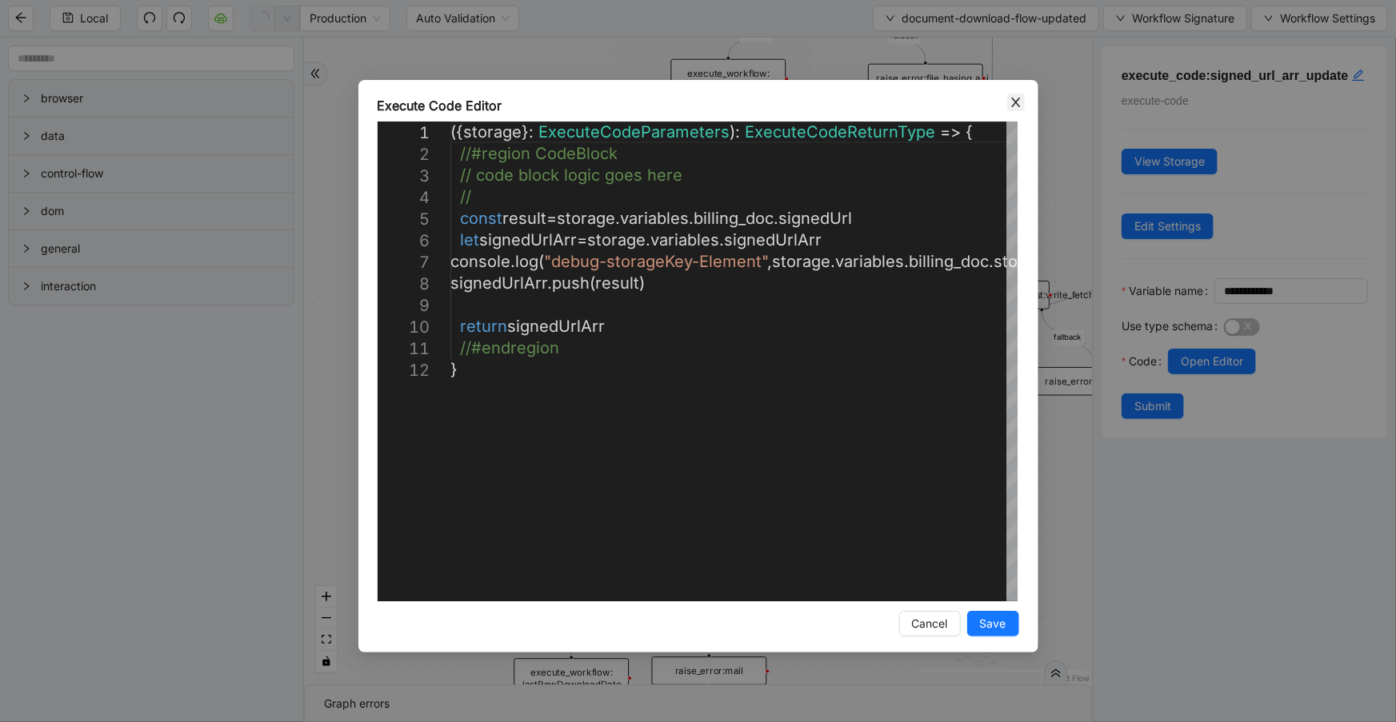
click at [1013, 99] on icon "close" at bounding box center [1015, 103] width 9 height 10
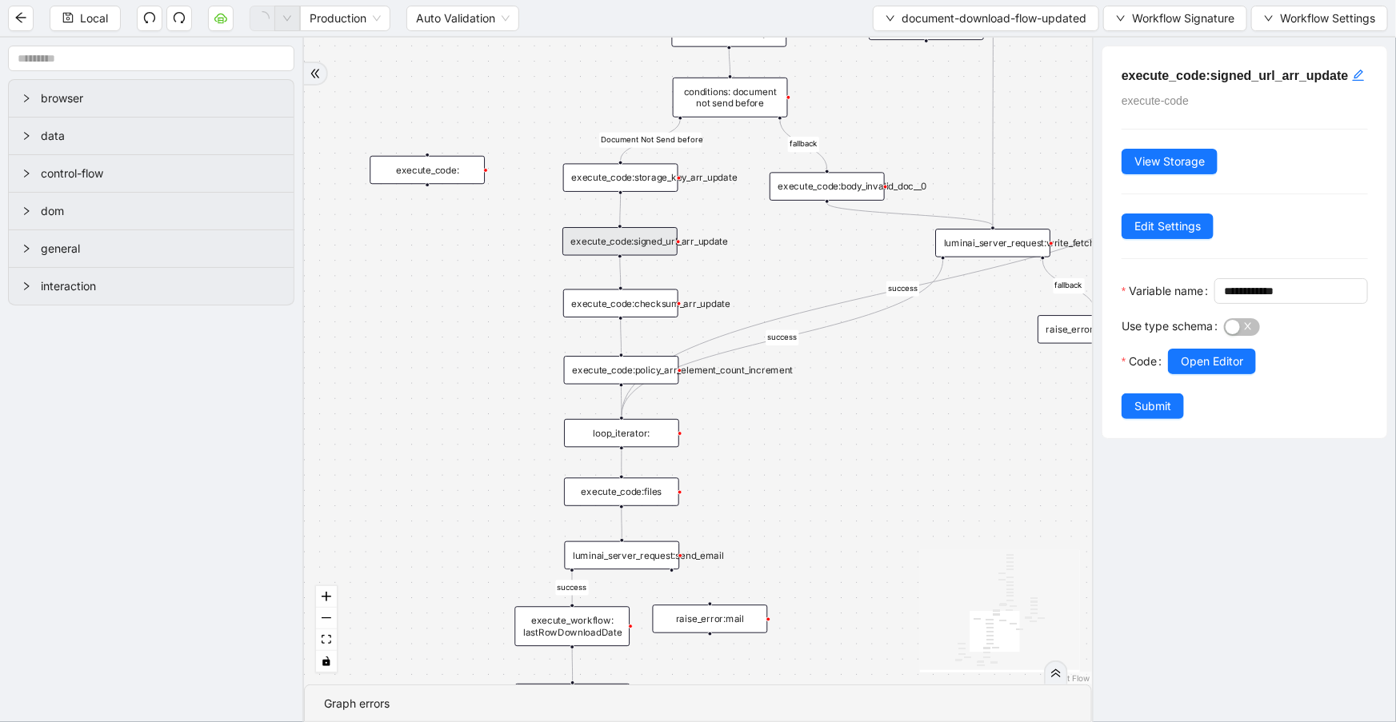
drag, startPoint x: 848, startPoint y: 485, endPoint x: 848, endPoint y: 451, distance: 33.6
click at [848, 451] on div "close_modal success fallback fallback success fallback isDownloadFileValidType …" at bounding box center [698, 361] width 788 height 647
click at [617, 560] on div "luminai_server_request:send_email" at bounding box center [622, 555] width 115 height 28
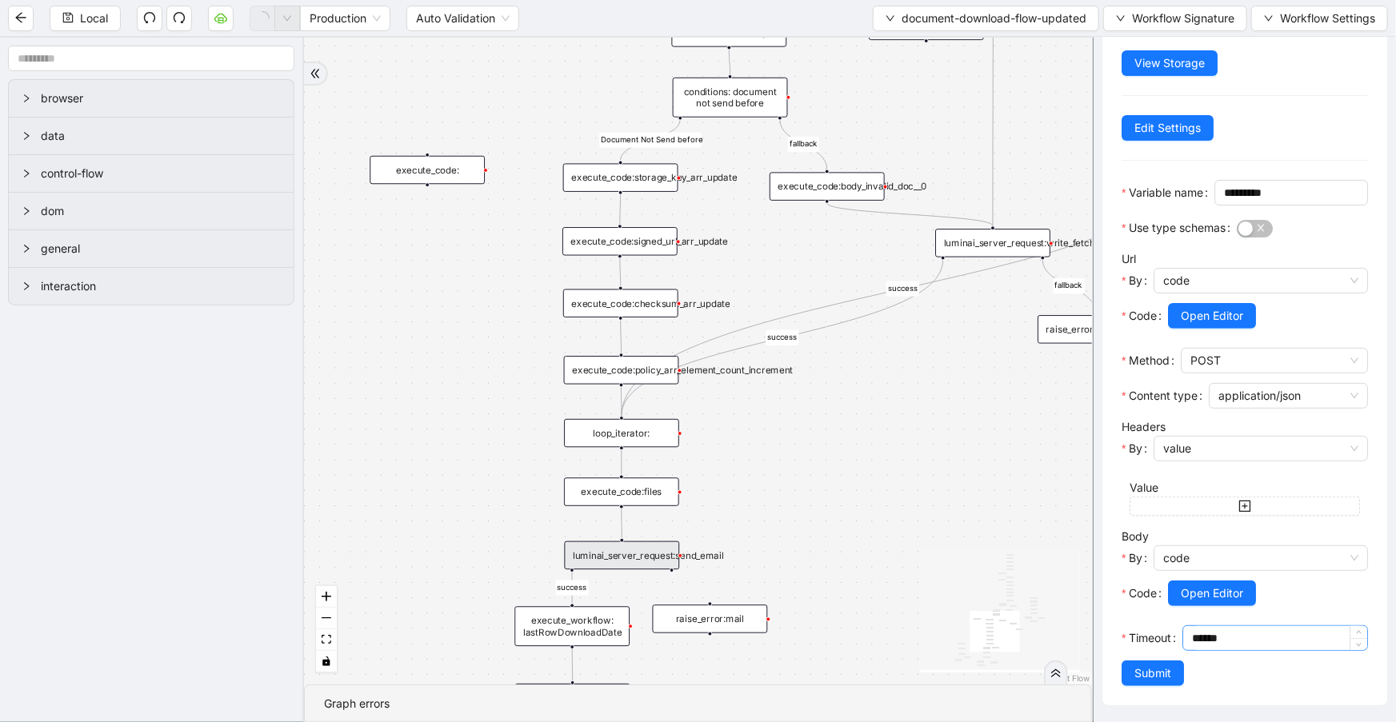
scroll to position [122, 0]
click at [1216, 592] on span "Open Editor" at bounding box center [1212, 594] width 62 height 18
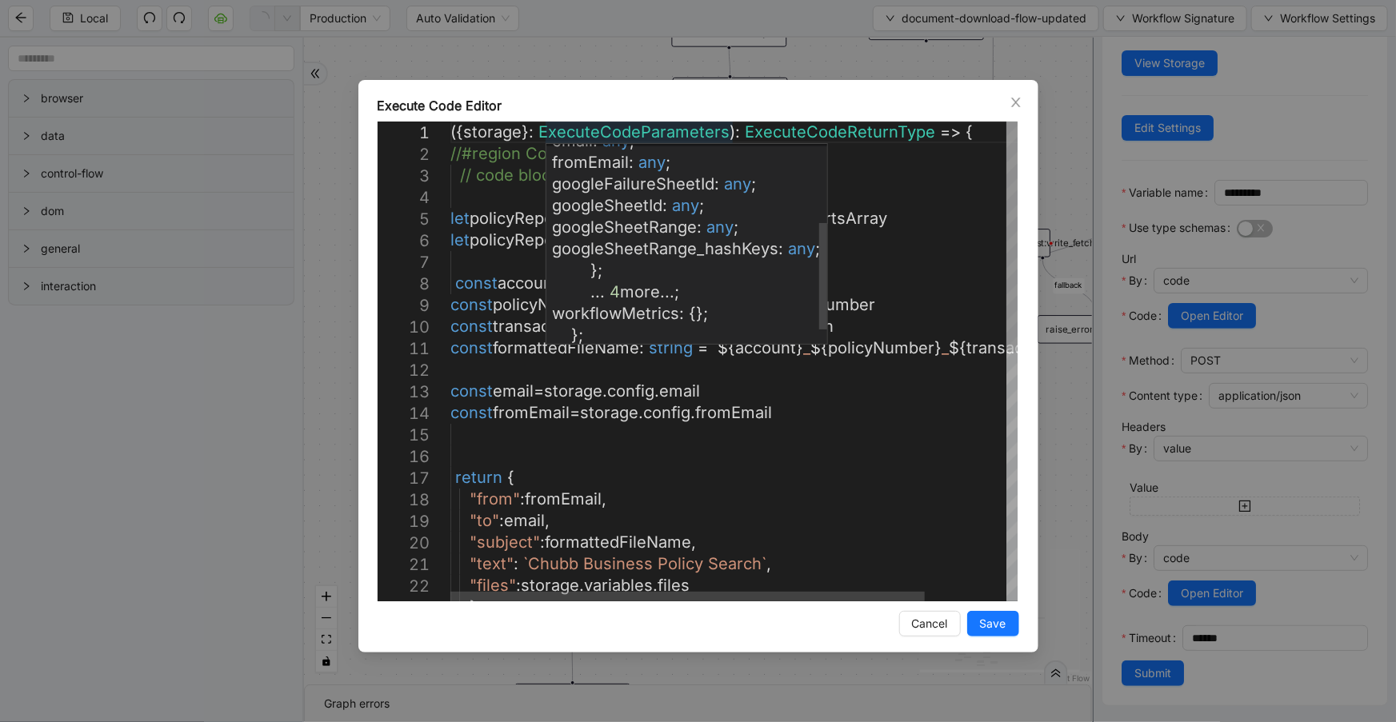
scroll to position [174, 0]
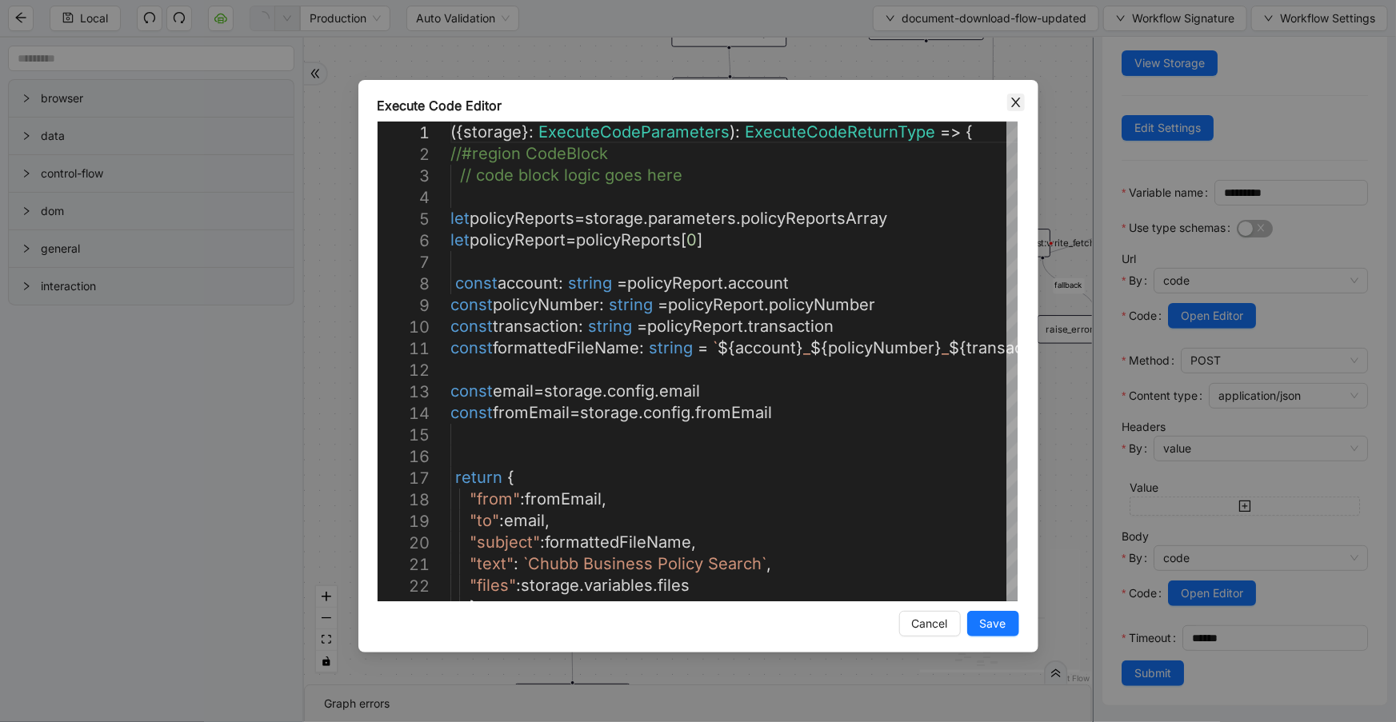
click at [1019, 103] on icon "close" at bounding box center [1015, 102] width 13 height 13
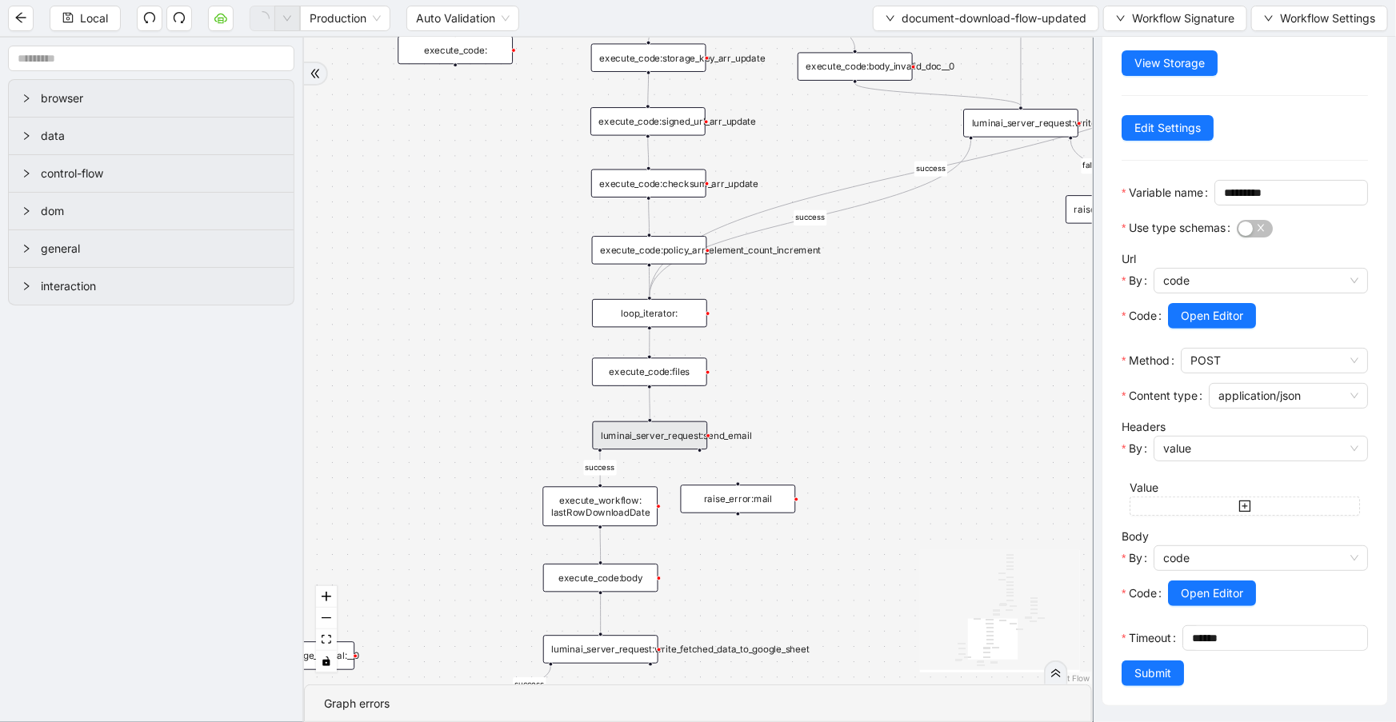
drag, startPoint x: 766, startPoint y: 480, endPoint x: 796, endPoint y: 371, distance: 112.7
click at [796, 372] on div "close_modal success fallback fallback success fallback isDownloadFileValidType …" at bounding box center [698, 361] width 788 height 647
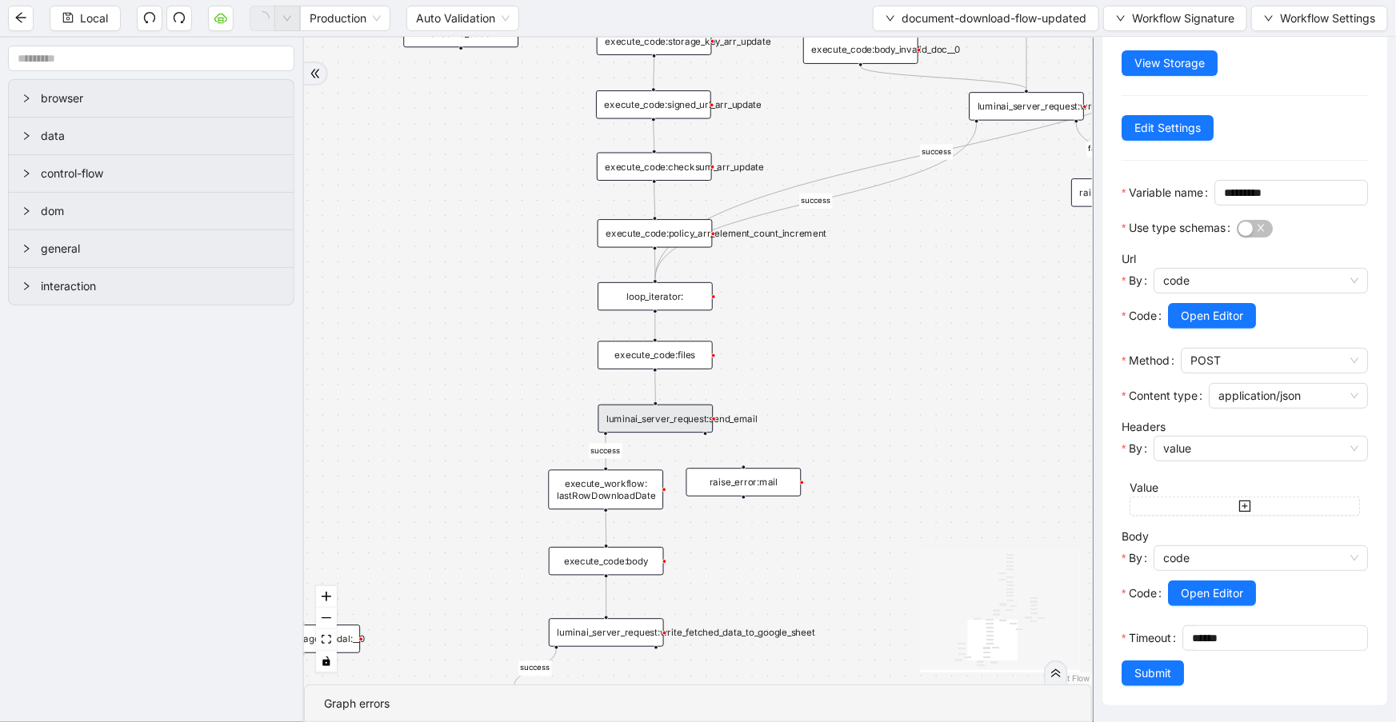
click at [657, 346] on div "execute_code:files" at bounding box center [654, 355] width 115 height 28
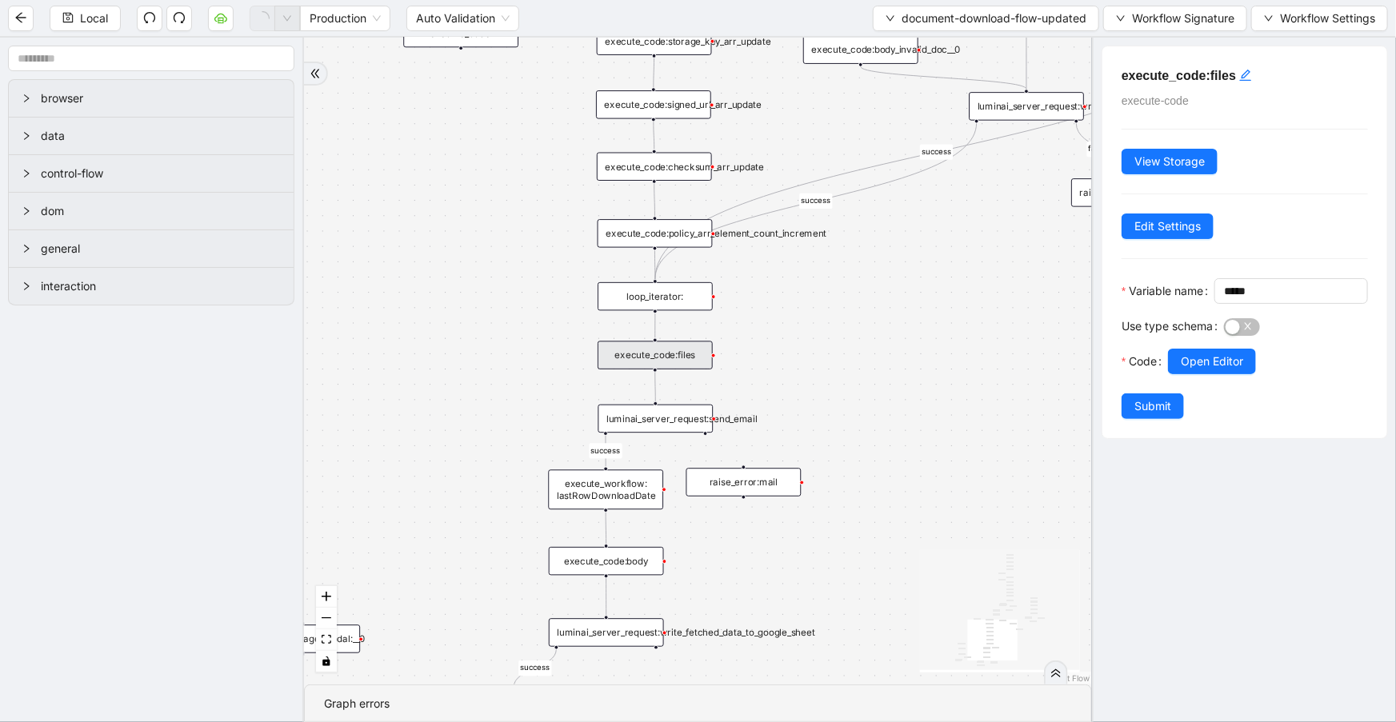
scroll to position [0, 0]
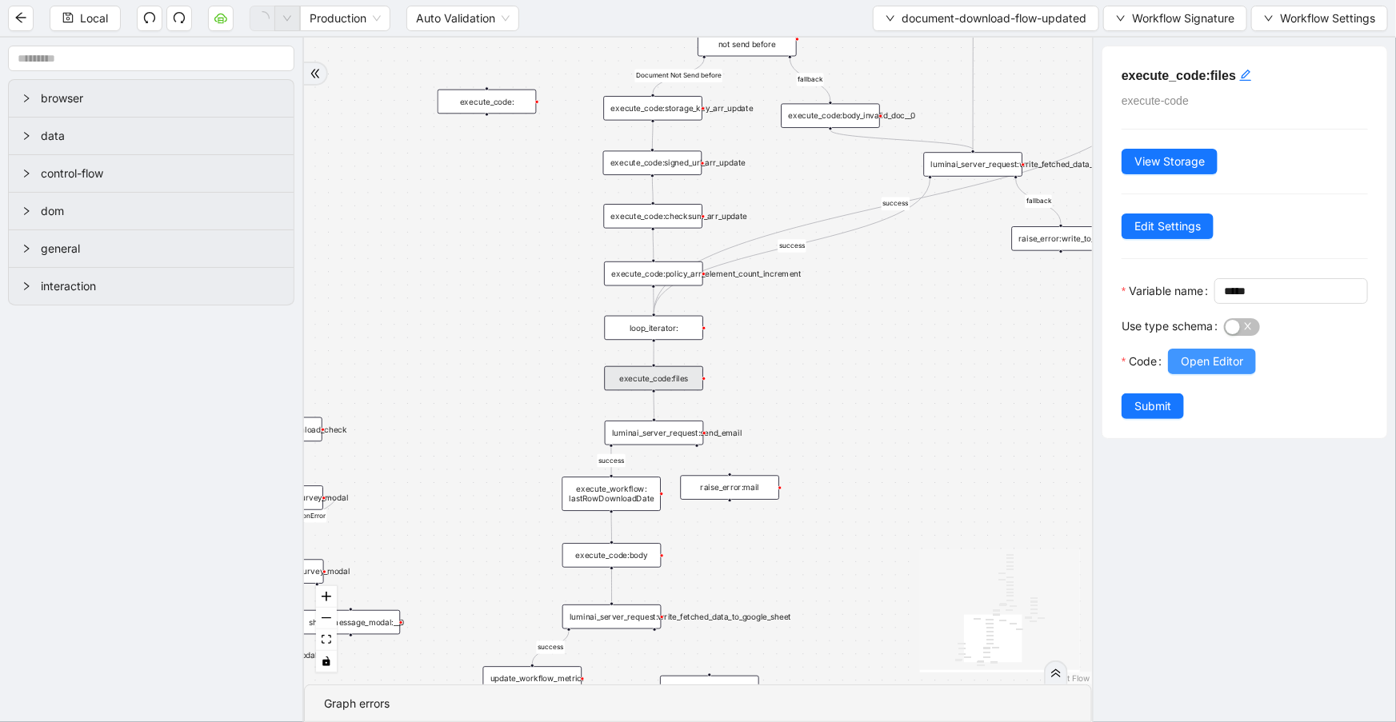
click at [1220, 370] on span "Open Editor" at bounding box center [1212, 362] width 62 height 18
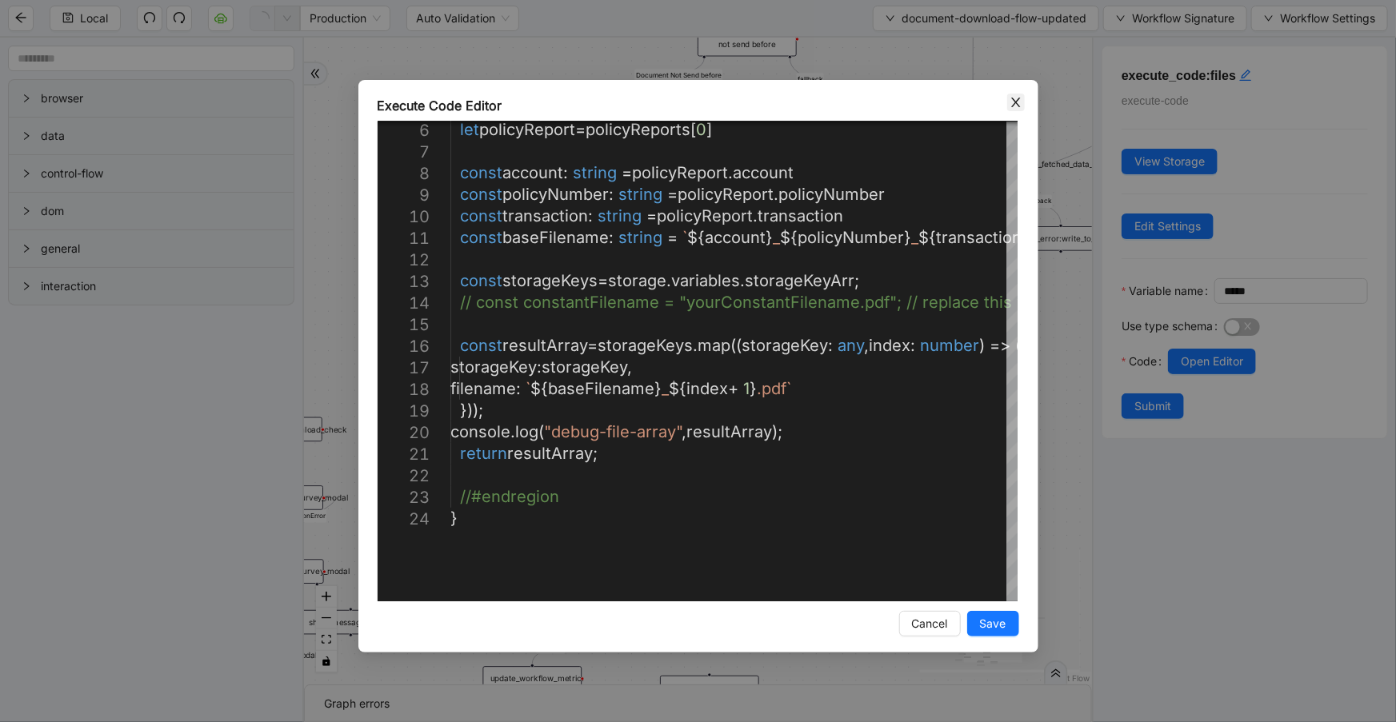
click at [1017, 97] on icon "close" at bounding box center [1015, 102] width 13 height 13
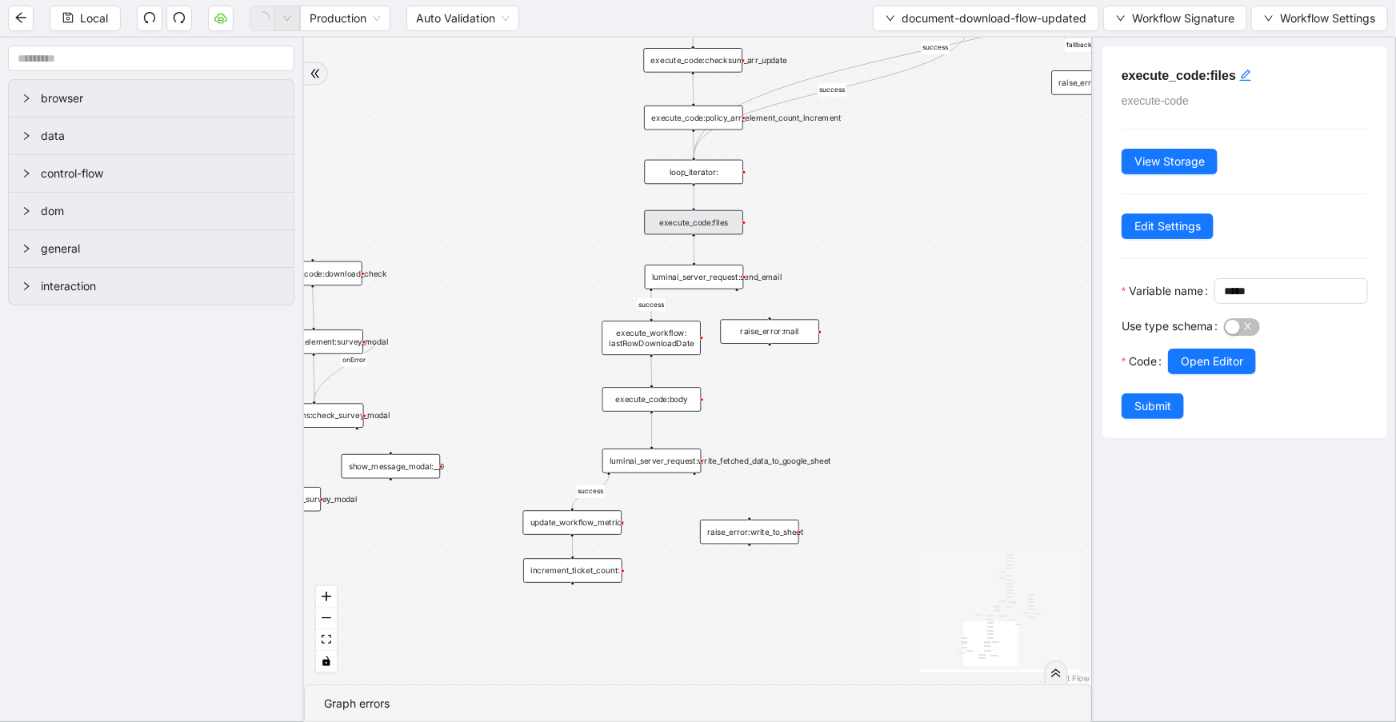
drag, startPoint x: 851, startPoint y: 393, endPoint x: 893, endPoint y: 254, distance: 145.2
click at [893, 254] on div "close_modal success fallback fallback success fallback isDownloadFileValidType …" at bounding box center [698, 361] width 788 height 647
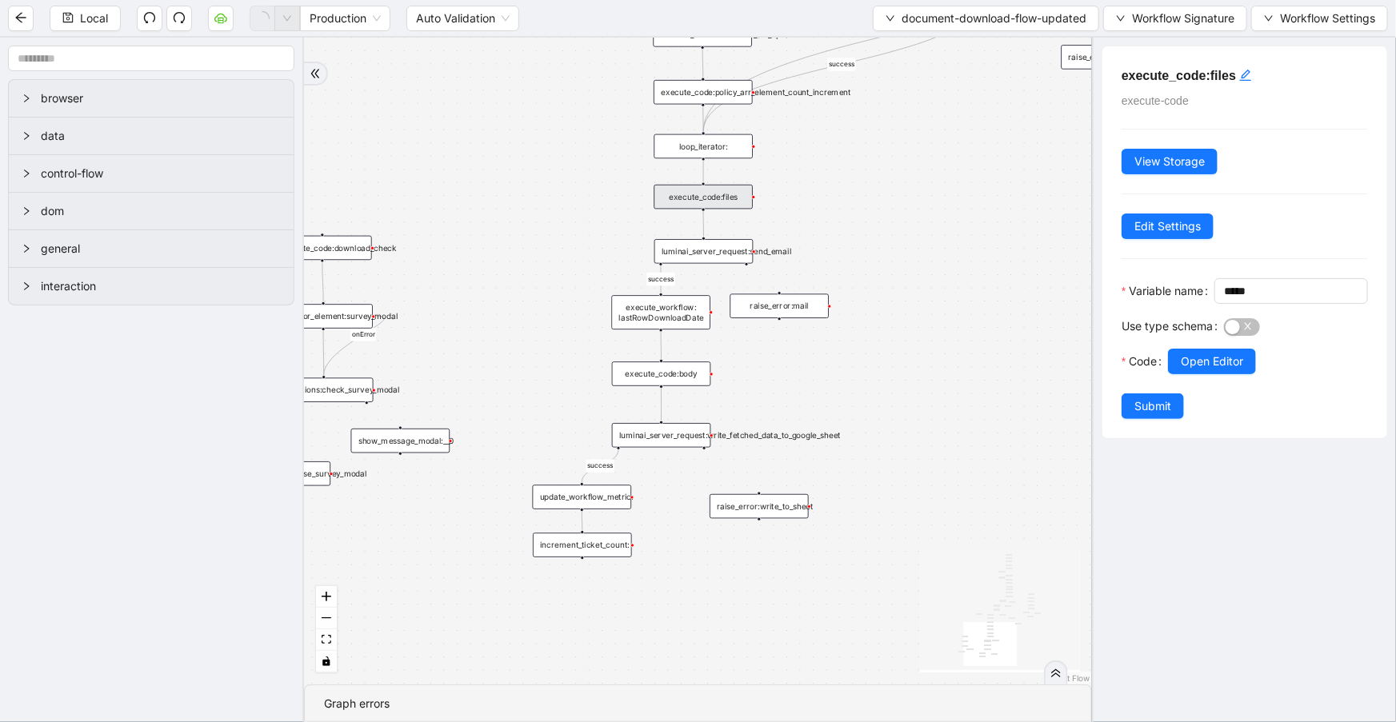
click at [711, 258] on div "luminai_server_request:send_email" at bounding box center [703, 251] width 99 height 24
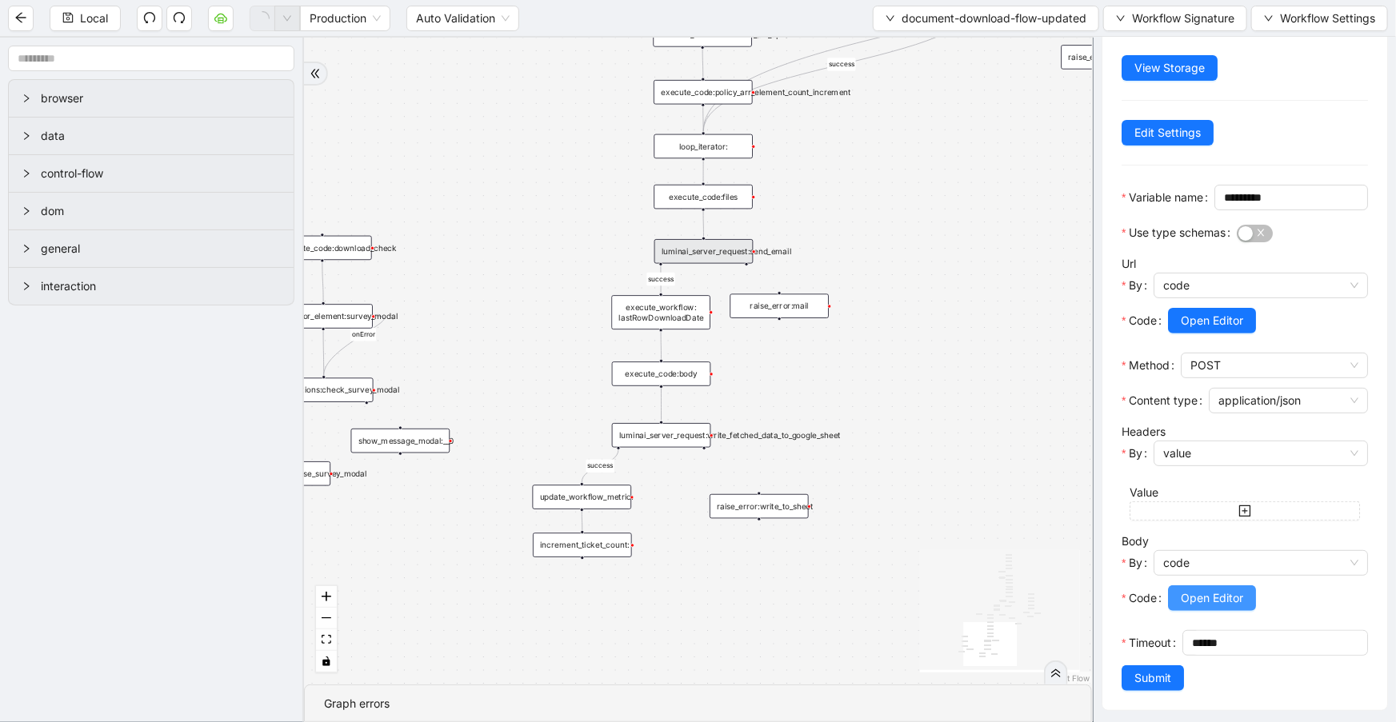
scroll to position [122, 0]
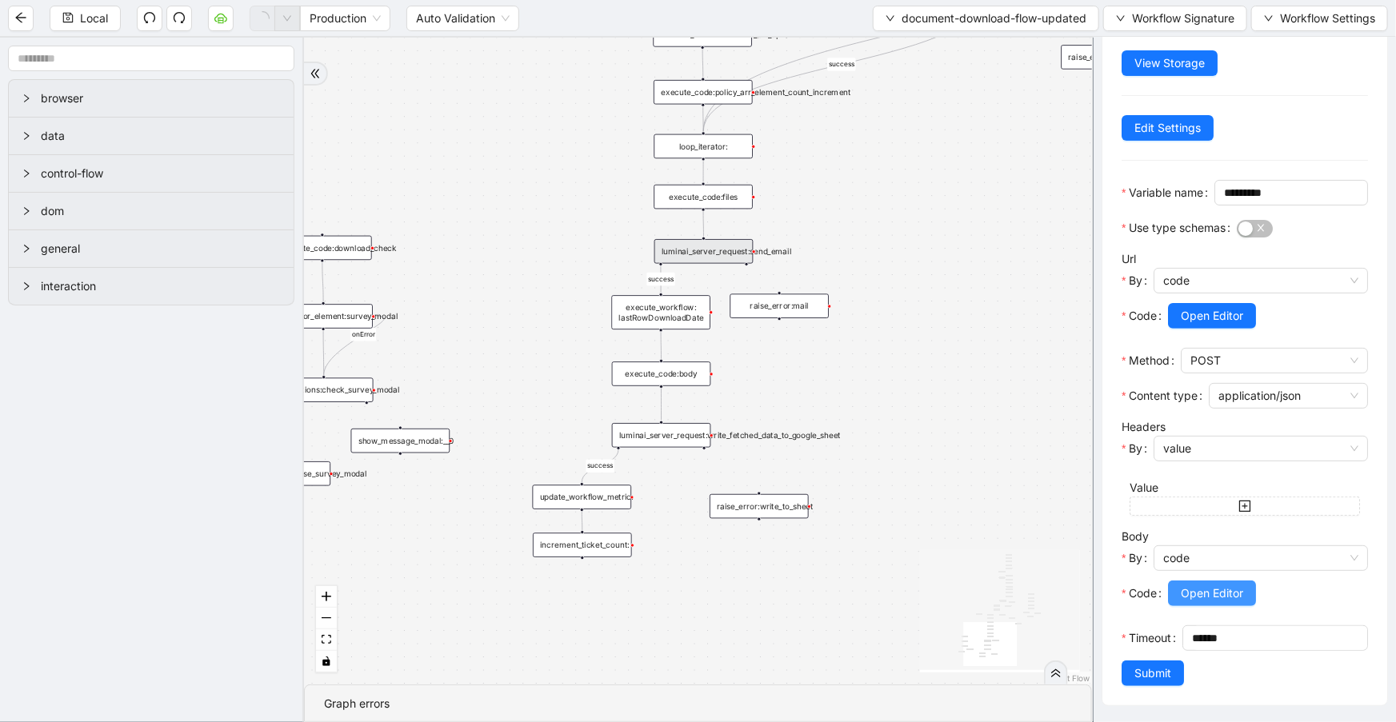
click at [1219, 587] on span "Open Editor" at bounding box center [1212, 594] width 62 height 18
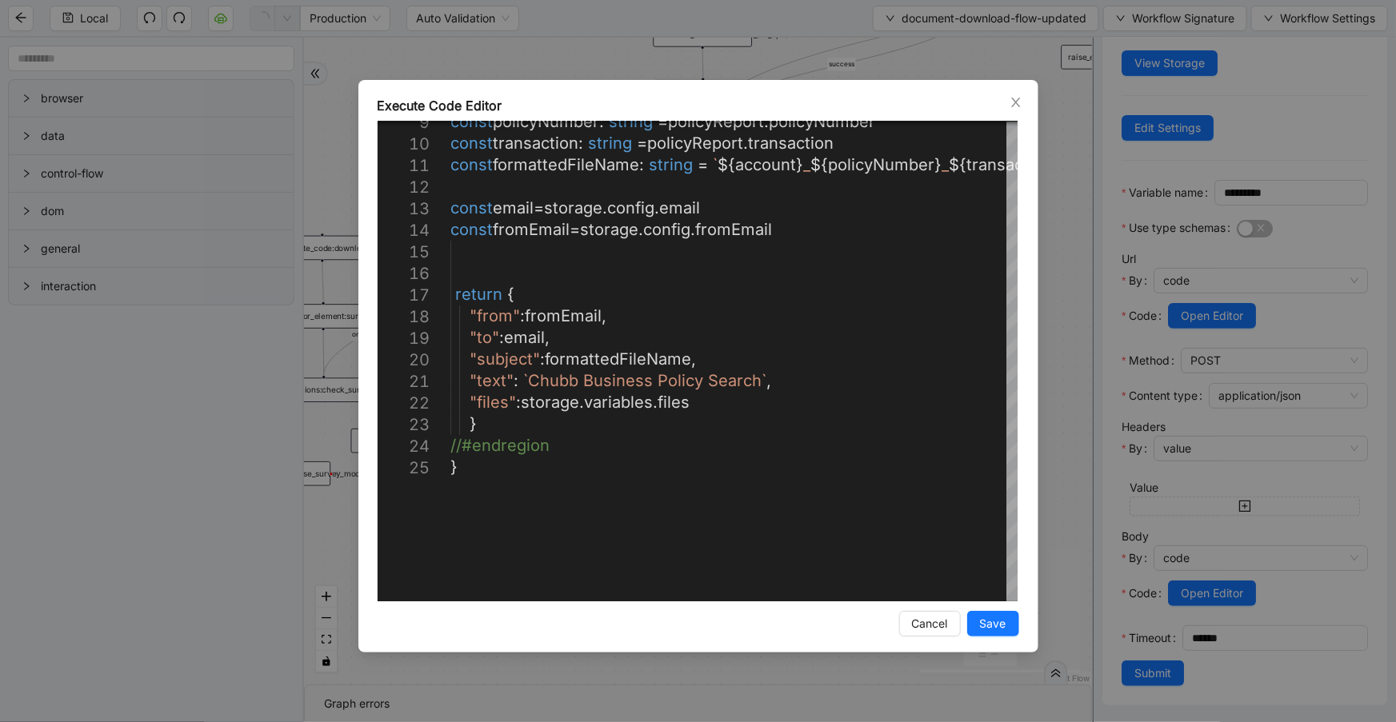
click at [1004, 115] on div "**********" at bounding box center [698, 366] width 680 height 573
click at [1009, 104] on icon "close" at bounding box center [1015, 102] width 13 height 13
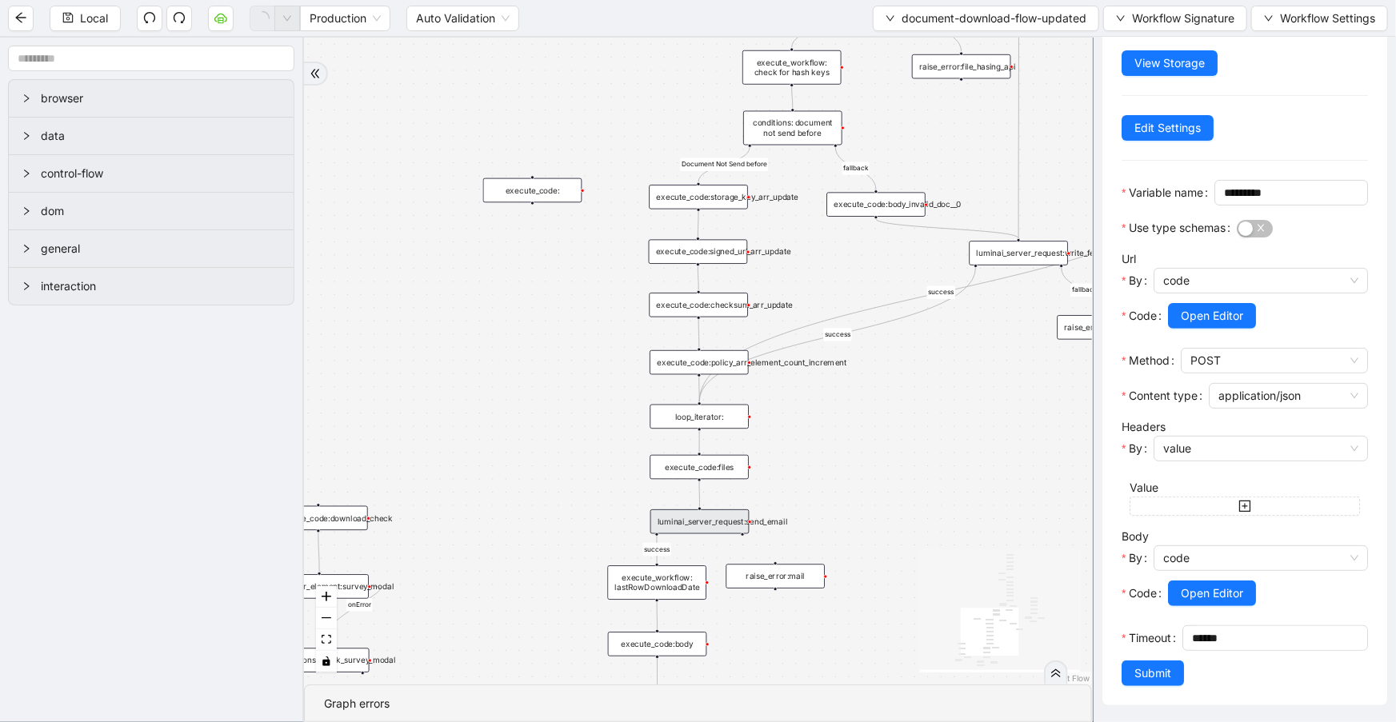
drag, startPoint x: 865, startPoint y: 162, endPoint x: 873, endPoint y: 295, distance: 133.8
click at [853, 549] on div "close_modal success fallback fallback success fallback isDownloadFileValidType …" at bounding box center [698, 361] width 788 height 647
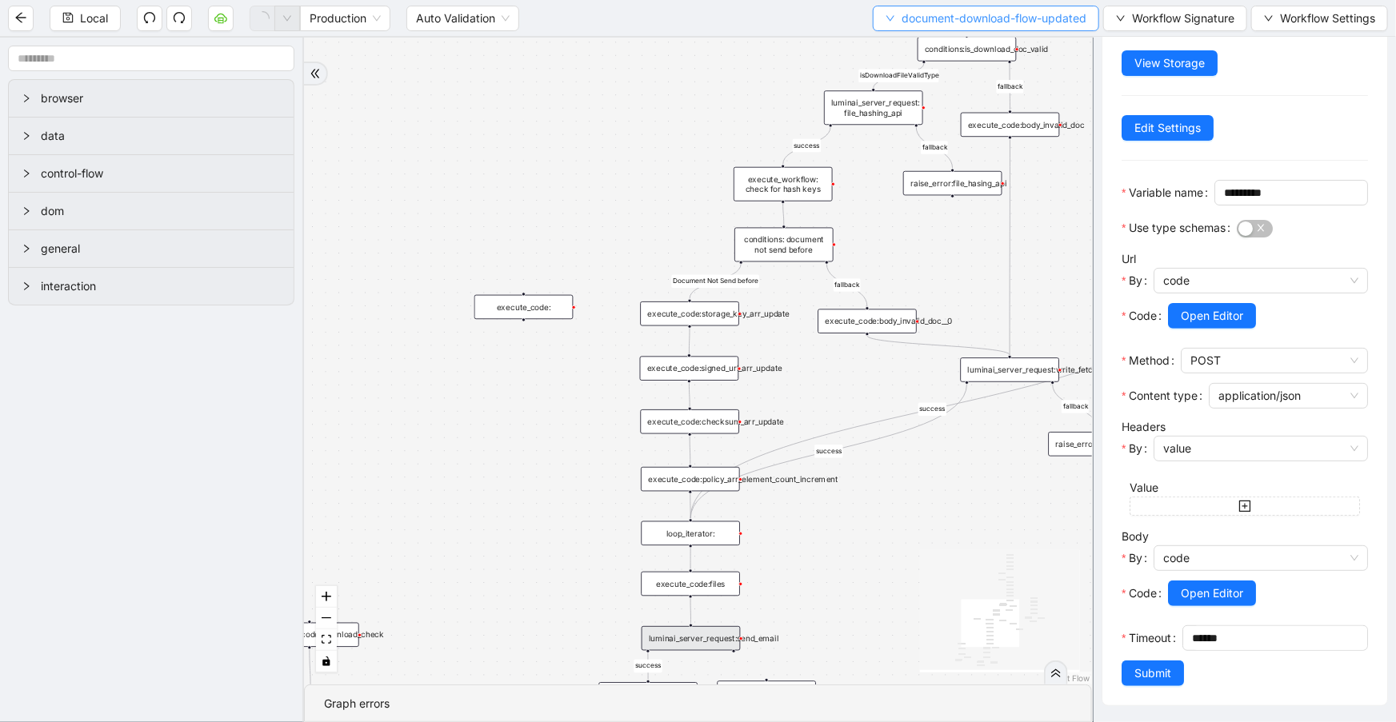
click at [926, 19] on span "document-download-flow-updated" at bounding box center [993, 19] width 185 height 18
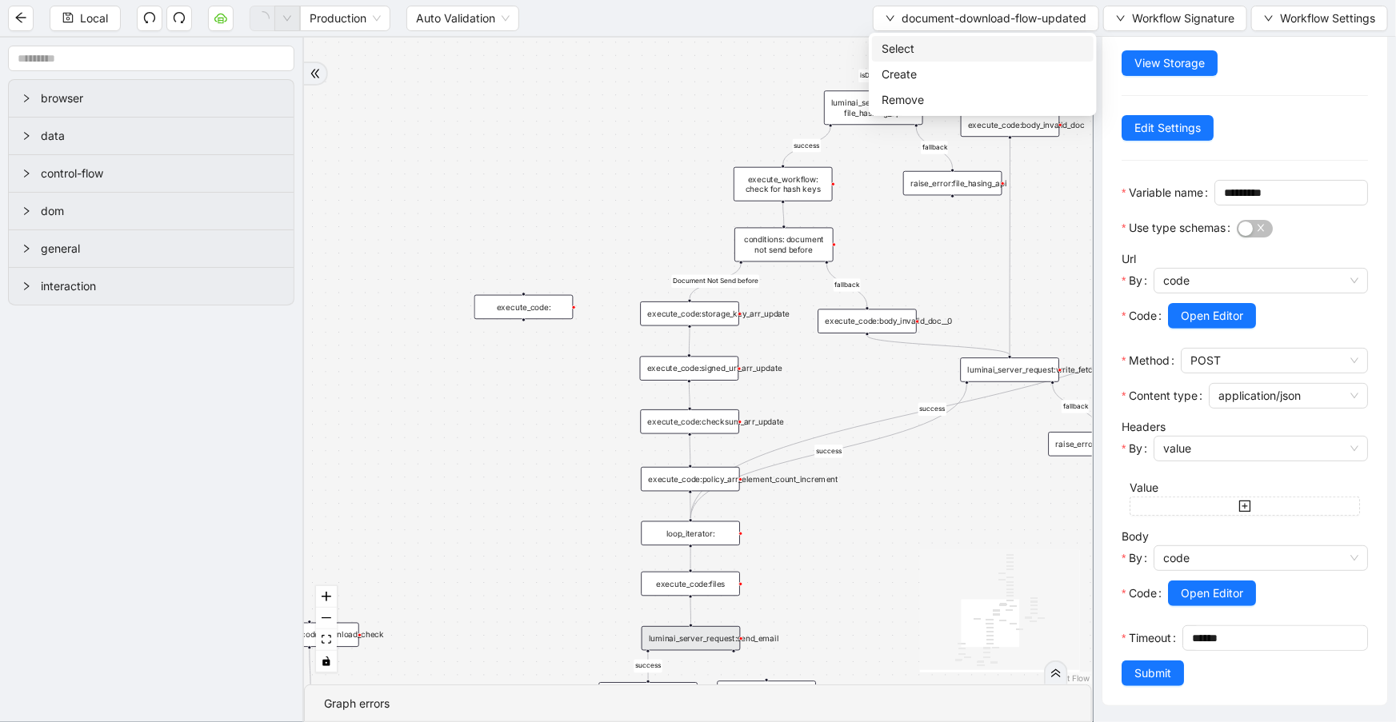
click at [929, 46] on span "Select" at bounding box center [982, 49] width 202 height 18
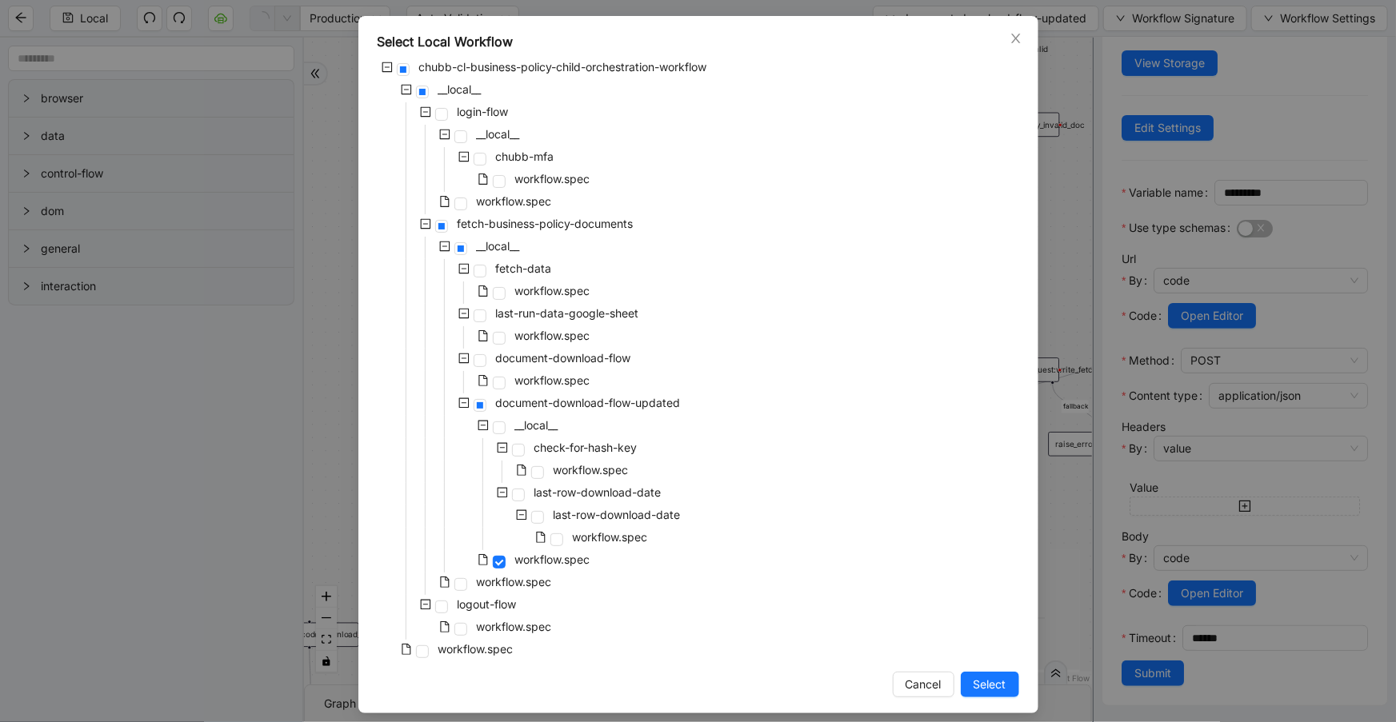
scroll to position [74, 0]
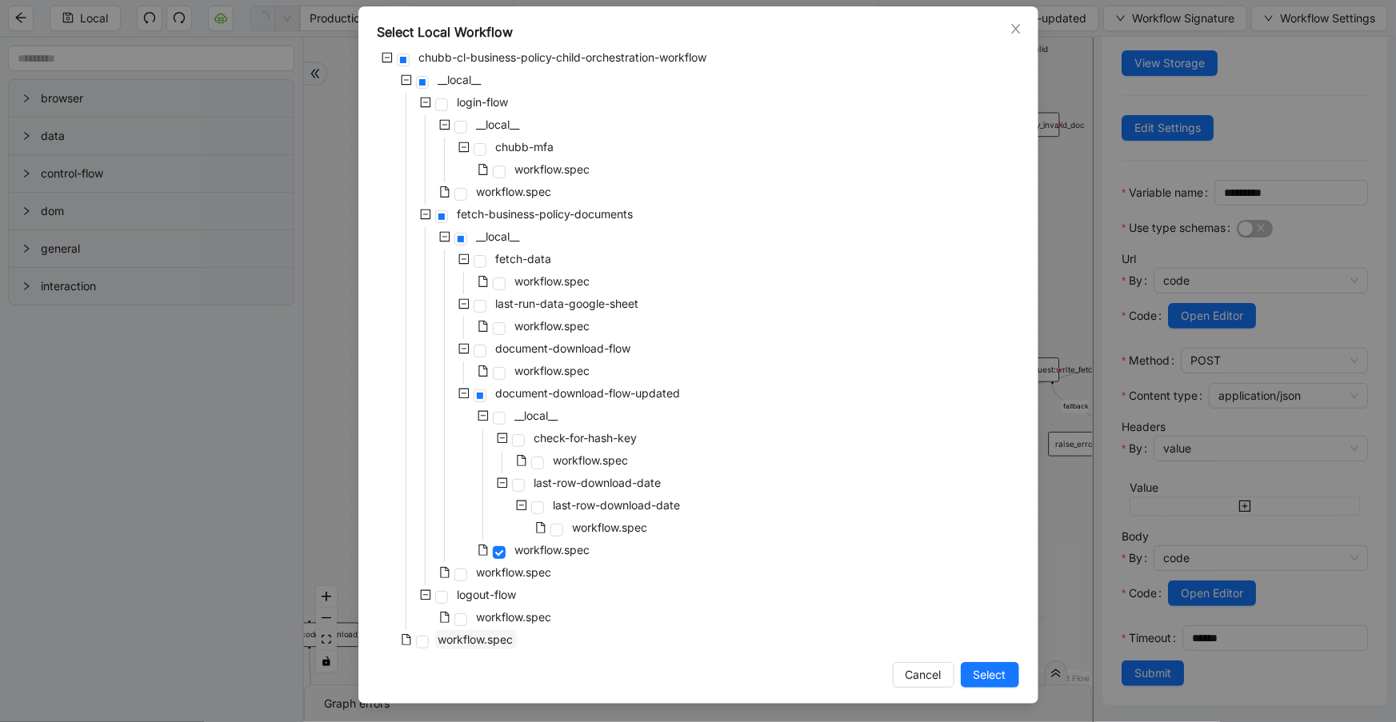
click at [493, 640] on span "workflow.spec" at bounding box center [475, 640] width 75 height 14
click at [999, 682] on span "Select" at bounding box center [989, 675] width 33 height 18
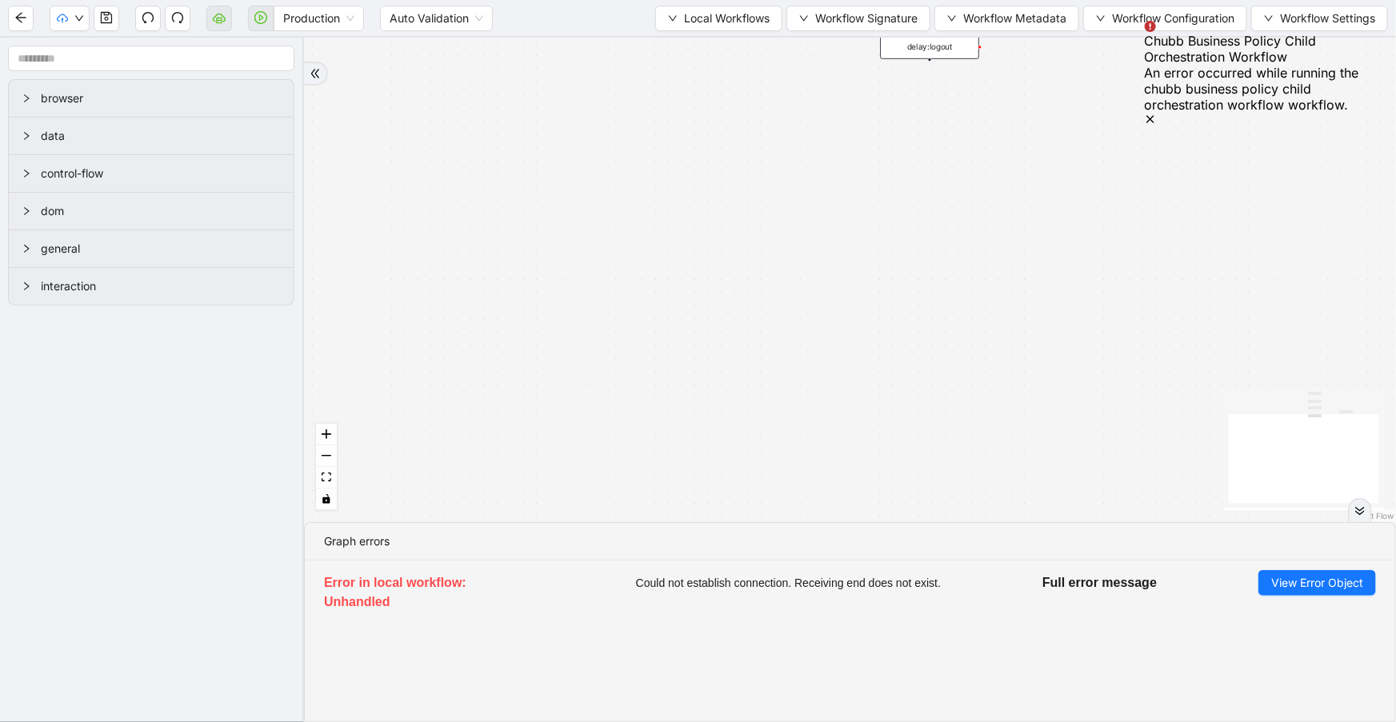
scroll to position [0, 0]
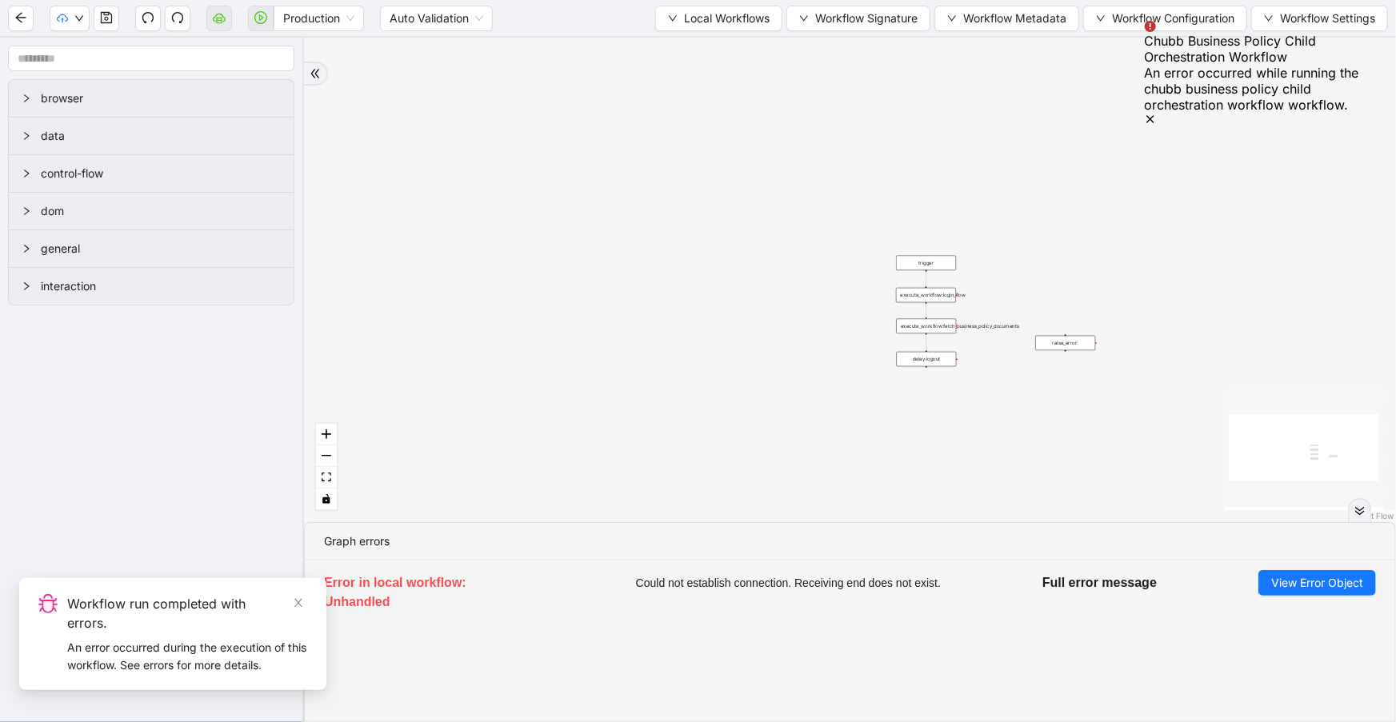
drag, startPoint x: 967, startPoint y: 224, endPoint x: 933, endPoint y: 476, distance: 254.3
click at [933, 476] on div "trigger execute_workflow:login_flow execute_workflow:fetch_business_policy_docu…" at bounding box center [850, 280] width 1092 height 485
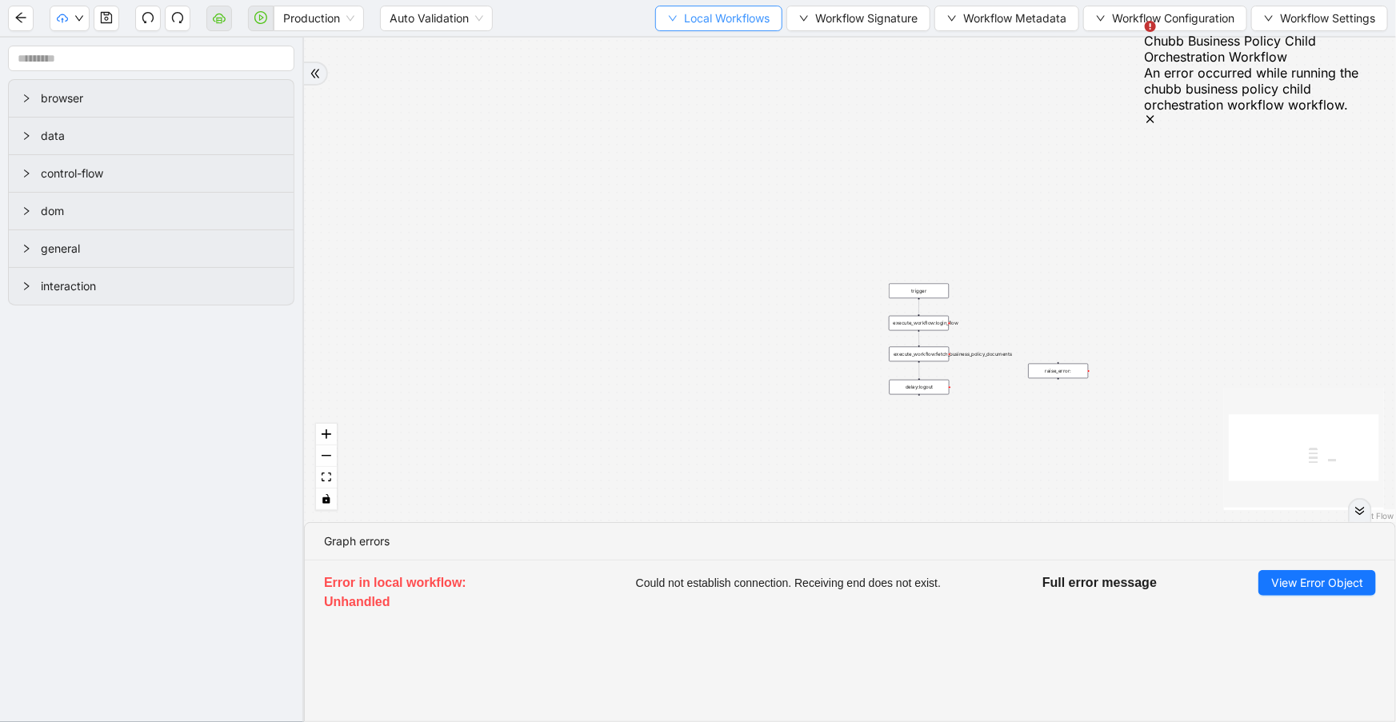
click at [721, 19] on span "Local Workflows" at bounding box center [727, 19] width 86 height 18
click at [719, 40] on span "Select" at bounding box center [713, 49] width 104 height 18
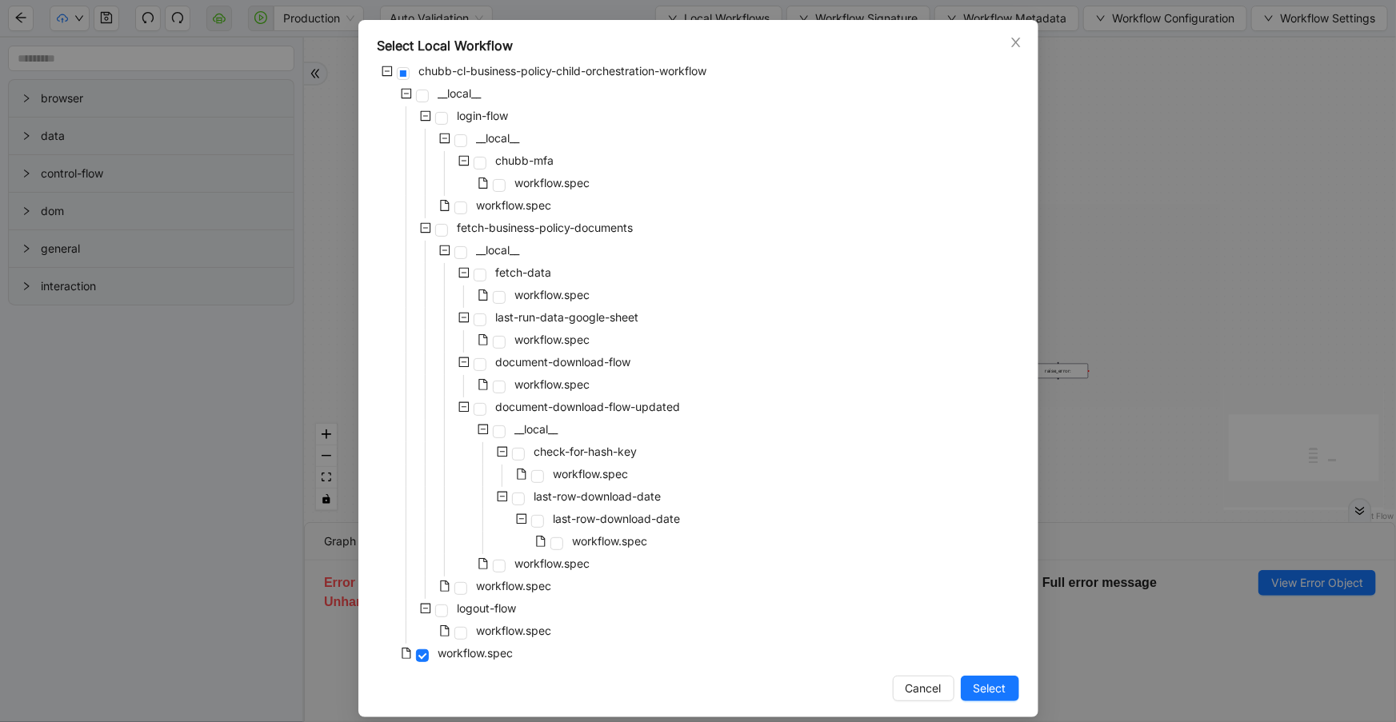
scroll to position [74, 0]
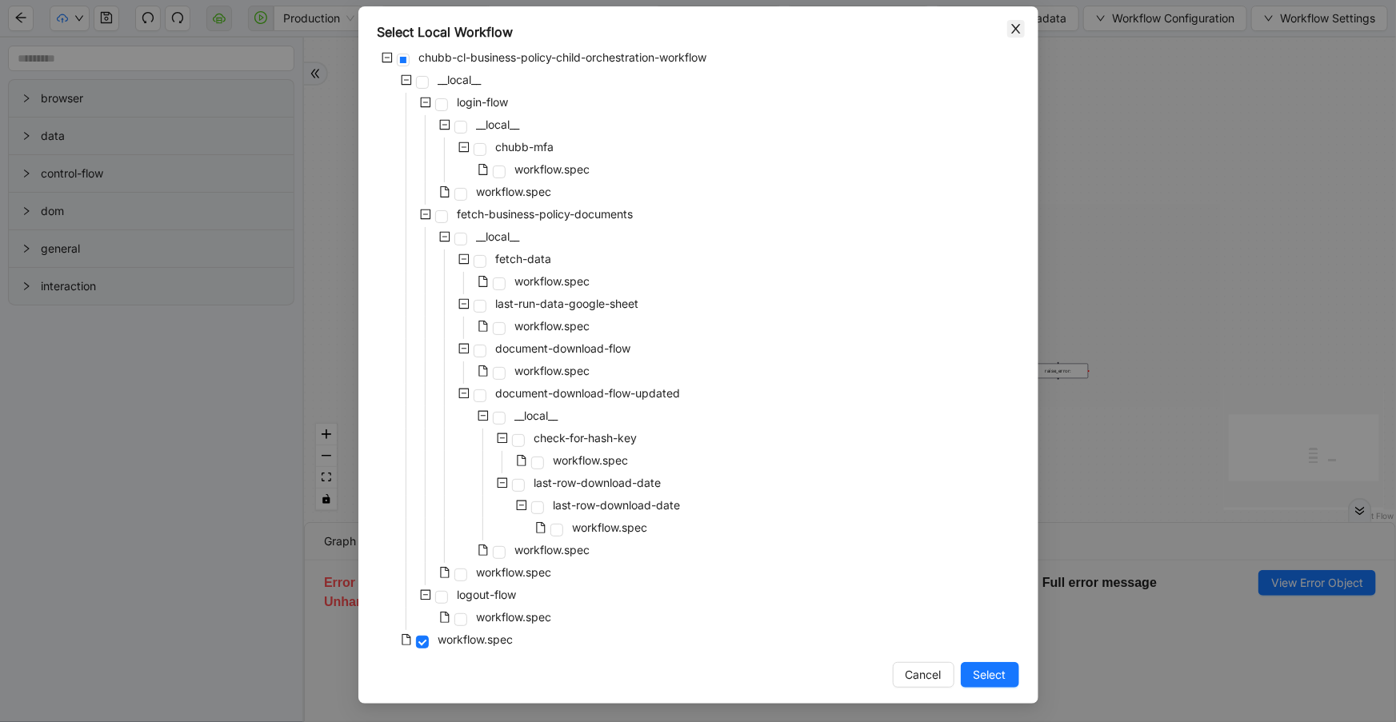
click at [1011, 31] on icon "close" at bounding box center [1015, 29] width 9 height 10
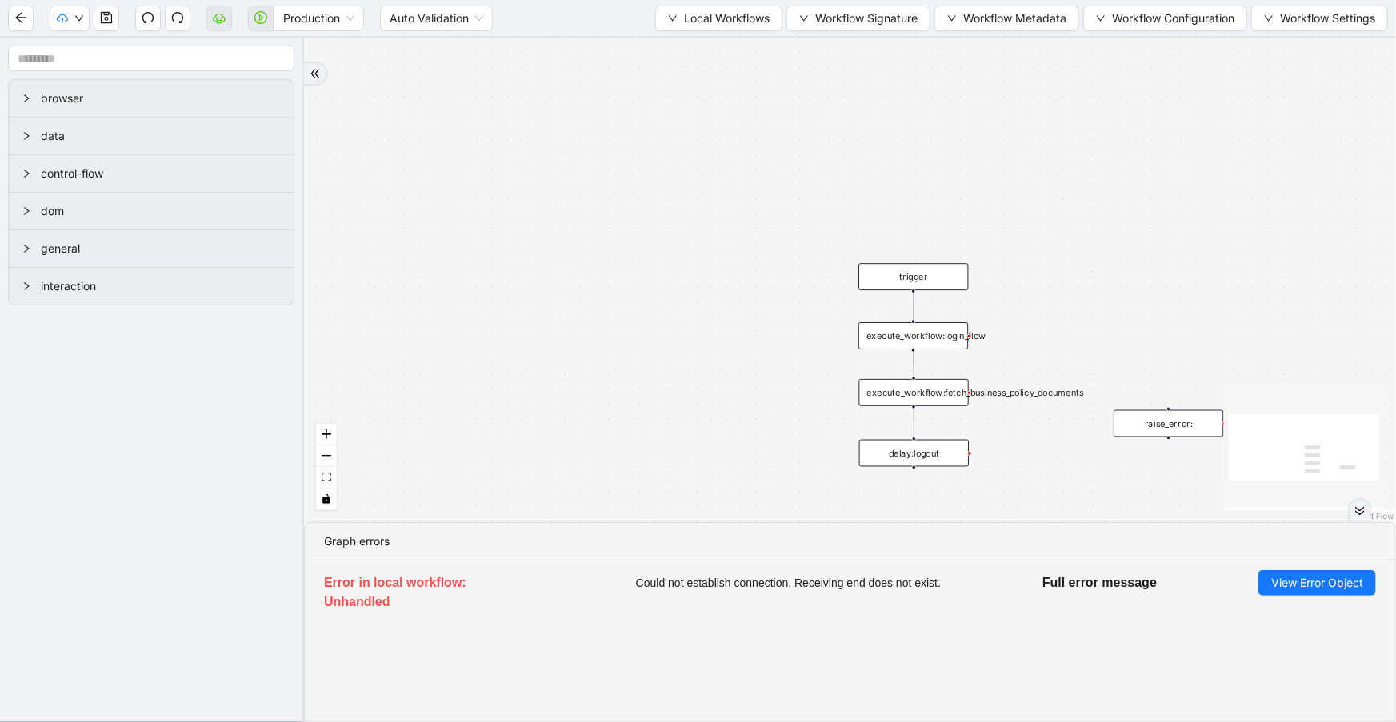
click at [924, 325] on div "execute_workflow:login_flow" at bounding box center [913, 335] width 110 height 27
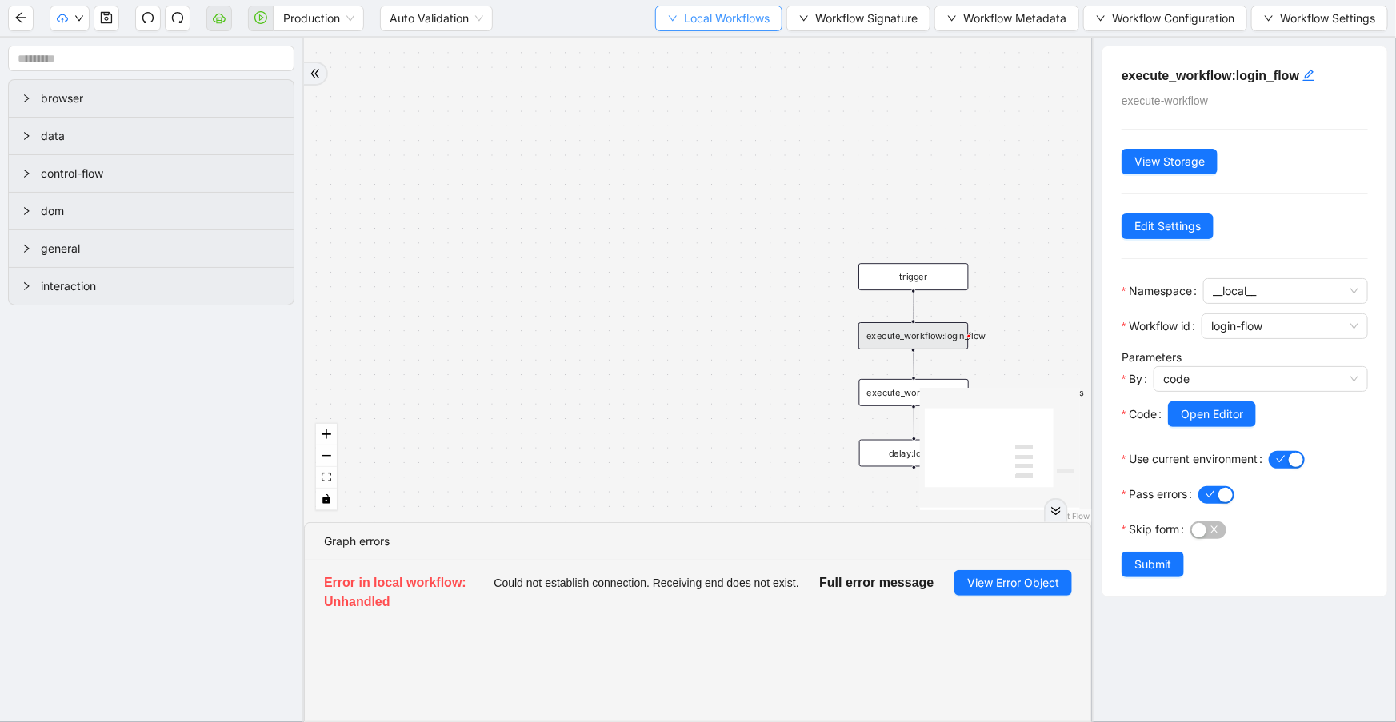
click at [743, 21] on span "Local Workflows" at bounding box center [727, 19] width 86 height 18
click at [749, 46] on span "Select" at bounding box center [713, 49] width 104 height 18
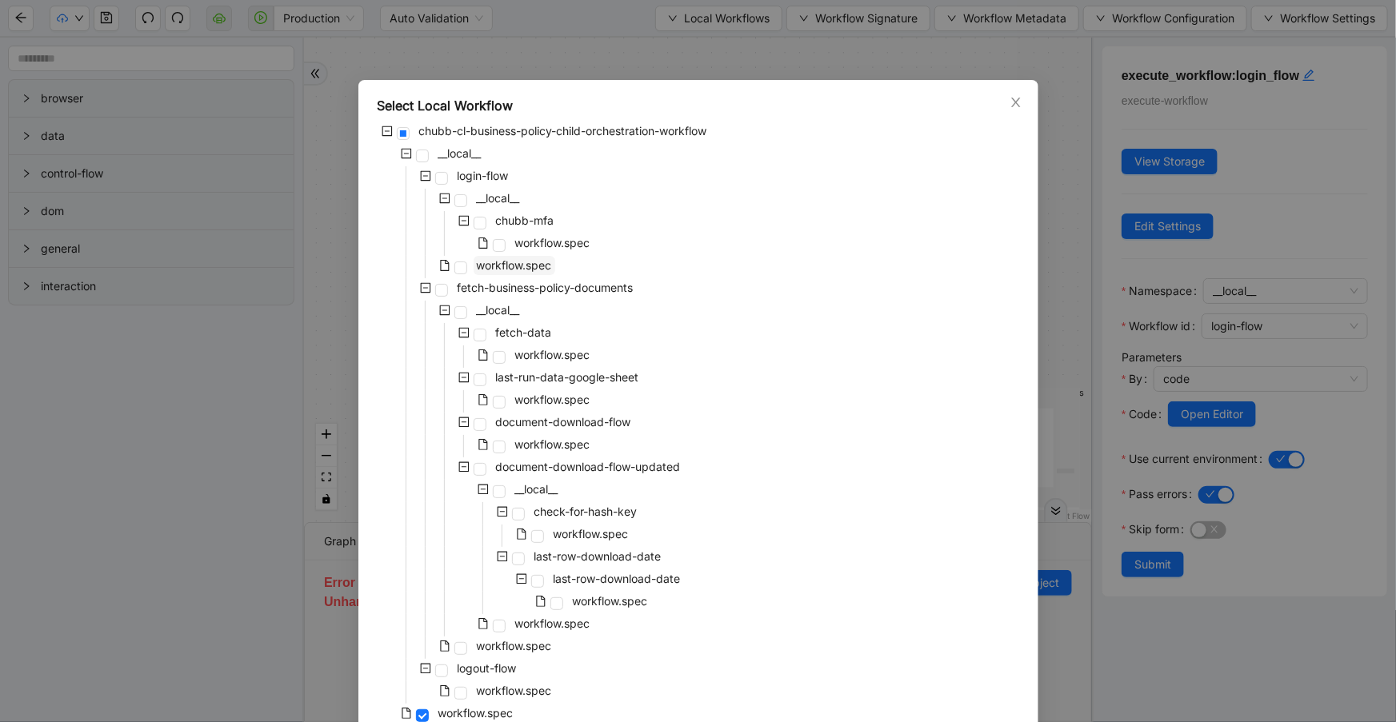
click at [515, 258] on span "workflow.spec" at bounding box center [514, 265] width 75 height 14
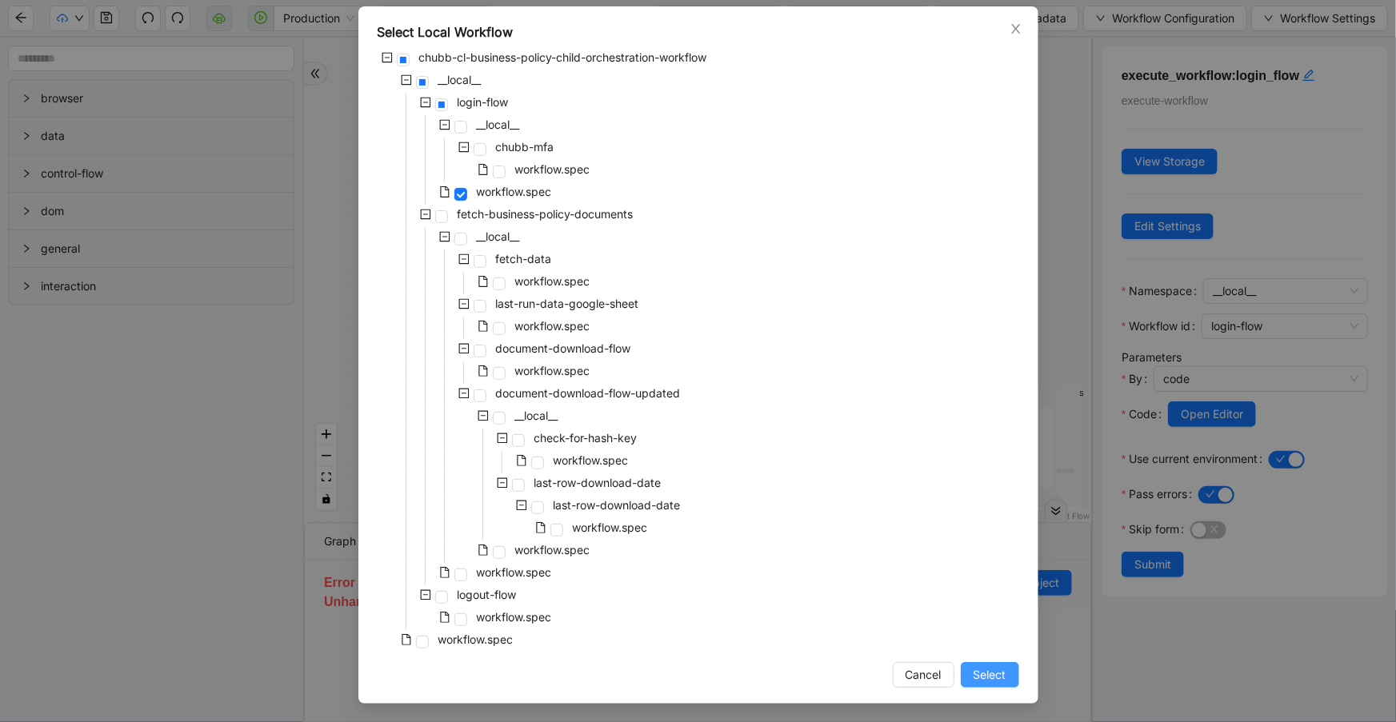
click at [990, 666] on span "Select" at bounding box center [989, 675] width 33 height 18
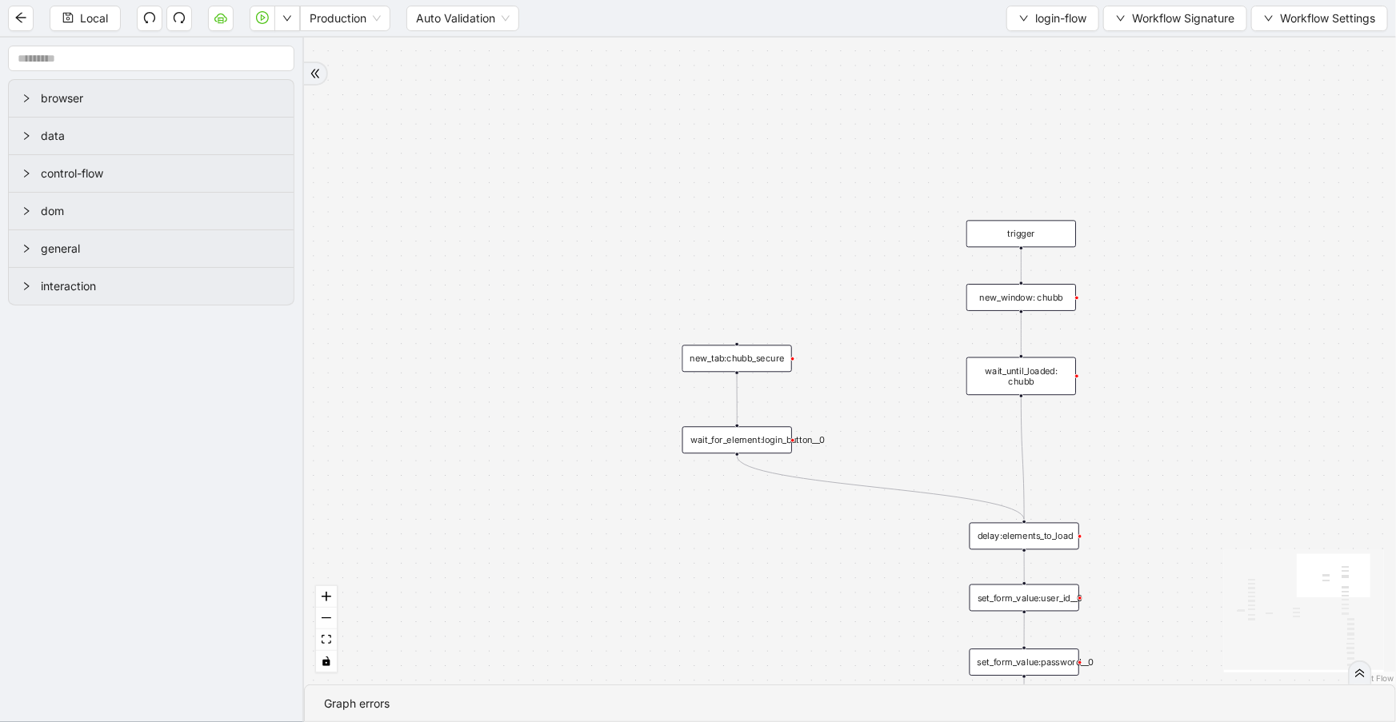
drag, startPoint x: 846, startPoint y: 183, endPoint x: 402, endPoint y: 249, distance: 448.7
click at [389, 239] on div "onError onError onError onError trigger set_form_value:user_id set_form_value:p…" at bounding box center [850, 361] width 1092 height 647
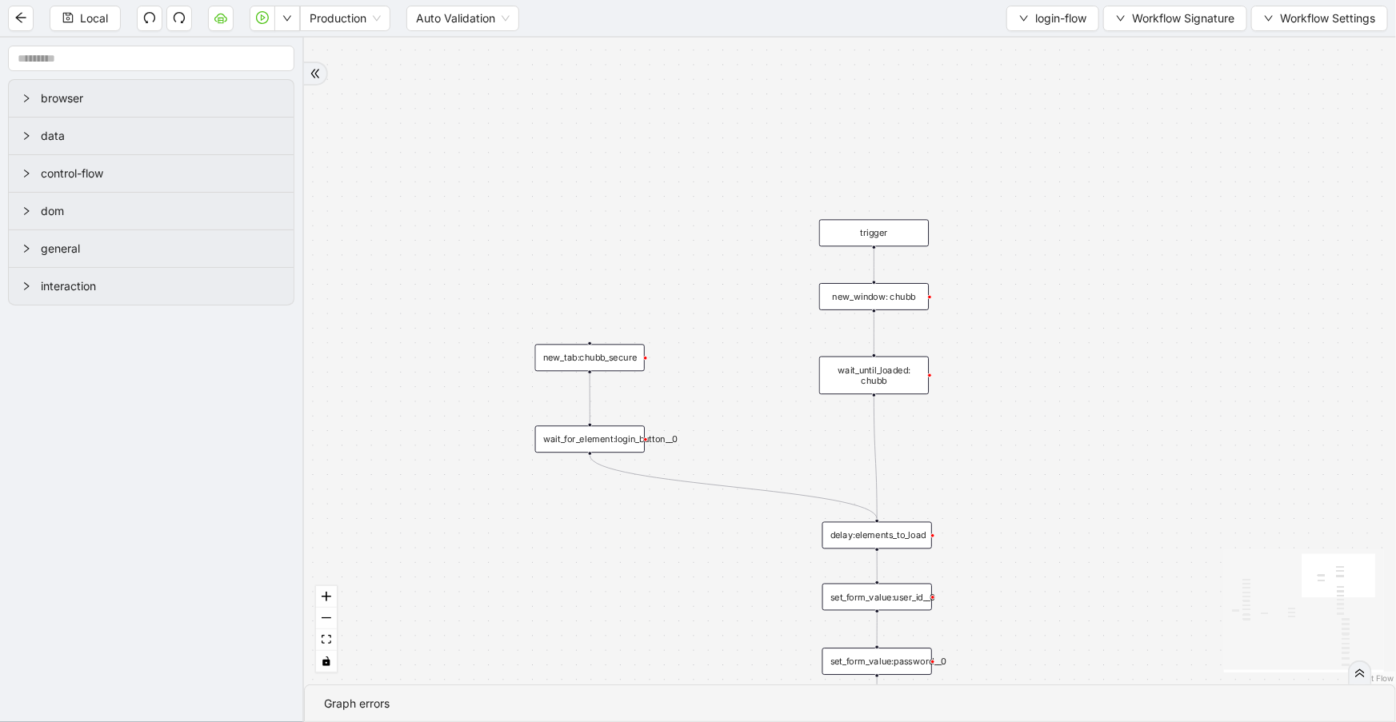
click at [901, 280] on div "onError onError onError onError trigger set_form_value:user_id set_form_value:p…" at bounding box center [850, 361] width 1092 height 647
click at [901, 302] on div "new_window: chubb" at bounding box center [874, 296] width 110 height 27
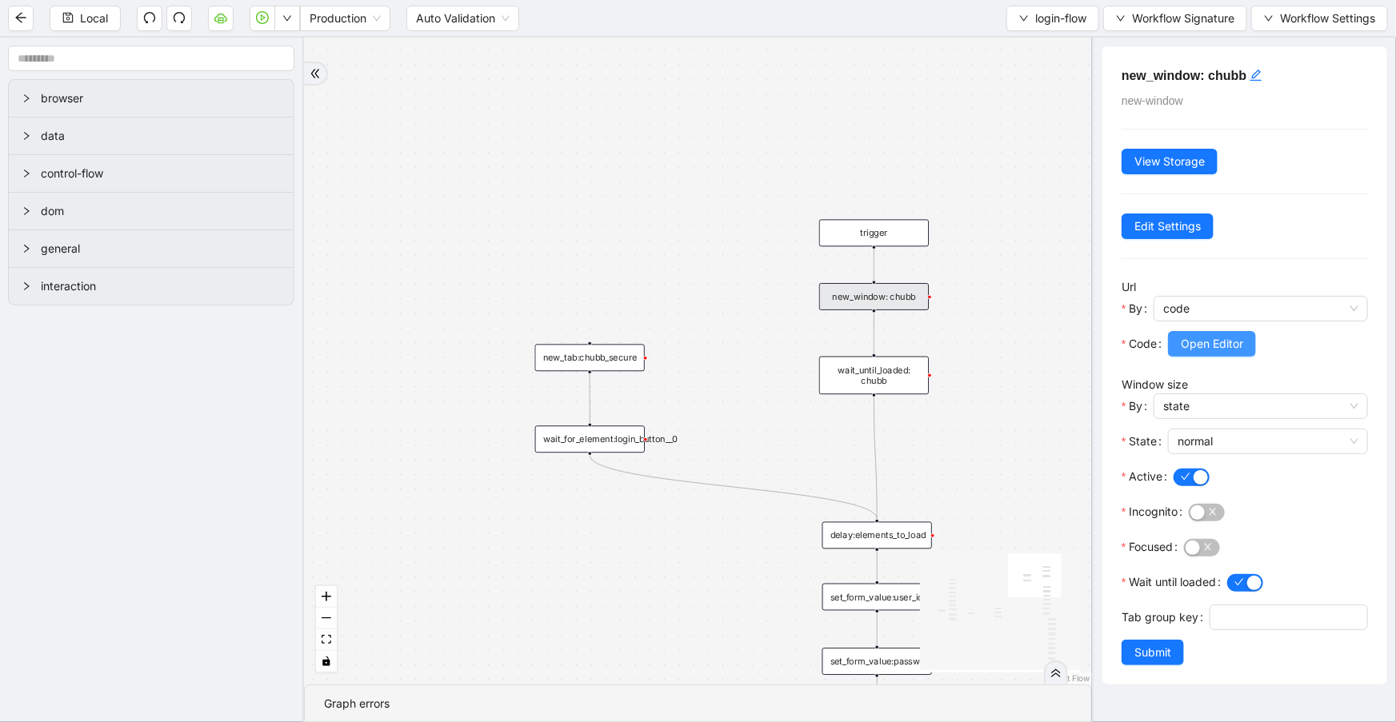
click at [1197, 350] on span "Open Editor" at bounding box center [1212, 344] width 62 height 18
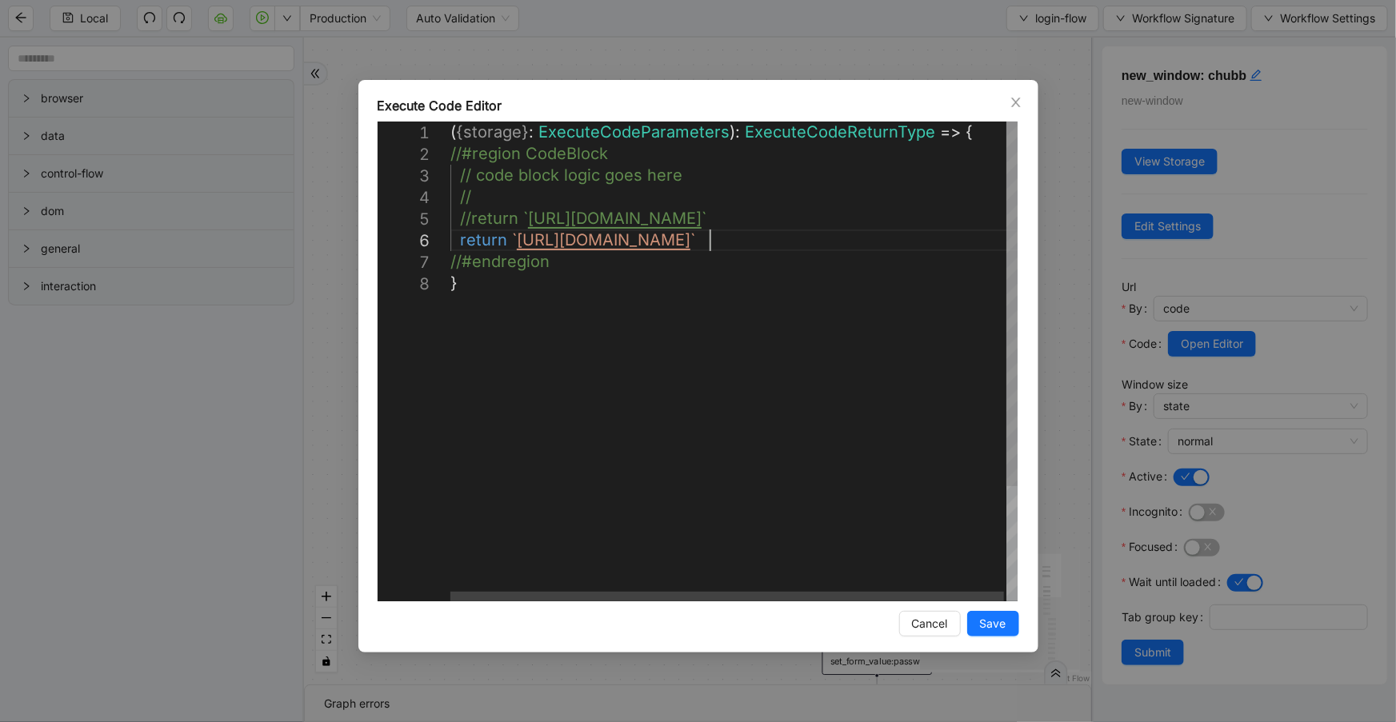
scroll to position [0, 8]
drag, startPoint x: 705, startPoint y: 240, endPoint x: 518, endPoint y: 242, distance: 187.2
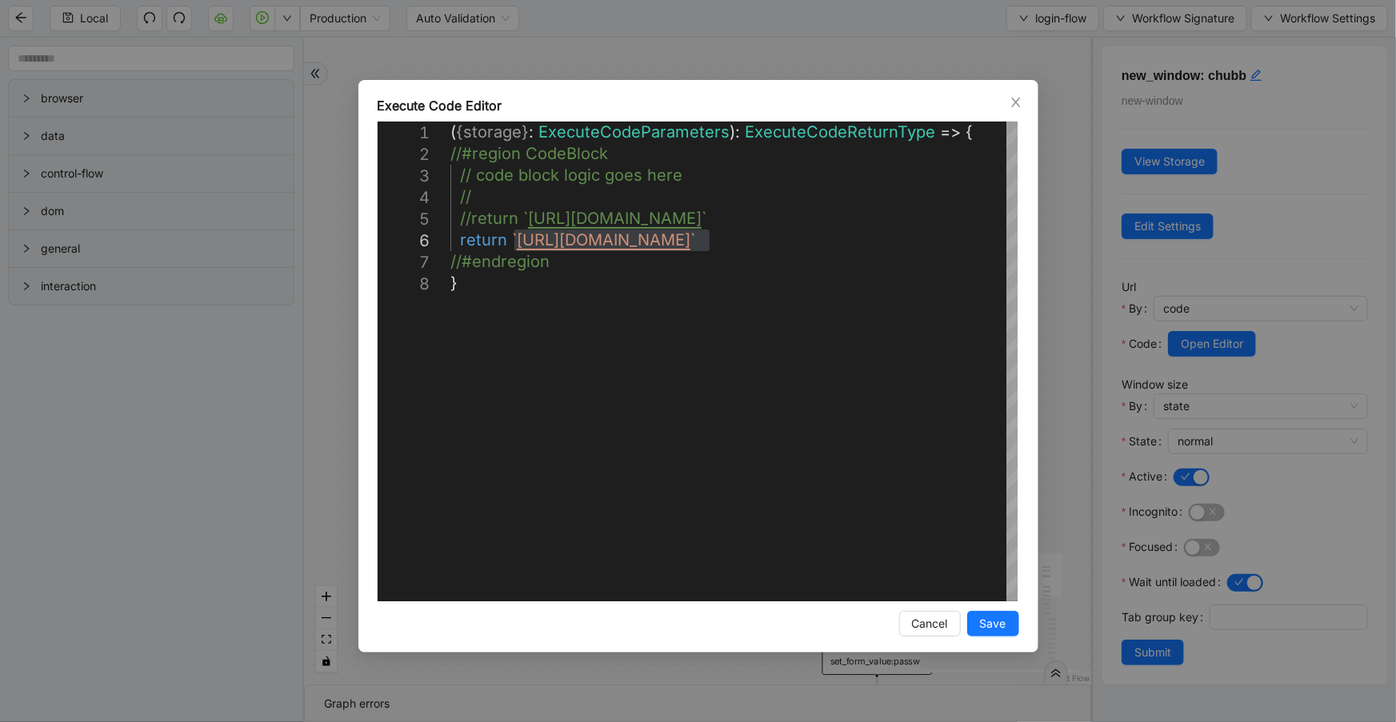
click at [1013, 91] on div "**********" at bounding box center [698, 366] width 680 height 573
click at [1015, 98] on icon "close" at bounding box center [1015, 102] width 13 height 13
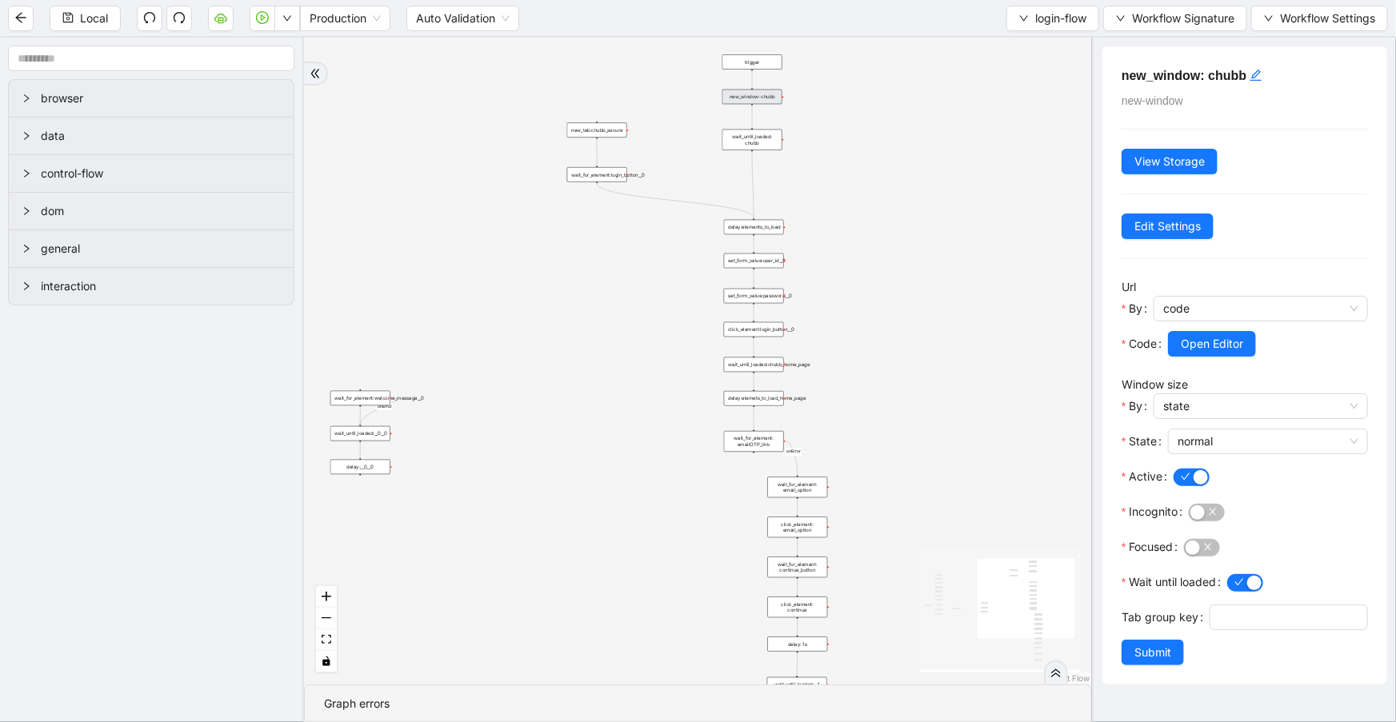
drag, startPoint x: 893, startPoint y: 289, endPoint x: 847, endPoint y: 129, distance: 166.3
click at [847, 130] on div "onError onError onError onError trigger set_form_value:user_id set_form_value:p…" at bounding box center [698, 361] width 788 height 647
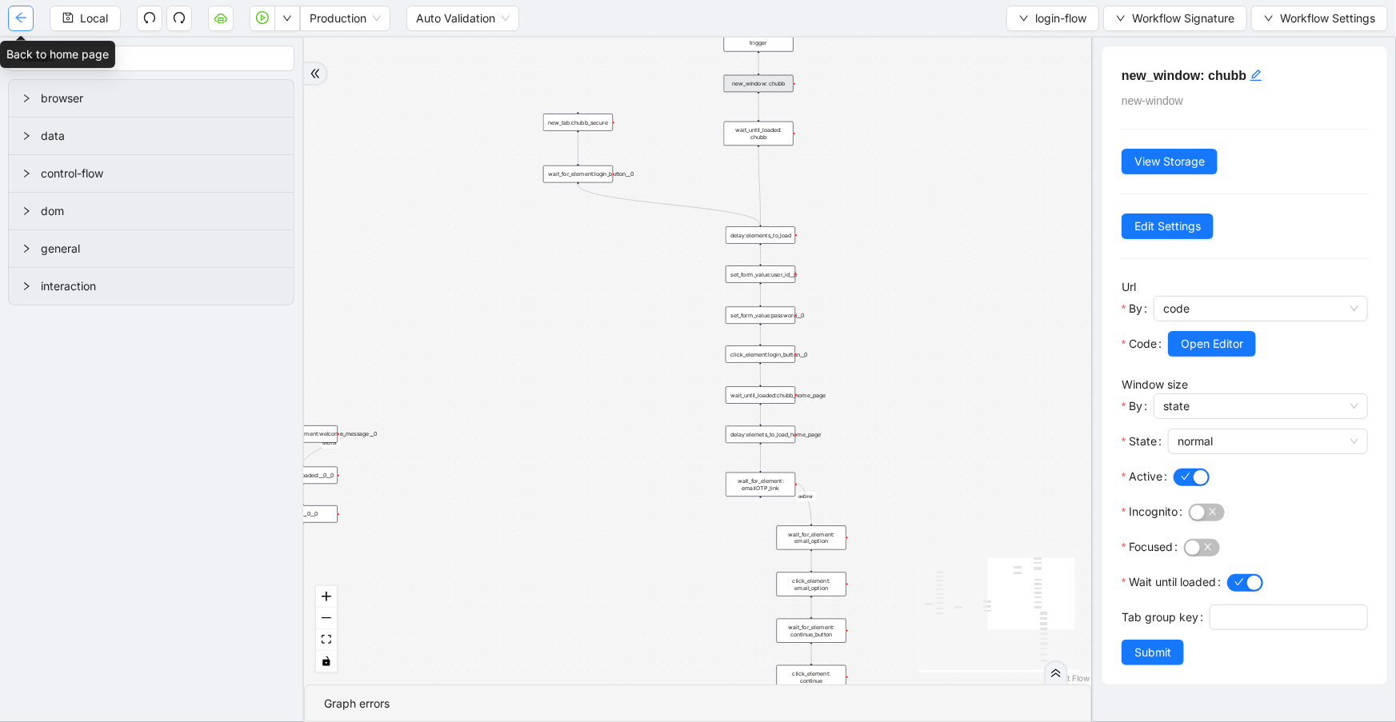
click at [19, 17] on icon "arrow-left" at bounding box center [20, 18] width 10 height 10
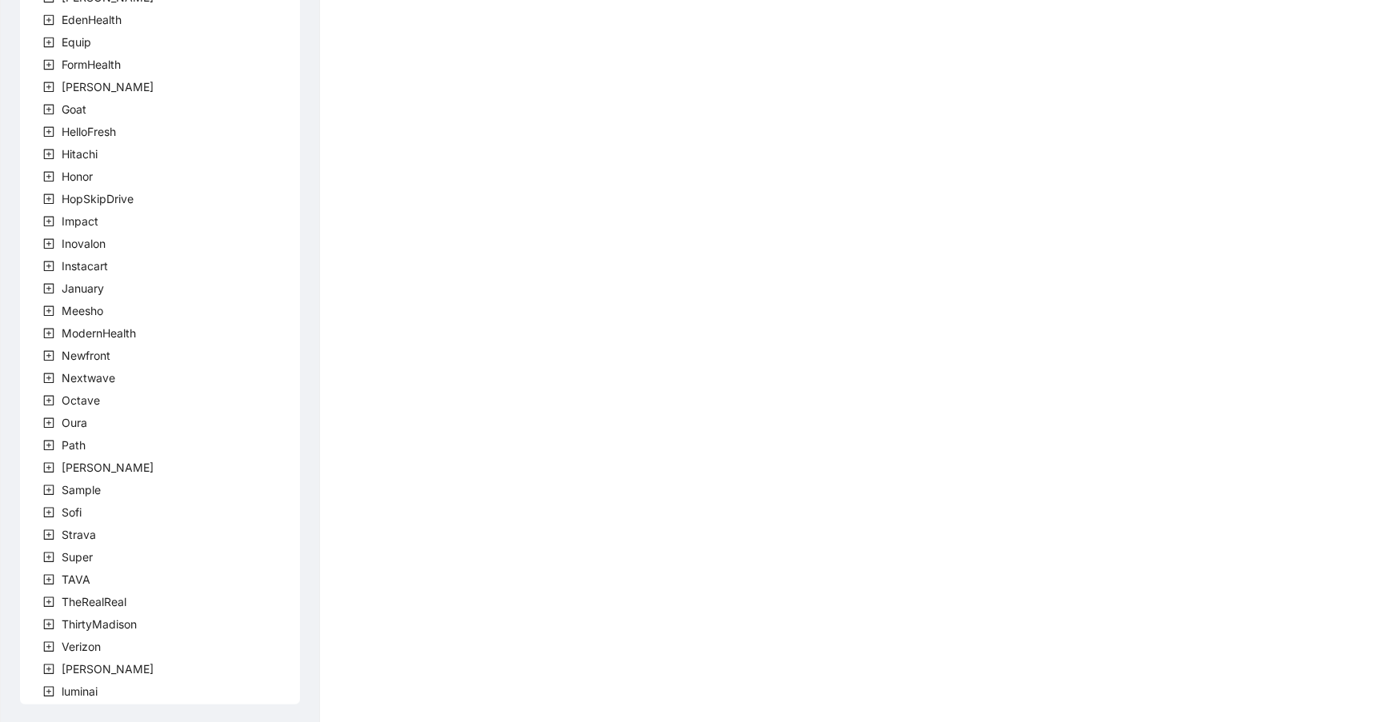
scroll to position [314, 0]
click at [98, 347] on span "Newfront" at bounding box center [86, 354] width 49 height 14
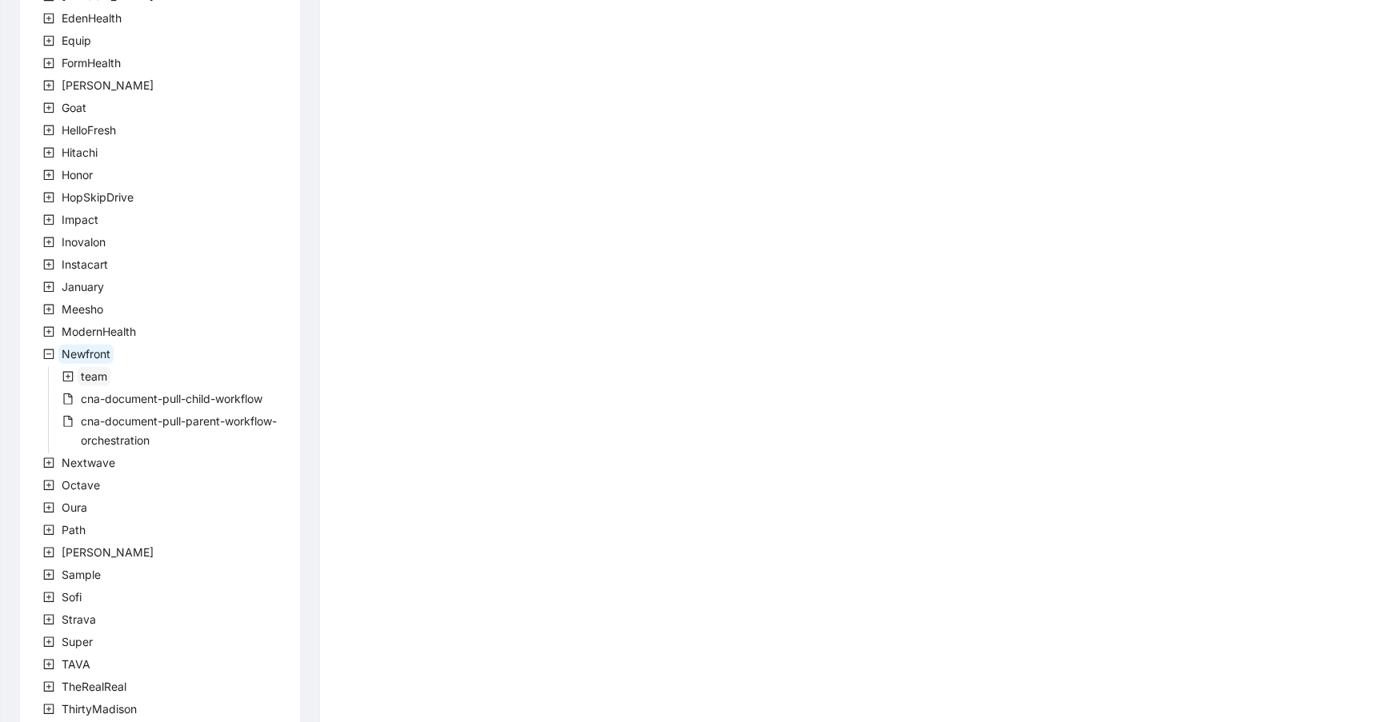
click at [101, 376] on span "team" at bounding box center [94, 377] width 26 height 14
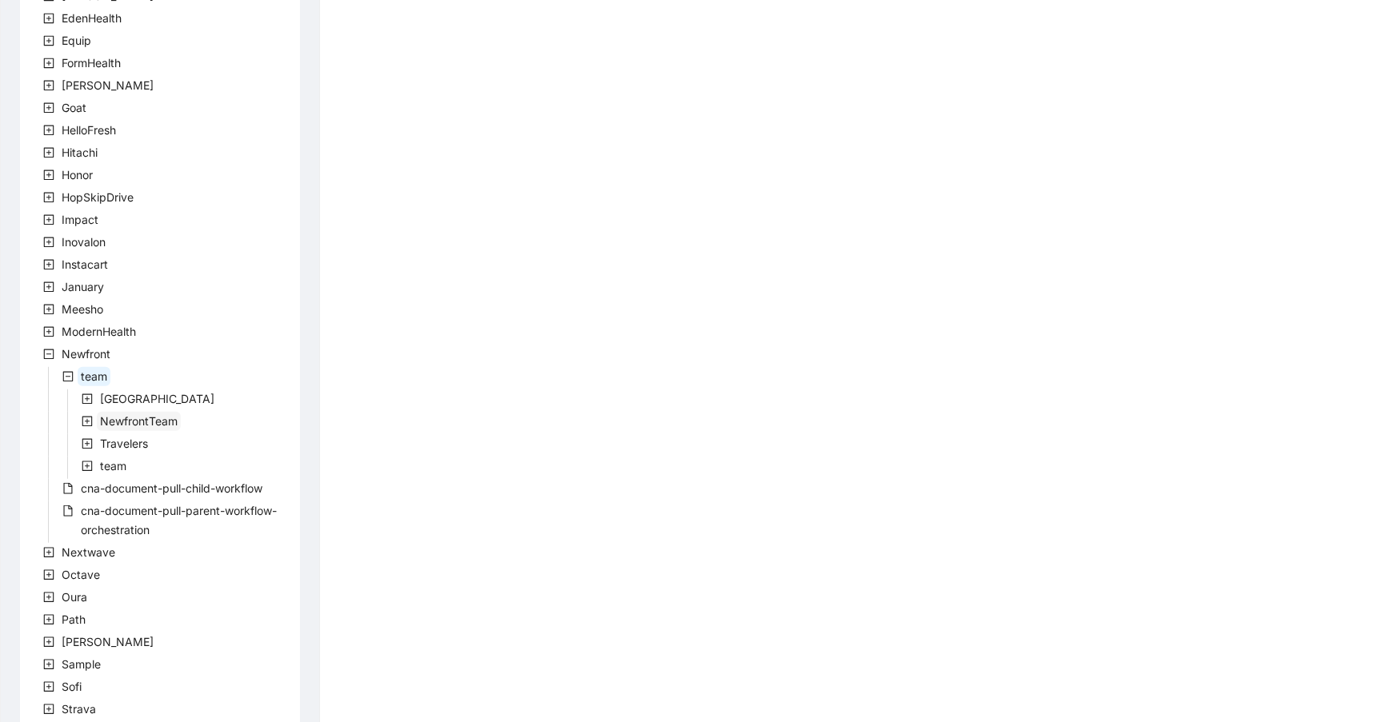
click at [127, 421] on span "NewfrontTeam" at bounding box center [139, 421] width 78 height 14
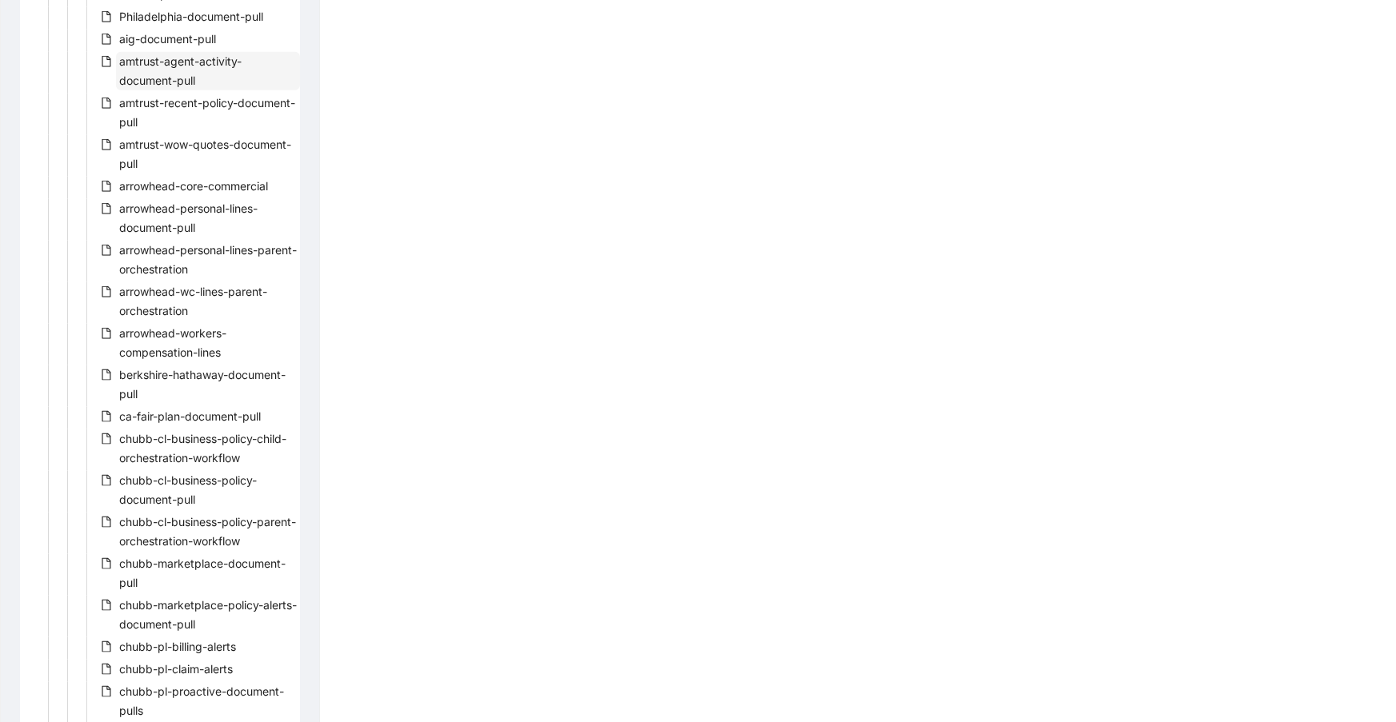
scroll to position [837, 0]
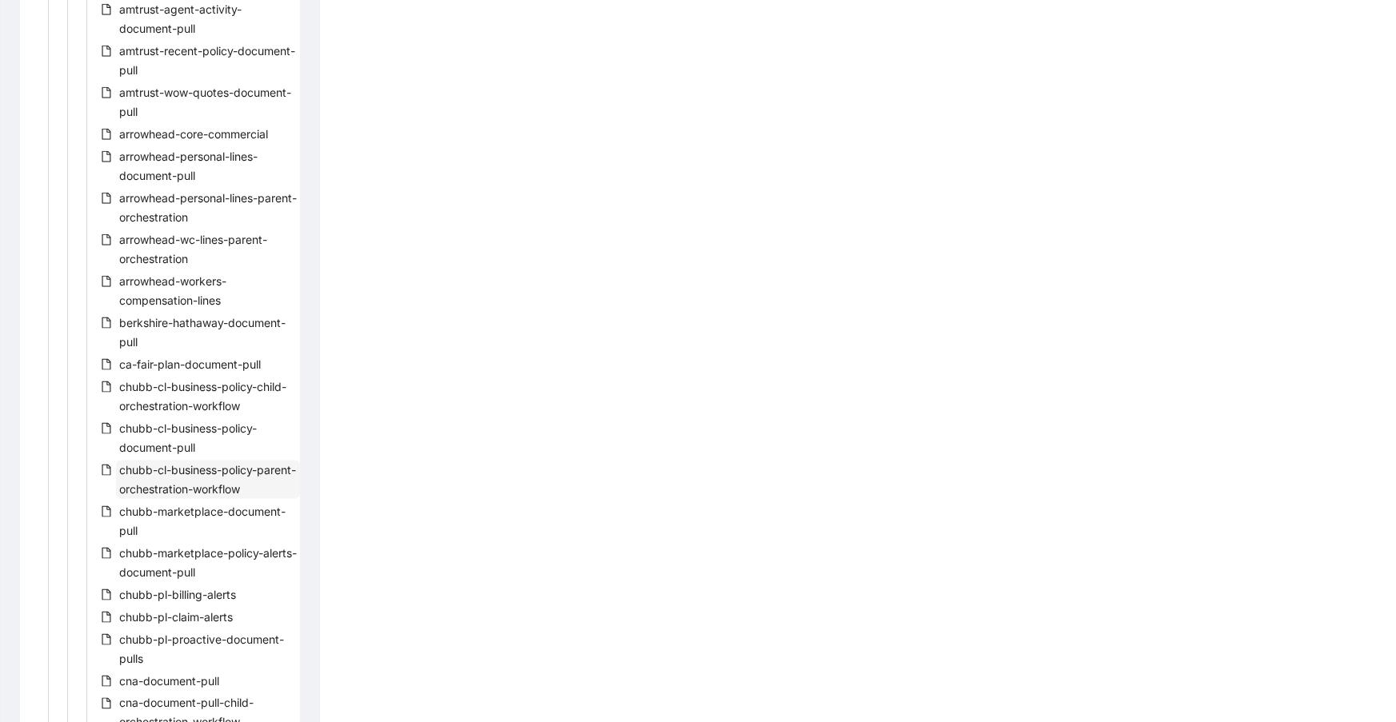
click at [239, 476] on span "chubb-cl-business-policy-parent-orchestration-workflow" at bounding box center [207, 479] width 177 height 33
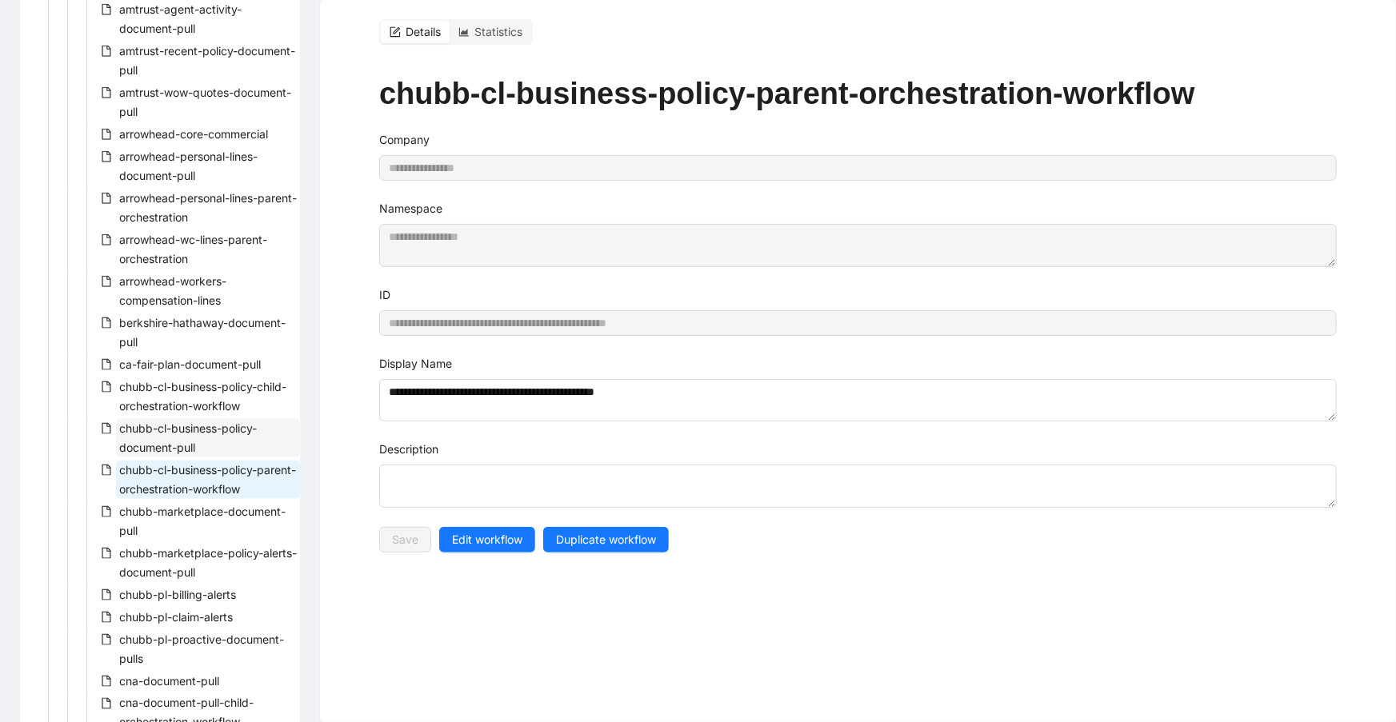
click at [227, 435] on span "chubb-cl-business-policy-document-pull" at bounding box center [208, 438] width 184 height 38
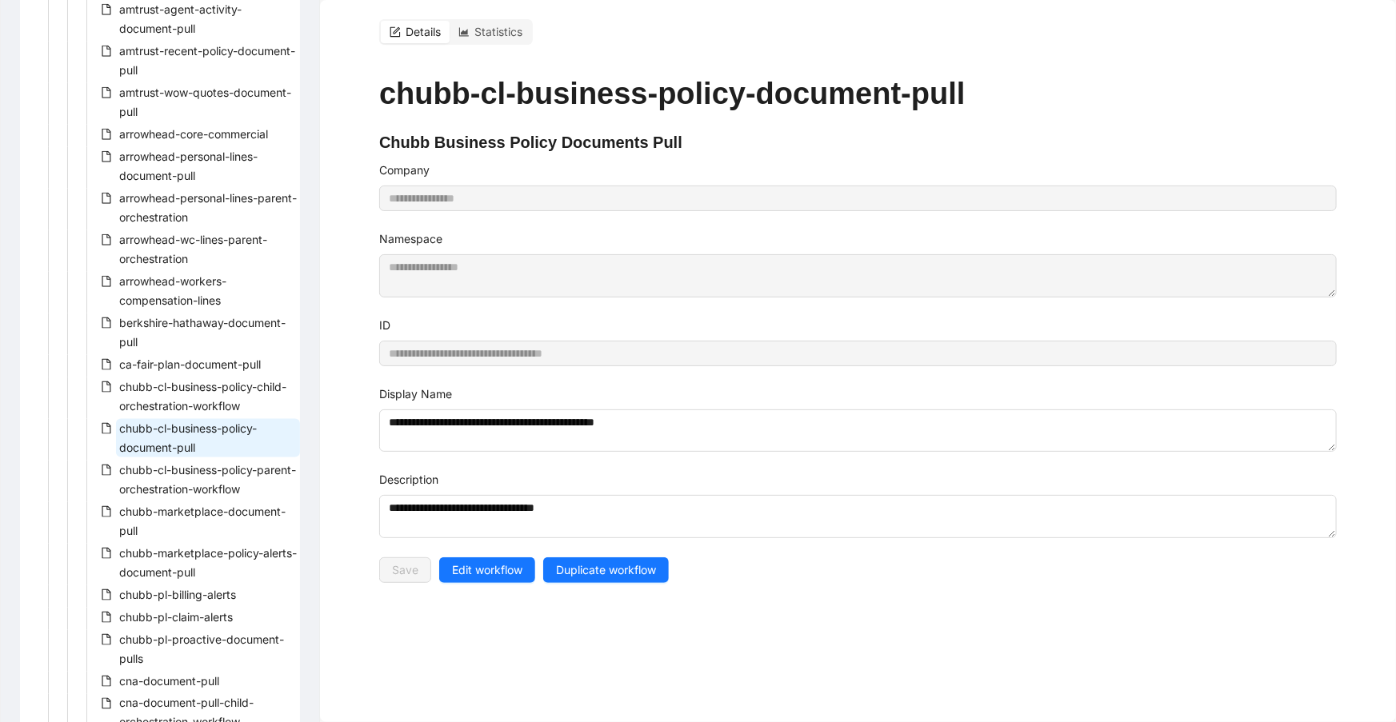
type input "**********"
type textarea "**********"
click at [239, 480] on span "chubb-cl-business-policy-parent-orchestration-workflow" at bounding box center [208, 480] width 184 height 38
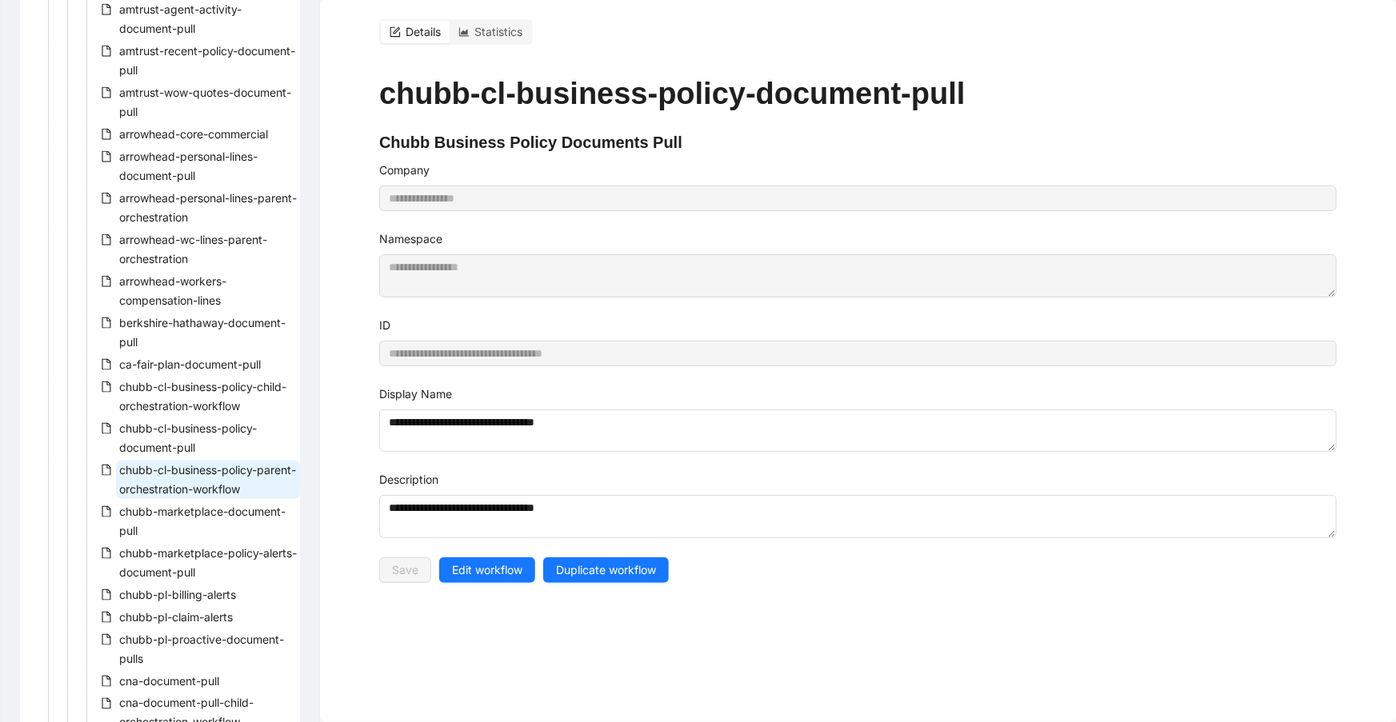
type input "**********"
type textarea "**********"
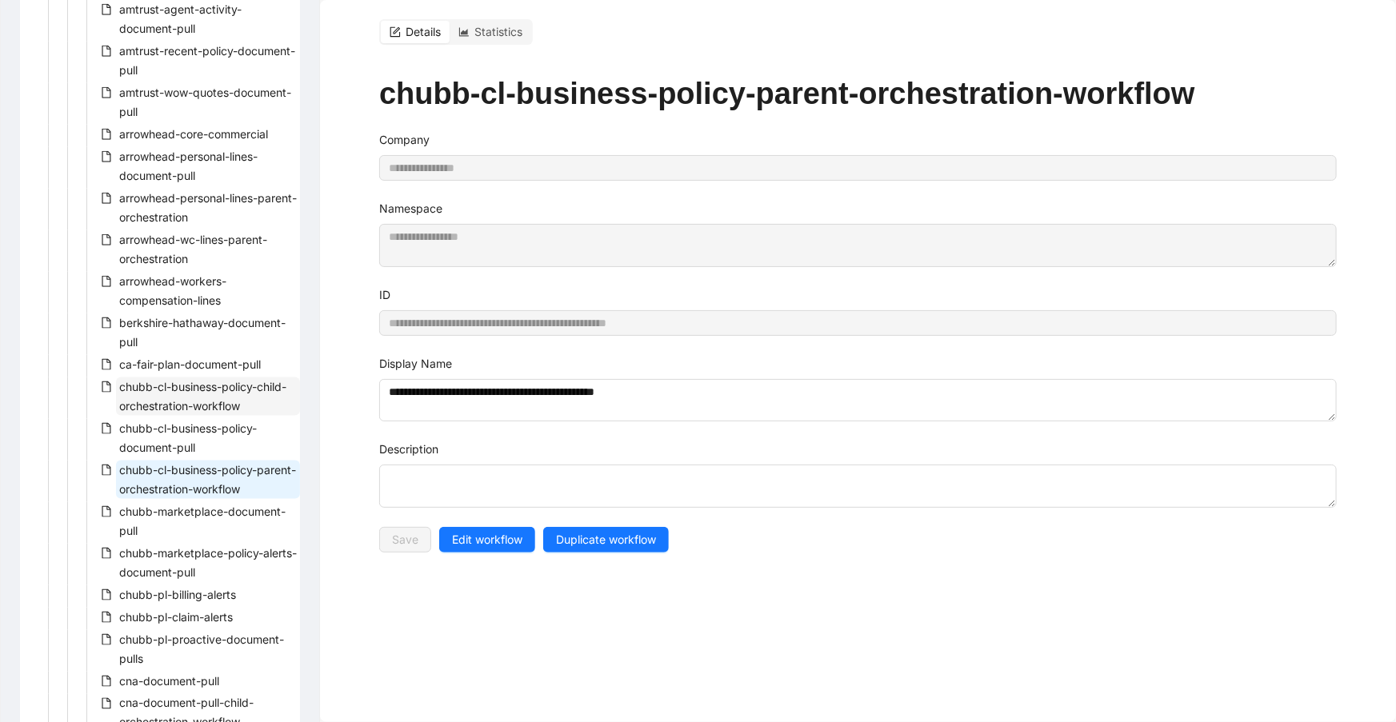
click at [235, 402] on span "chubb-cl-business-policy-child-orchestration-workflow" at bounding box center [202, 396] width 167 height 33
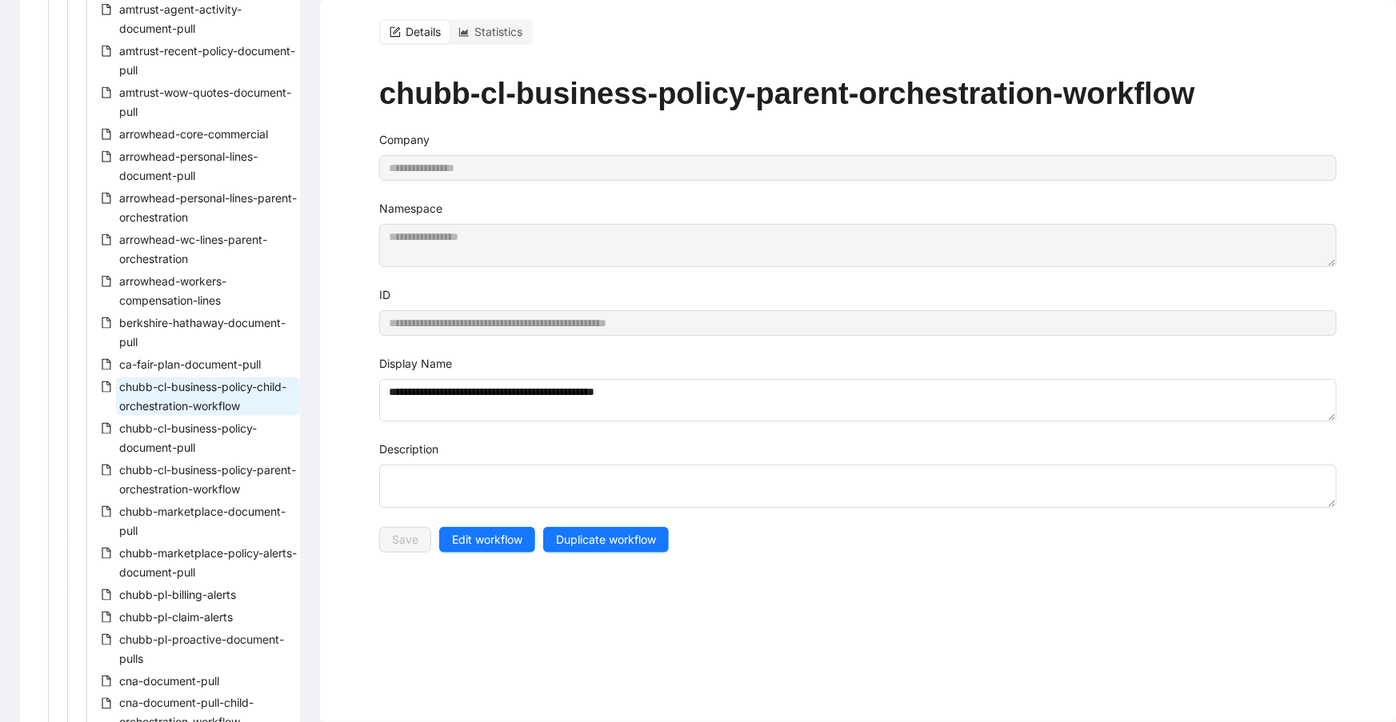
type input "**********"
type textarea "**********"
drag, startPoint x: 669, startPoint y: 389, endPoint x: 353, endPoint y: 352, distance: 318.1
click at [353, 352] on div "**********" at bounding box center [858, 361] width 1076 height 722
click at [476, 533] on span "Edit workflow" at bounding box center [487, 540] width 70 height 18
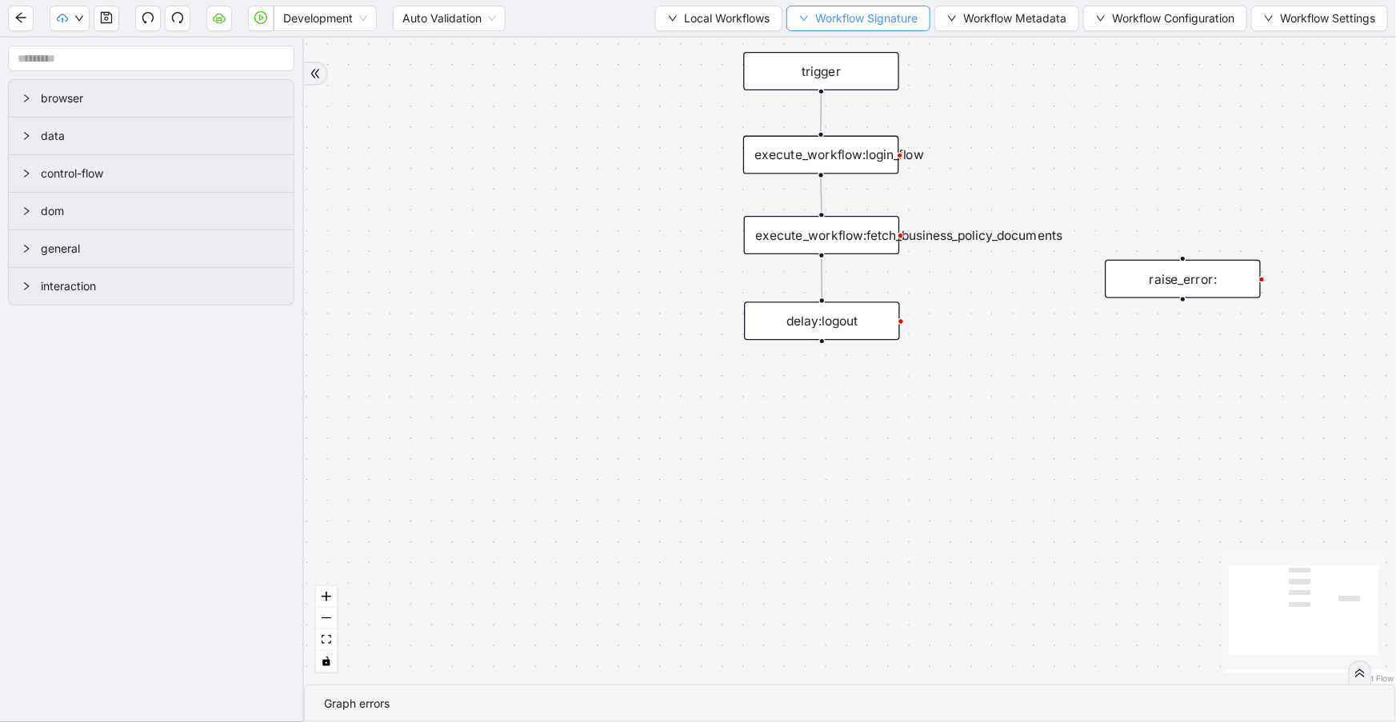
click at [909, 22] on span "Workflow Signature" at bounding box center [866, 19] width 102 height 18
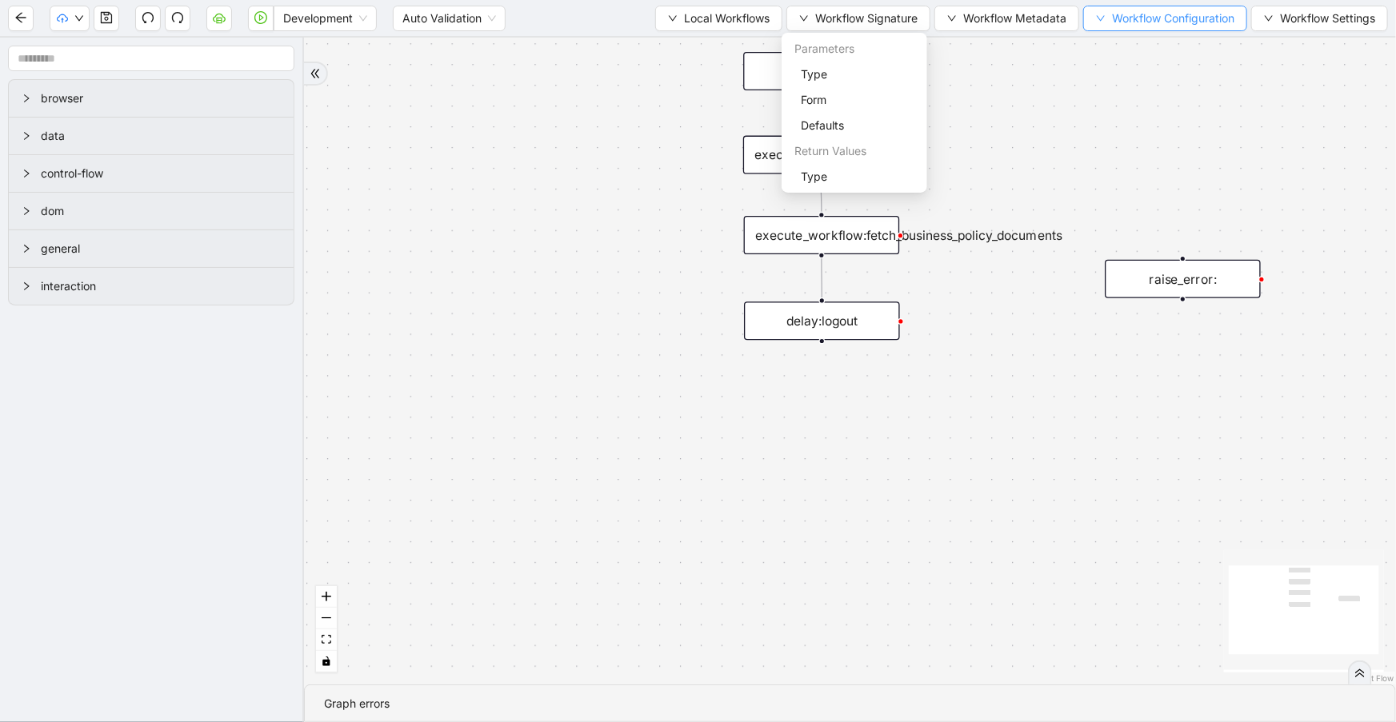
click at [1112, 16] on span "Workflow Configuration" at bounding box center [1173, 19] width 122 height 18
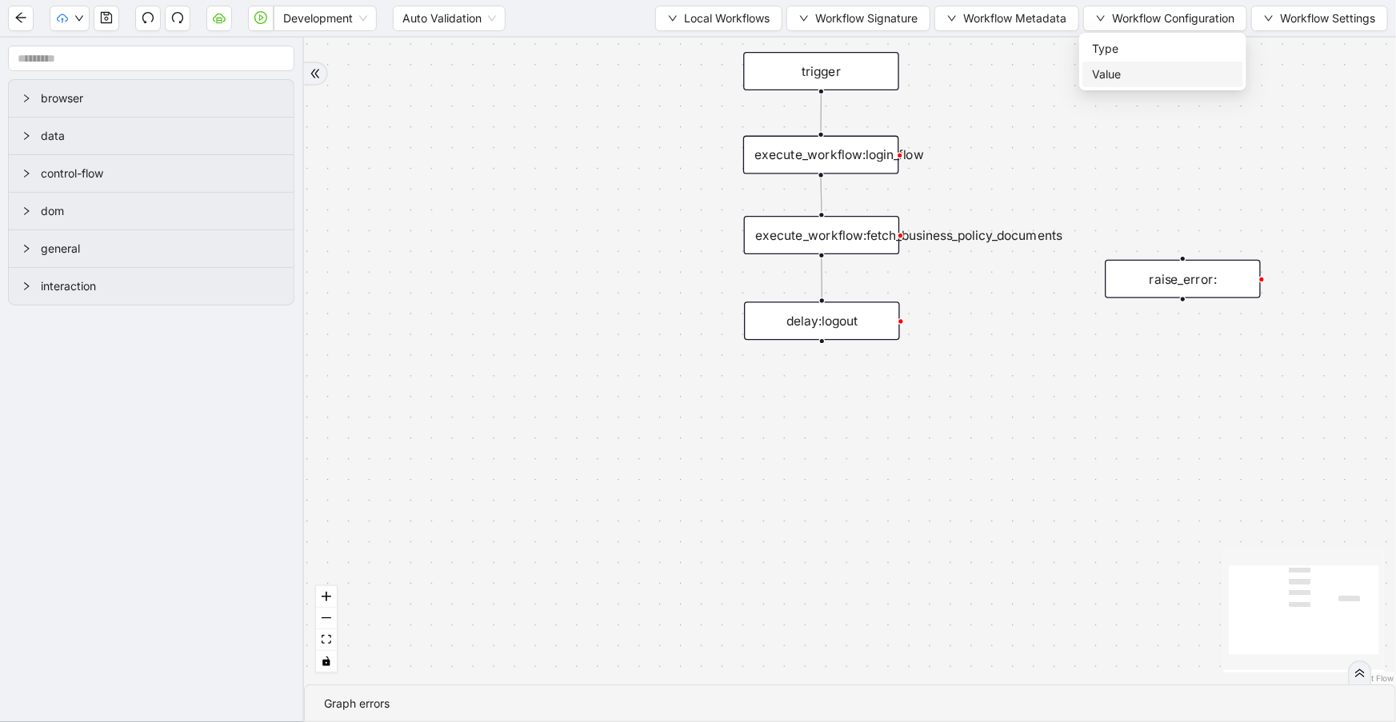
click at [1112, 73] on span "Value" at bounding box center [1163, 75] width 142 height 18
